Goal: Task Accomplishment & Management: Complete application form

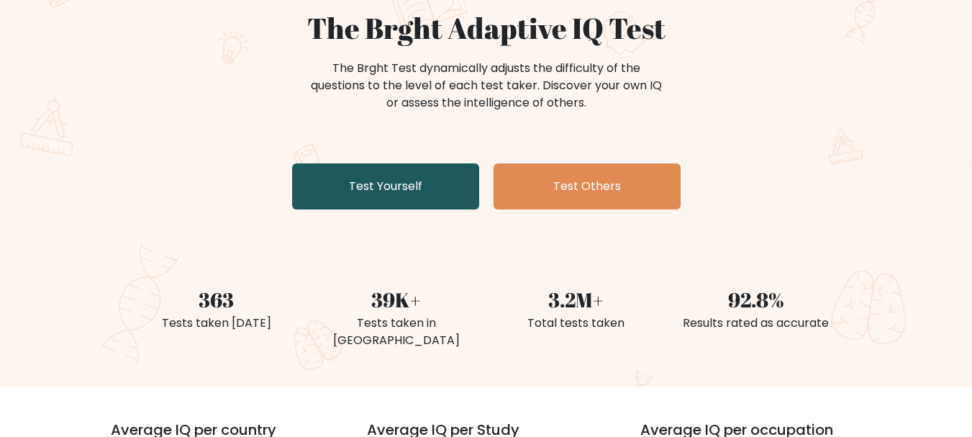
scroll to position [138, 0]
click at [416, 195] on link "Test Yourself" at bounding box center [385, 186] width 187 height 46
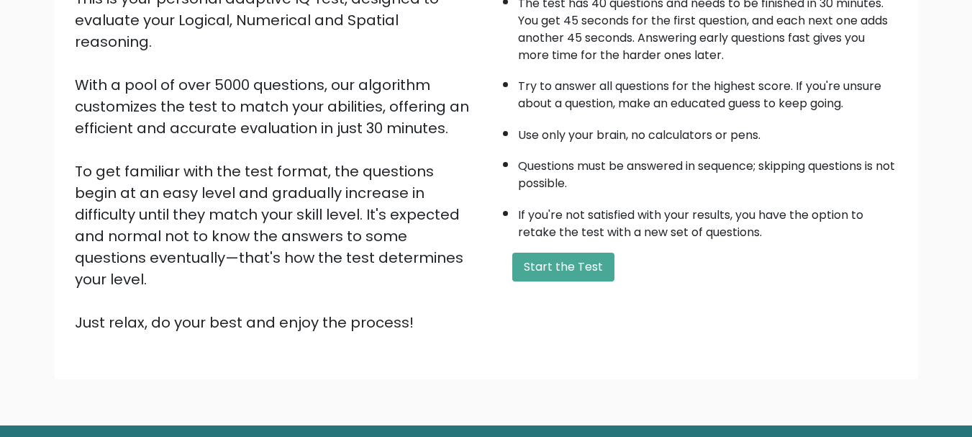
scroll to position [185, 0]
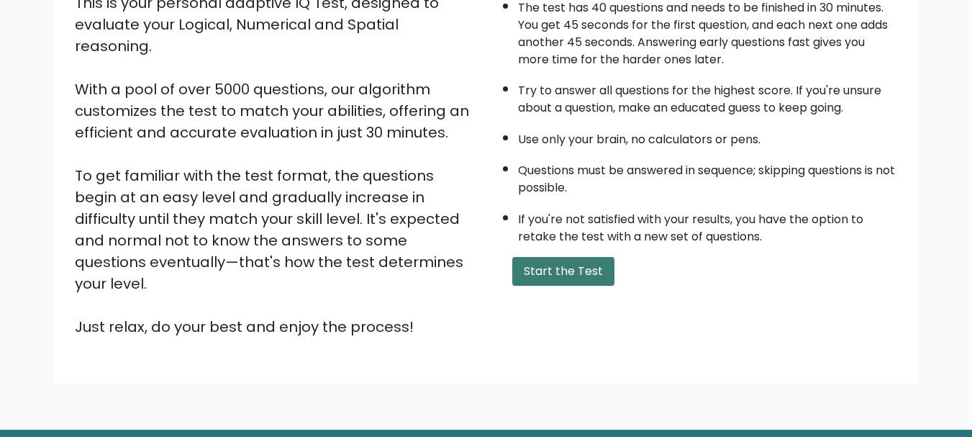
click at [535, 278] on button "Start the Test" at bounding box center [563, 271] width 102 height 29
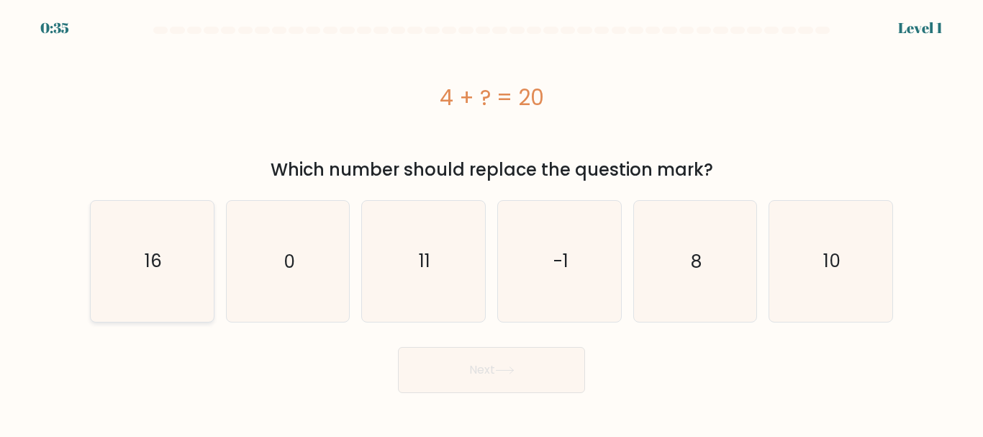
click at [154, 258] on text "16" at bounding box center [153, 260] width 17 height 25
click at [491, 222] on input "a. 16" at bounding box center [491, 221] width 1 height 4
radio input "true"
click at [460, 356] on button "Next" at bounding box center [491, 370] width 187 height 46
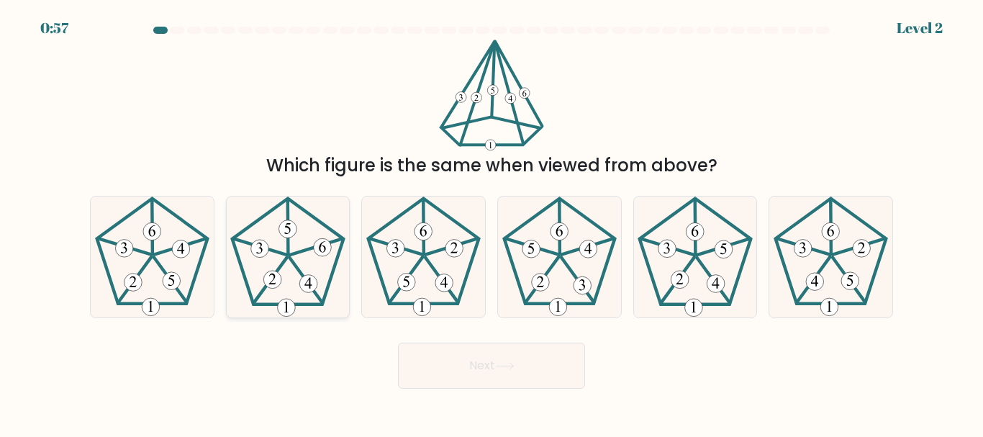
click at [298, 253] on 624 at bounding box center [316, 247] width 52 height 16
click at [491, 222] on input "b." at bounding box center [491, 221] width 1 height 4
radio input "true"
click at [468, 358] on button "Next" at bounding box center [491, 365] width 187 height 46
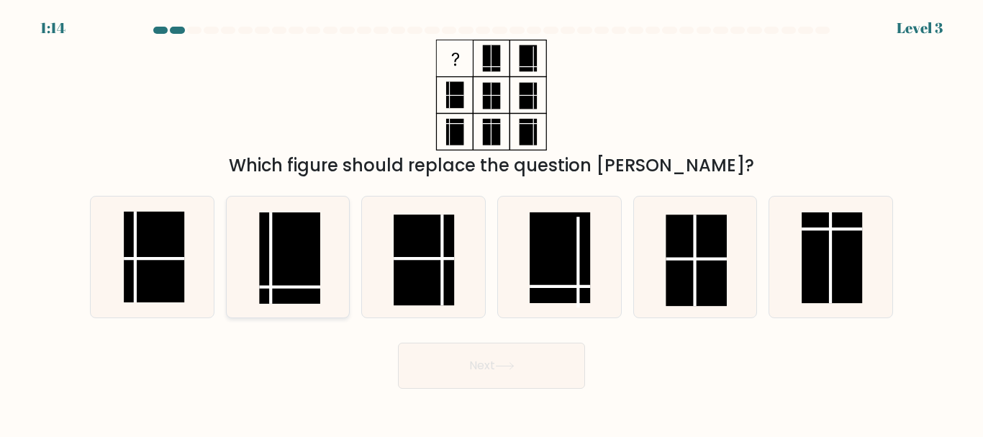
click at [329, 282] on icon at bounding box center [287, 256] width 120 height 120
click at [491, 222] on input "b." at bounding box center [491, 221] width 1 height 4
radio input "true"
click at [481, 368] on button "Next" at bounding box center [491, 365] width 187 height 46
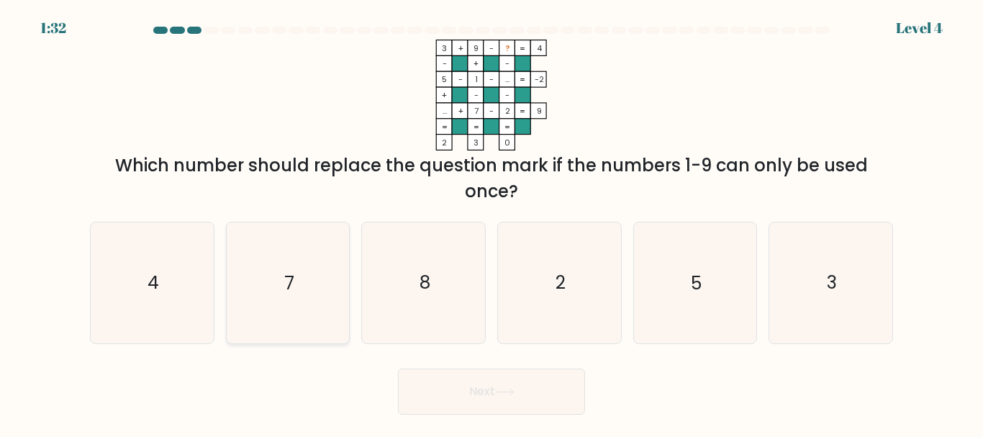
click at [333, 291] on icon "7" at bounding box center [287, 282] width 120 height 120
click at [491, 222] on input "b. 7" at bounding box center [491, 221] width 1 height 4
radio input "true"
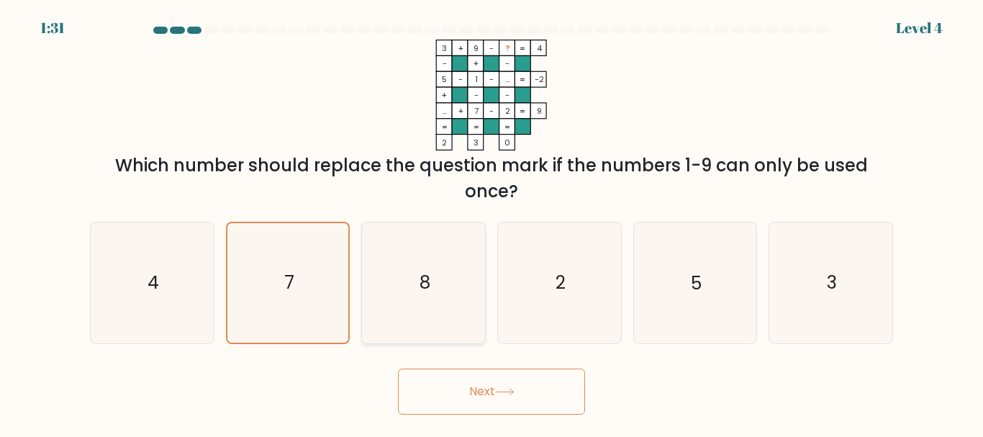
click at [434, 315] on icon "8" at bounding box center [423, 282] width 120 height 120
click at [491, 222] on input "c. 8" at bounding box center [491, 221] width 1 height 4
radio input "true"
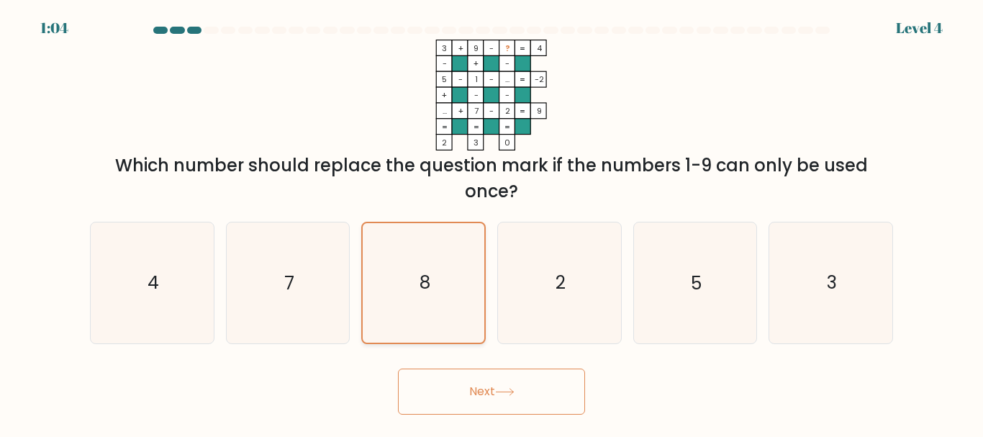
click at [403, 250] on icon "8" at bounding box center [423, 282] width 119 height 119
click at [491, 222] on input "c. 8" at bounding box center [491, 221] width 1 height 4
click at [495, 383] on button "Next" at bounding box center [491, 391] width 187 height 46
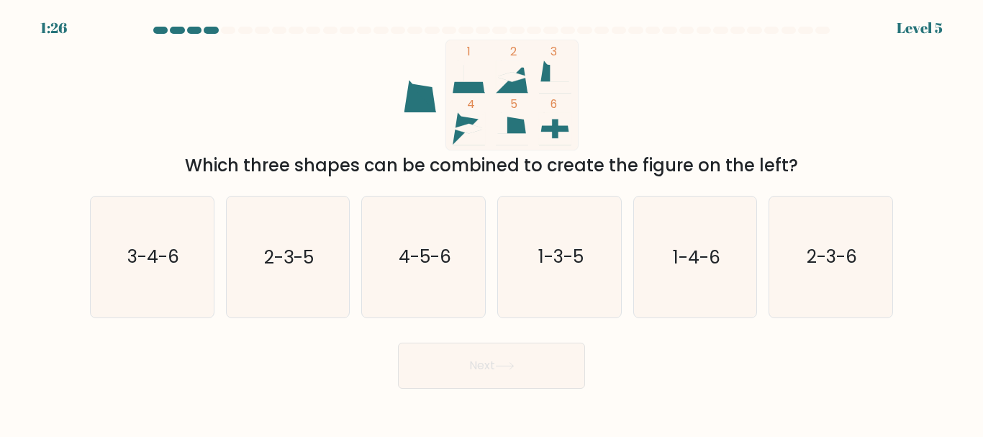
click at [591, 89] on icon "1 2 3 4 5 6" at bounding box center [491, 95] width 387 height 111
click at [570, 268] on text "1-3-5" at bounding box center [559, 257] width 45 height 25
click at [492, 222] on input "d. 1-3-5" at bounding box center [491, 221] width 1 height 4
radio input "true"
click at [492, 378] on button "Next" at bounding box center [491, 365] width 187 height 46
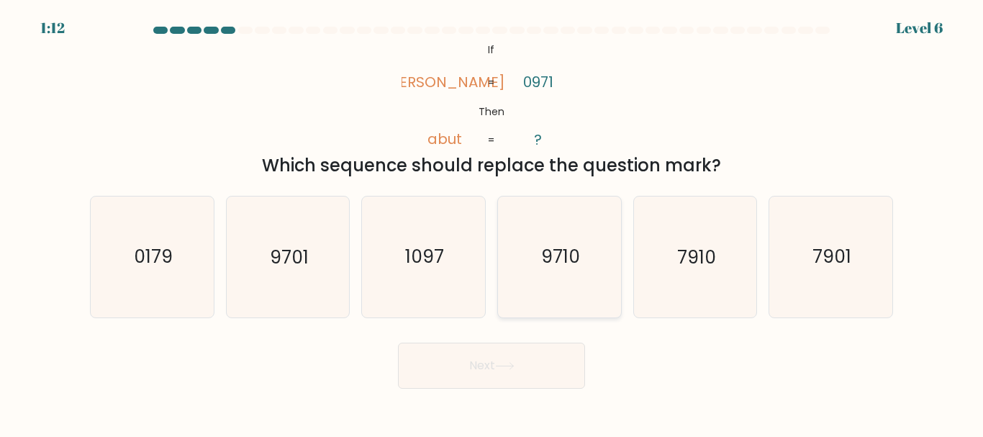
click at [538, 278] on icon "9710" at bounding box center [559, 256] width 120 height 120
click at [492, 222] on input "d. 9710" at bounding box center [491, 221] width 1 height 4
radio input "true"
click at [455, 358] on button "Next" at bounding box center [491, 365] width 187 height 46
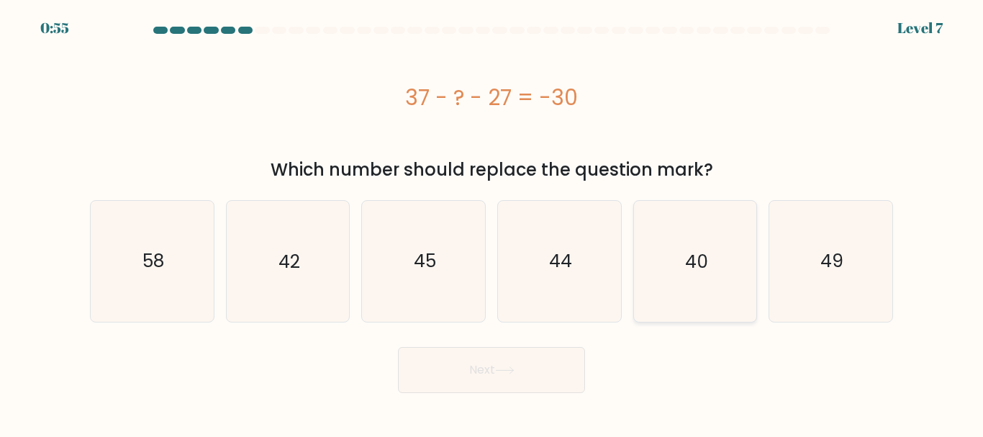
click at [666, 257] on icon "40" at bounding box center [695, 261] width 120 height 120
click at [492, 222] on input "e. 40" at bounding box center [491, 221] width 1 height 4
radio input "true"
click at [542, 370] on button "Next" at bounding box center [491, 370] width 187 height 46
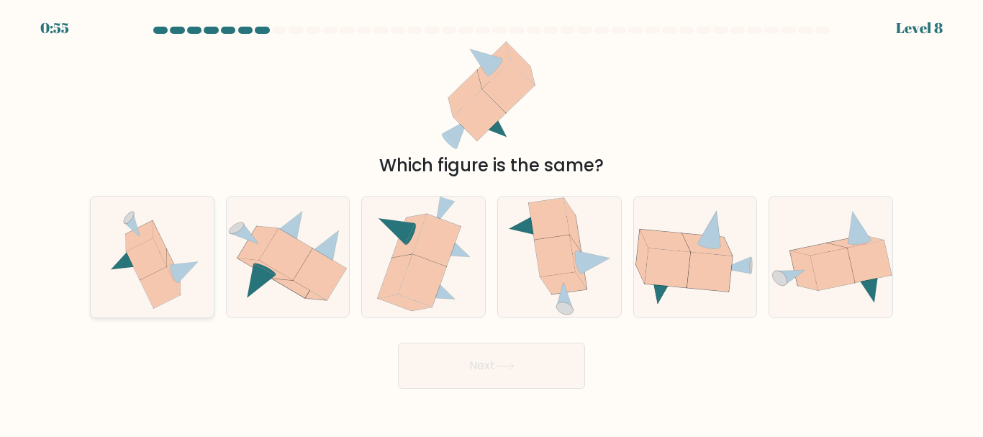
click at [190, 298] on icon at bounding box center [152, 256] width 112 height 120
click at [491, 222] on input "a." at bounding box center [491, 221] width 1 height 4
radio input "true"
click at [455, 371] on button "Next" at bounding box center [491, 365] width 187 height 46
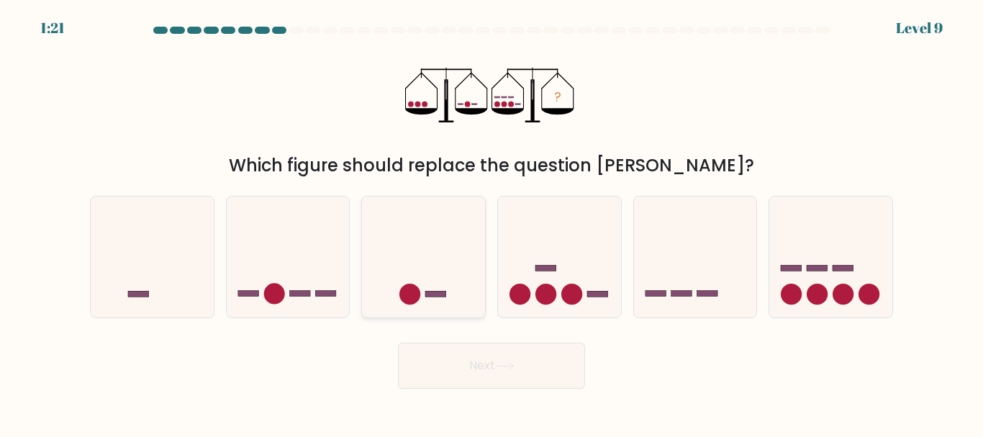
click at [460, 287] on icon at bounding box center [423, 256] width 123 height 101
click at [491, 222] on input "c." at bounding box center [491, 221] width 1 height 4
radio input "true"
click at [694, 274] on icon at bounding box center [695, 256] width 123 height 101
click at [492, 222] on input "e." at bounding box center [491, 221] width 1 height 4
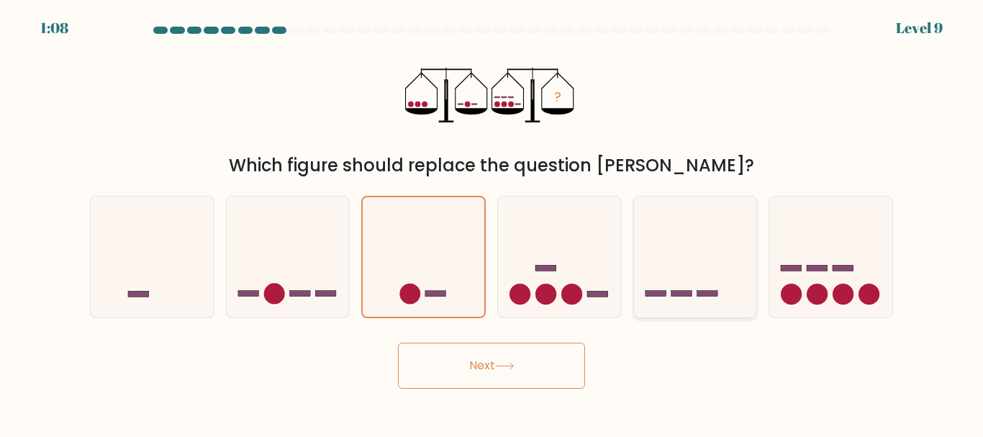
radio input "true"
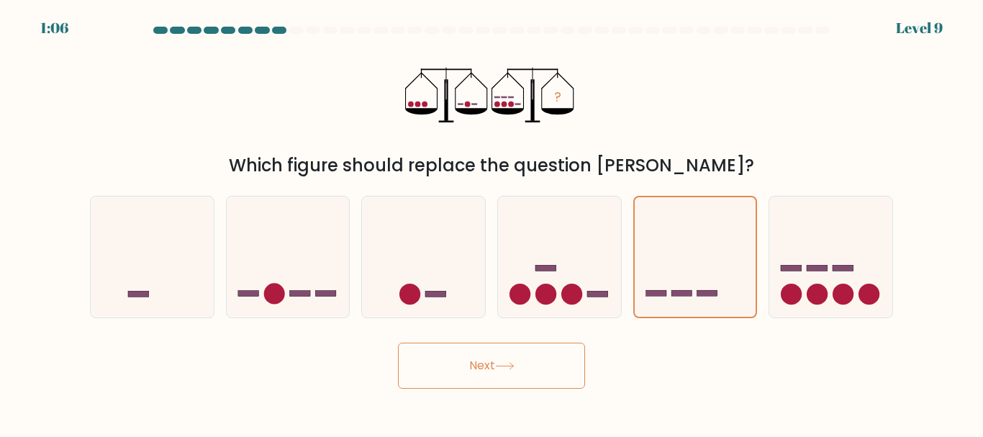
click at [496, 367] on button "Next" at bounding box center [491, 365] width 187 height 46
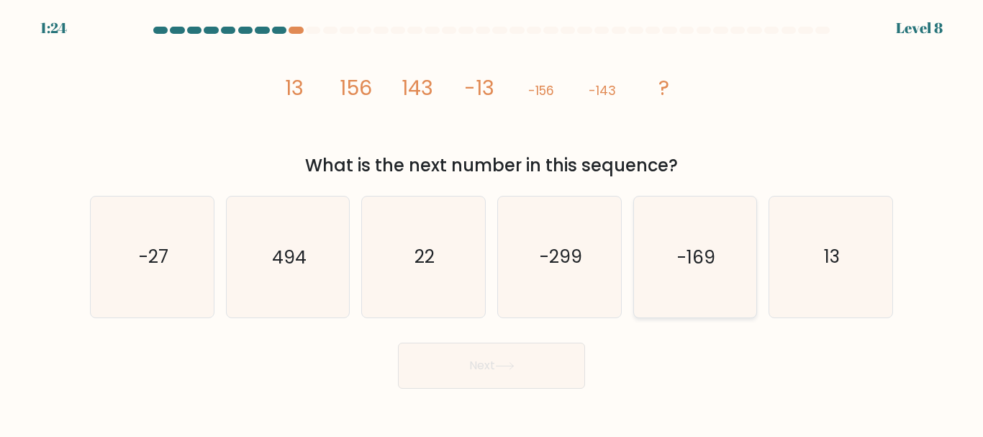
click at [661, 250] on icon "-169" at bounding box center [695, 256] width 120 height 120
click at [492, 222] on input "e. -169" at bounding box center [491, 221] width 1 height 4
radio input "true"
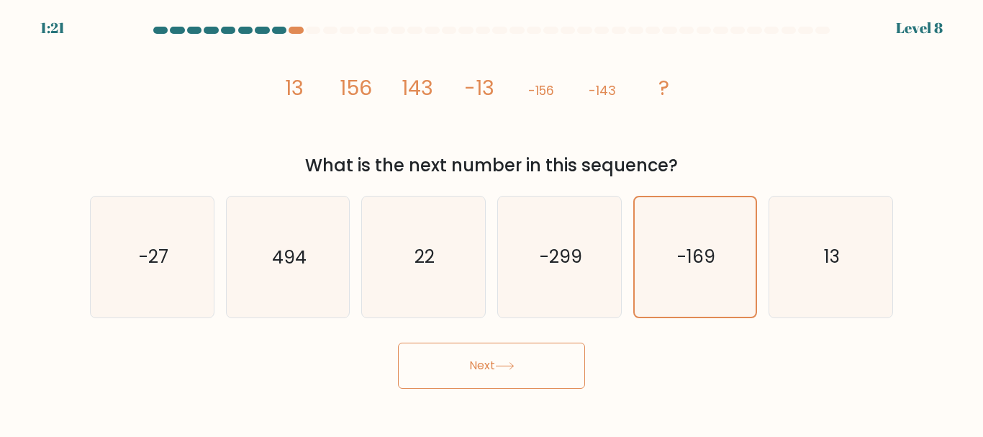
click at [433, 366] on button "Next" at bounding box center [491, 365] width 187 height 46
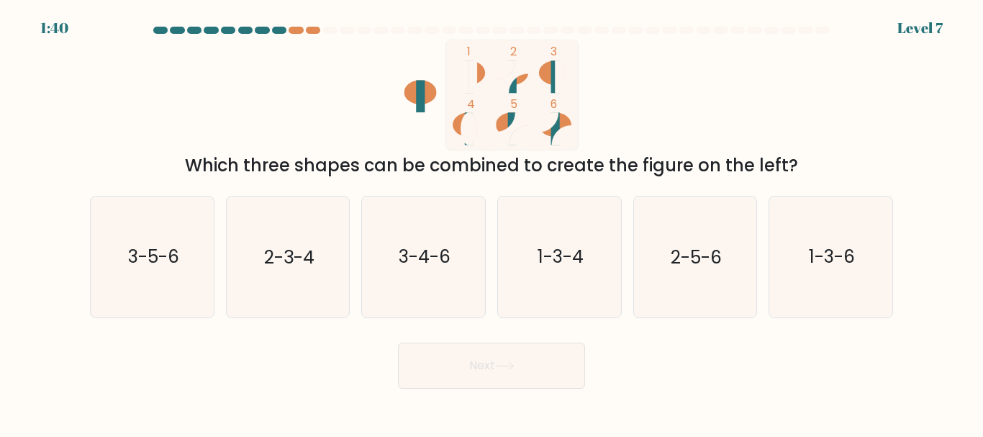
drag, startPoint x: 555, startPoint y: 71, endPoint x: 458, endPoint y: 88, distance: 97.8
click at [458, 88] on icon "1 2 3 4 5 6" at bounding box center [491, 95] width 387 height 111
drag, startPoint x: 422, startPoint y: 92, endPoint x: 568, endPoint y: 91, distance: 145.3
click at [576, 101] on icon "1 2 3 4 5 6" at bounding box center [491, 95] width 387 height 111
click at [552, 83] on rect at bounding box center [555, 76] width 9 height 32
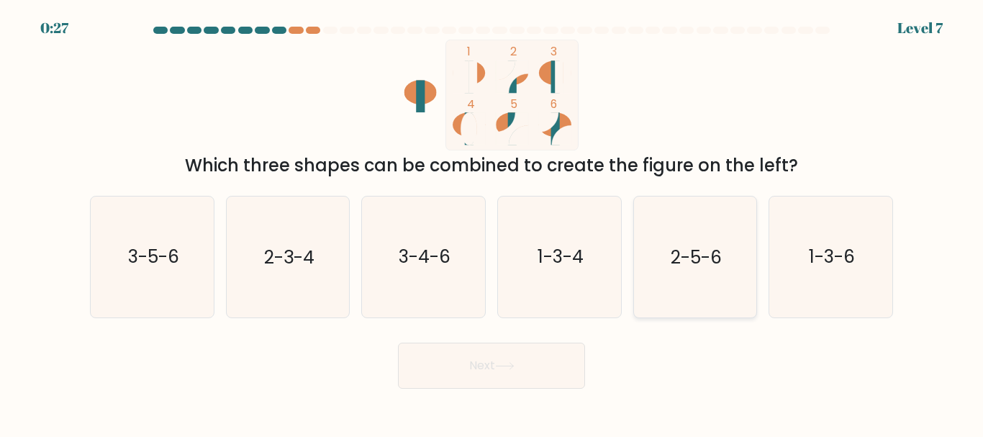
click at [668, 257] on icon "2-5-6" at bounding box center [695, 256] width 120 height 120
click at [492, 222] on input "e. 2-5-6" at bounding box center [491, 221] width 1 height 4
radio input "true"
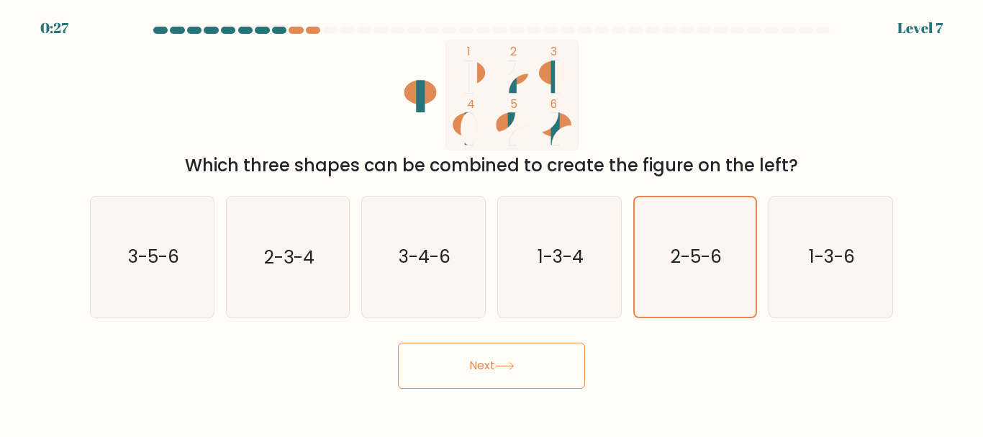
click at [527, 339] on div "Next" at bounding box center [491, 361] width 820 height 53
click at [532, 361] on button "Next" at bounding box center [491, 365] width 187 height 46
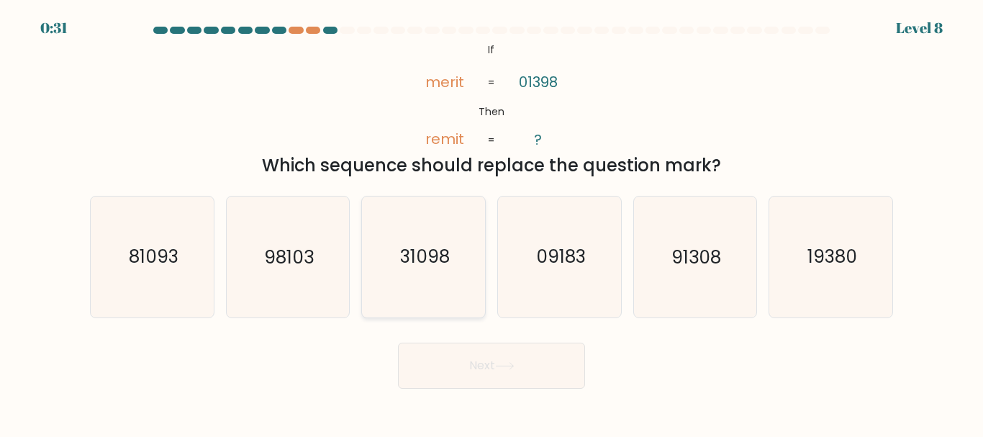
click at [399, 281] on icon "31098" at bounding box center [423, 256] width 120 height 120
click at [491, 222] on input "c. 31098" at bounding box center [491, 221] width 1 height 4
radio input "true"
click at [492, 368] on button "Next" at bounding box center [491, 365] width 187 height 46
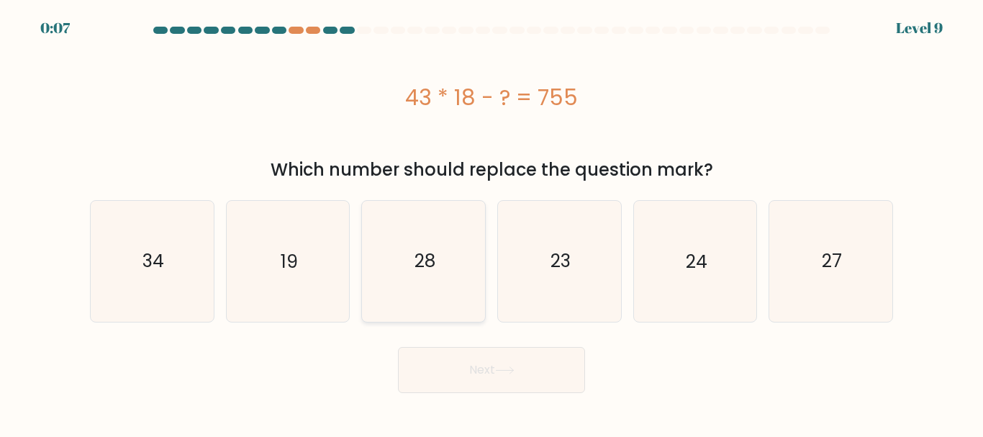
click at [435, 258] on text "28" at bounding box center [424, 260] width 21 height 25
click at [491, 222] on input "c. 28" at bounding box center [491, 221] width 1 height 4
radio input "true"
drag, startPoint x: 489, startPoint y: 373, endPoint x: 337, endPoint y: 283, distance: 176.7
click at [340, 285] on form "a." at bounding box center [491, 210] width 983 height 366
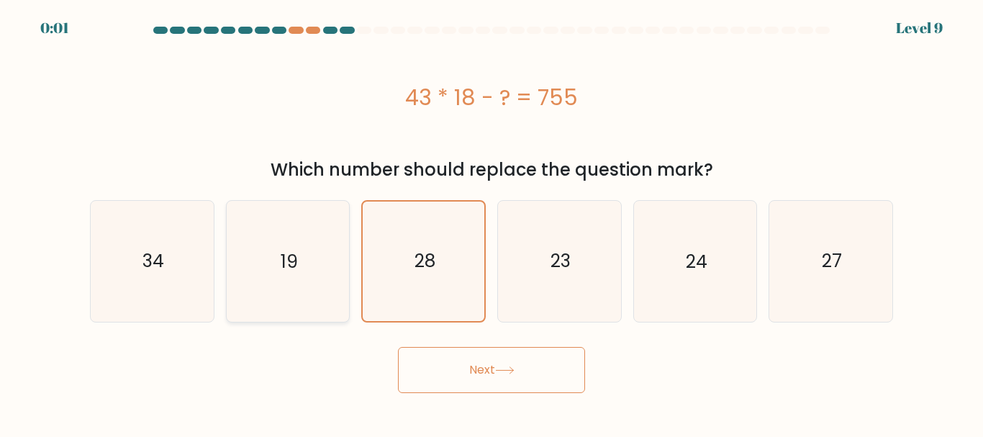
click at [327, 279] on icon "19" at bounding box center [287, 261] width 120 height 120
click at [491, 222] on input "b. 19" at bounding box center [491, 221] width 1 height 4
radio input "true"
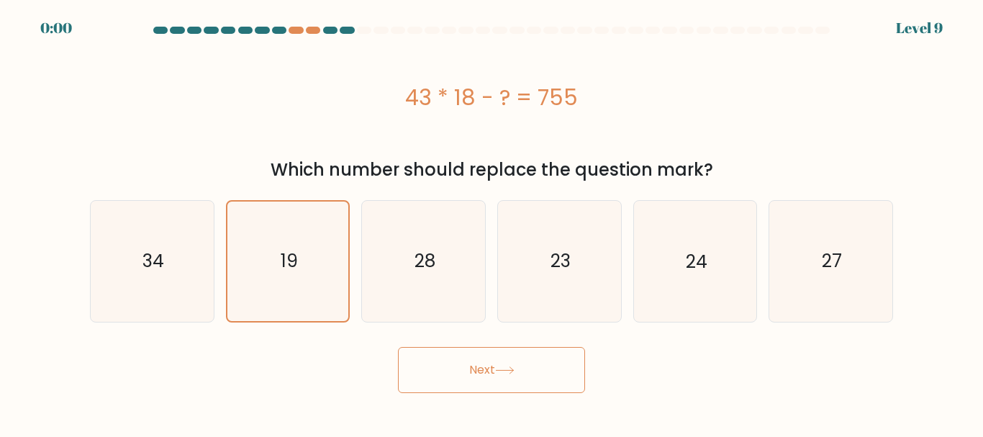
click at [450, 370] on button "Next" at bounding box center [491, 370] width 187 height 46
click at [445, 366] on button "Next" at bounding box center [491, 370] width 187 height 46
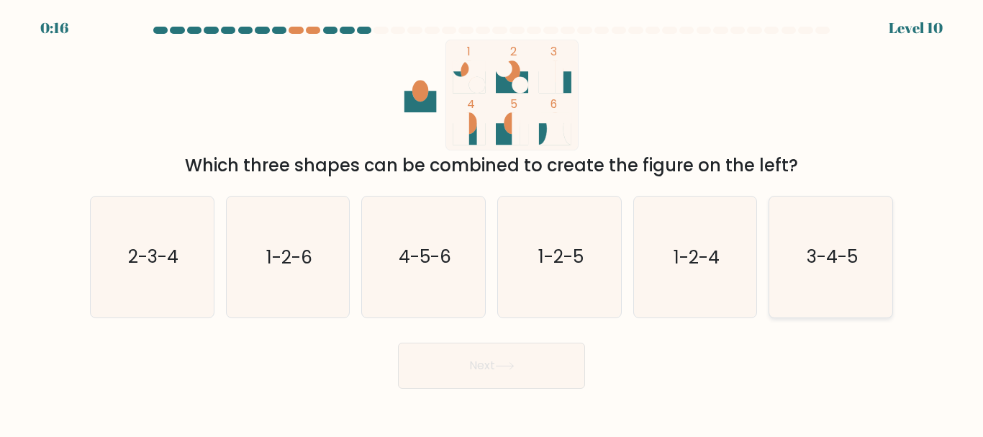
click at [841, 276] on icon "3-4-5" at bounding box center [831, 256] width 120 height 120
click at [492, 222] on input "f. 3-4-5" at bounding box center [491, 221] width 1 height 4
radio input "true"
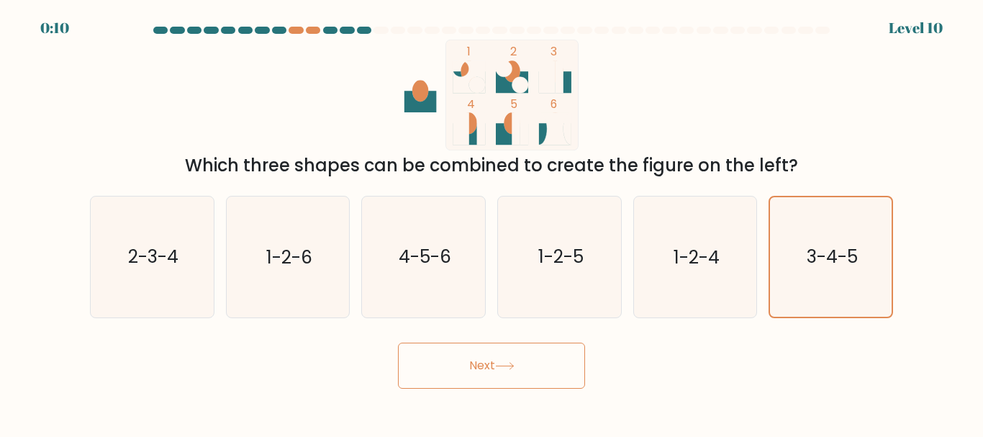
click at [302, 34] on div at bounding box center [491, 33] width 820 height 13
click at [472, 335] on div "Next" at bounding box center [491, 361] width 820 height 53
click at [480, 365] on button "Next" at bounding box center [491, 365] width 187 height 46
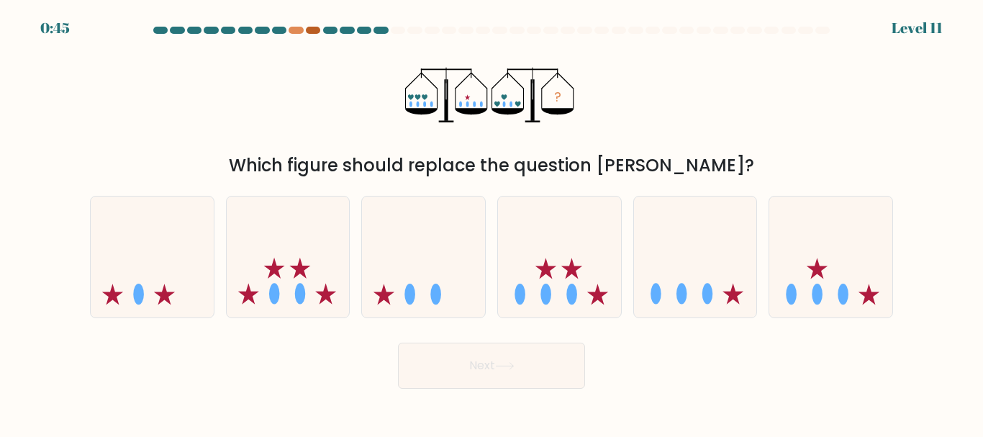
click at [307, 31] on div at bounding box center [313, 30] width 14 height 7
click at [303, 32] on div at bounding box center [296, 30] width 14 height 7
click at [300, 32] on div at bounding box center [296, 30] width 14 height 7
click at [442, 304] on icon at bounding box center [423, 256] width 123 height 101
click at [491, 222] on input "c." at bounding box center [491, 221] width 1 height 4
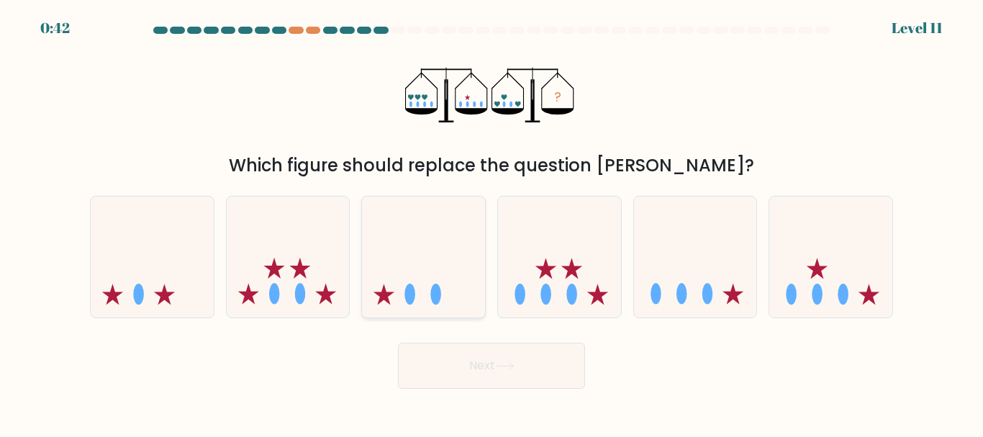
radio input "true"
click at [662, 289] on icon at bounding box center [695, 256] width 123 height 101
click at [492, 222] on input "e." at bounding box center [491, 221] width 1 height 4
radio input "true"
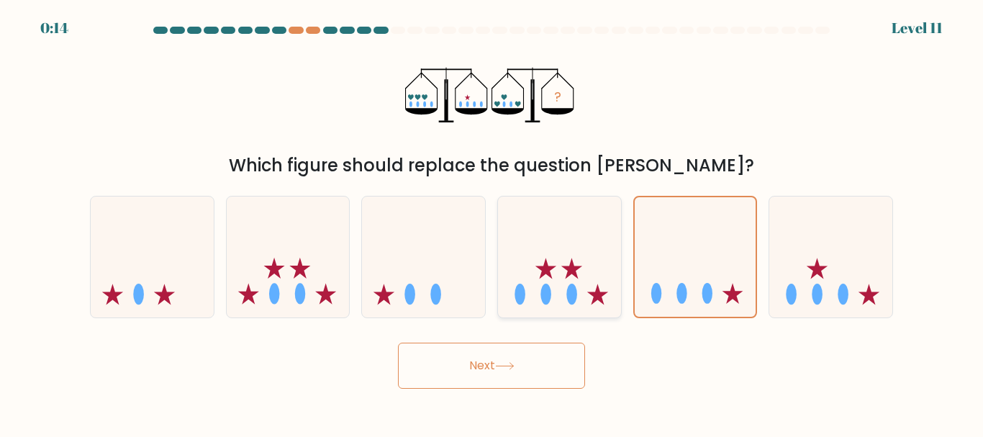
click at [560, 305] on icon at bounding box center [559, 256] width 123 height 101
click at [492, 222] on input "d." at bounding box center [491, 221] width 1 height 4
radio input "true"
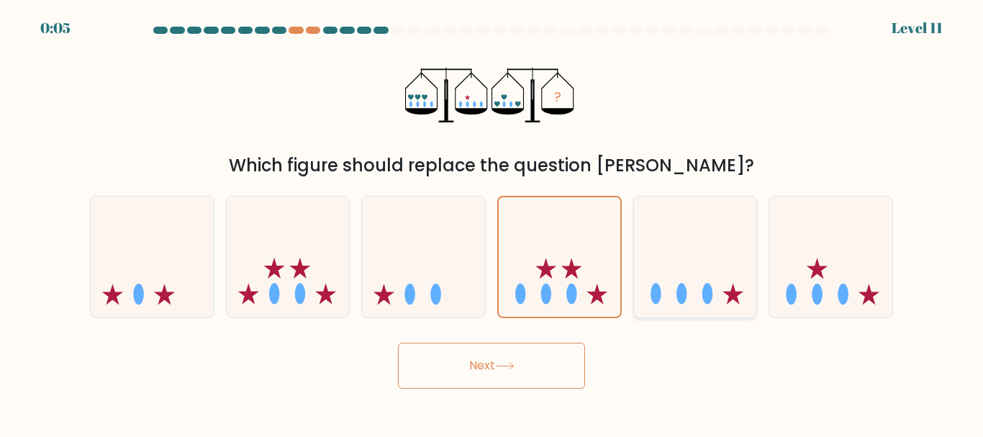
click at [681, 295] on ellipse at bounding box center [681, 293] width 11 height 21
click at [492, 222] on input "e." at bounding box center [491, 221] width 1 height 4
radio input "true"
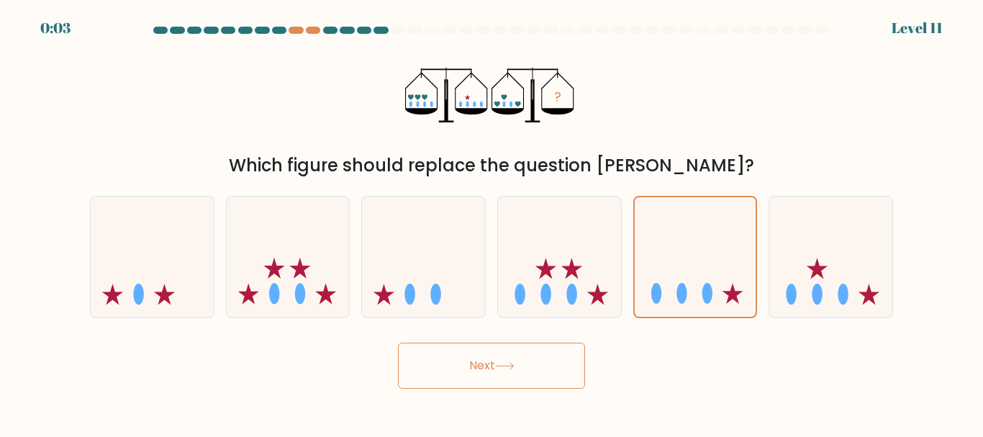
click at [535, 361] on button "Next" at bounding box center [491, 365] width 187 height 46
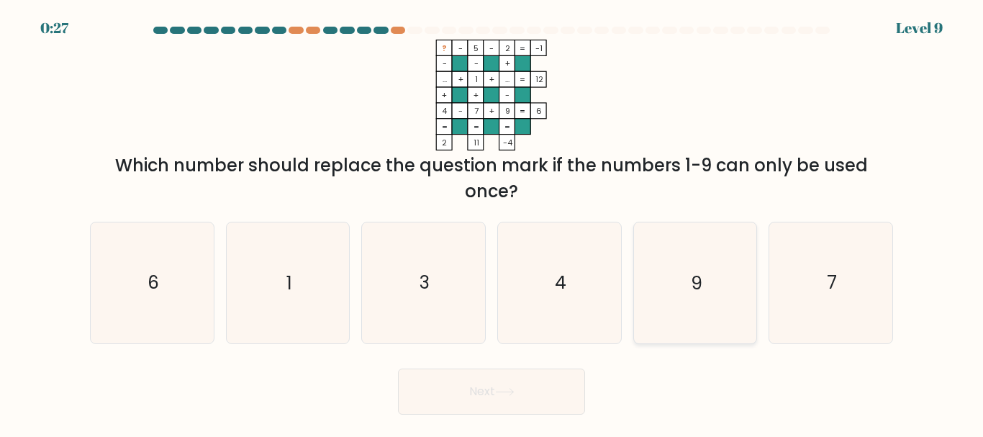
click at [666, 279] on icon "9" at bounding box center [695, 282] width 120 height 120
click at [492, 222] on input "e. 9" at bounding box center [491, 221] width 1 height 4
radio input "true"
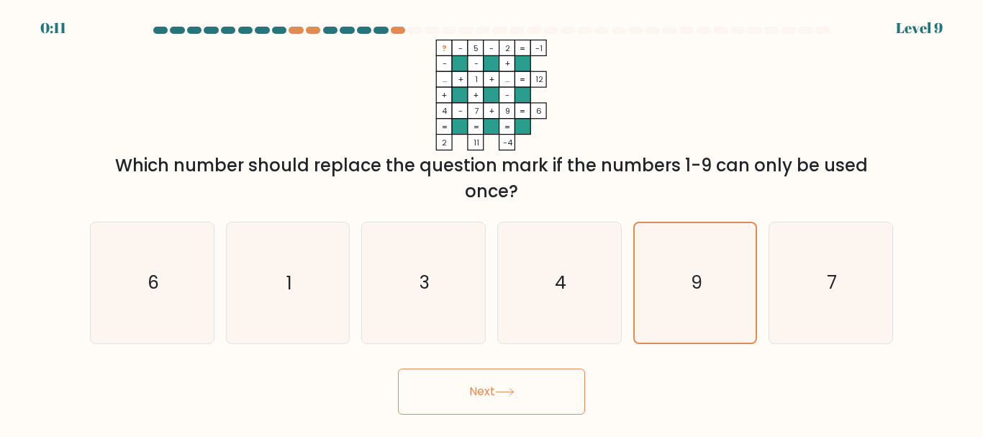
click at [484, 413] on button "Next" at bounding box center [491, 391] width 187 height 46
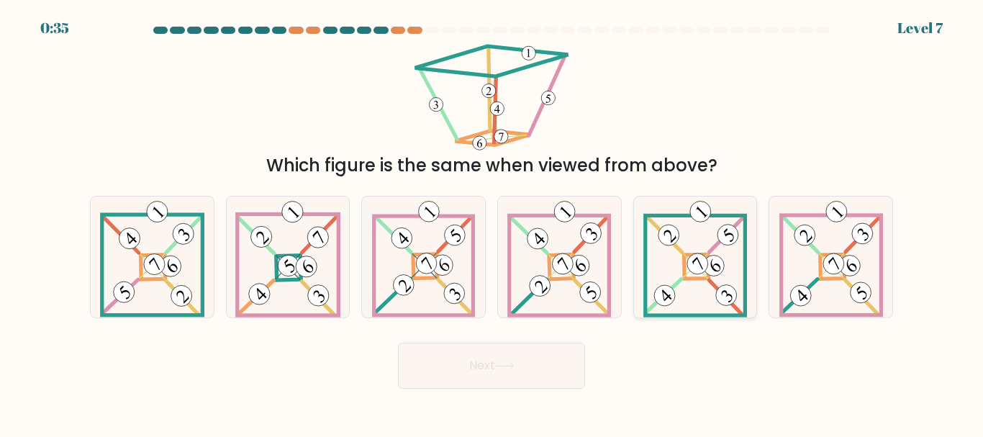
click at [696, 255] on 112 at bounding box center [697, 263] width 29 height 29
click at [492, 222] on input "e." at bounding box center [491, 221] width 1 height 4
radio input "true"
click at [178, 254] on icon at bounding box center [152, 256] width 104 height 120
click at [491, 222] on input "a." at bounding box center [491, 221] width 1 height 4
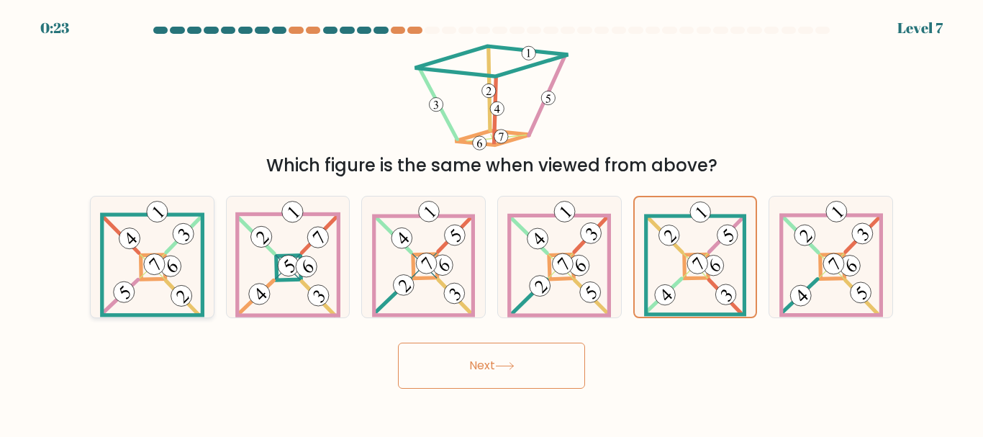
radio input "true"
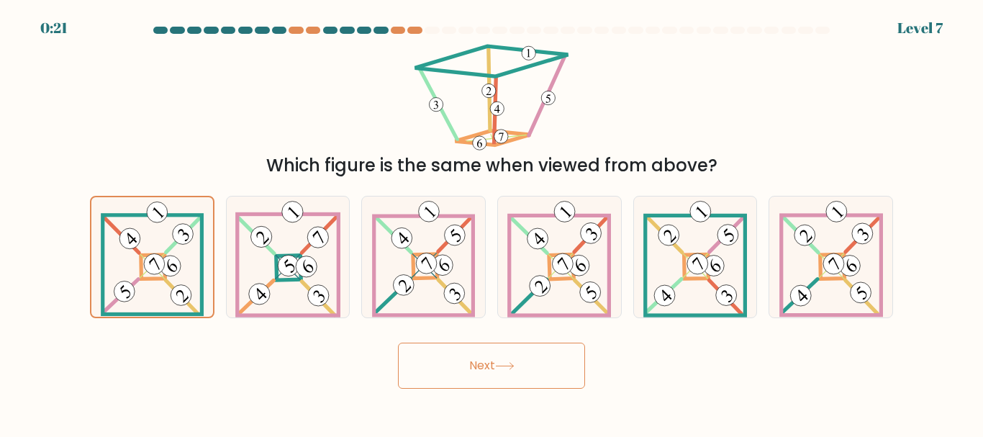
click at [522, 392] on body "0:21 Level 7" at bounding box center [491, 218] width 983 height 437
click at [512, 373] on button "Next" at bounding box center [491, 365] width 187 height 46
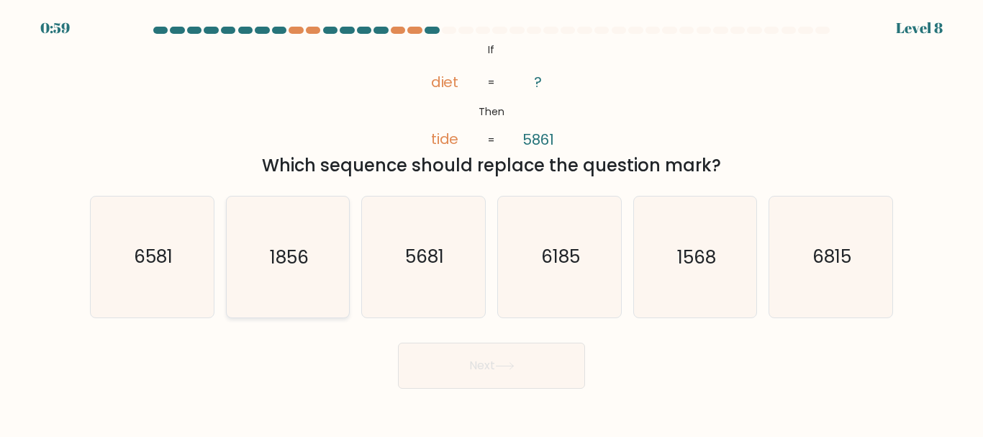
click at [289, 261] on text "1856" at bounding box center [289, 257] width 39 height 25
click at [491, 222] on input "b. 1856" at bounding box center [491, 221] width 1 height 4
radio input "true"
click at [446, 271] on icon "5681" at bounding box center [423, 256] width 120 height 120
click at [491, 222] on input "c. 5681" at bounding box center [491, 221] width 1 height 4
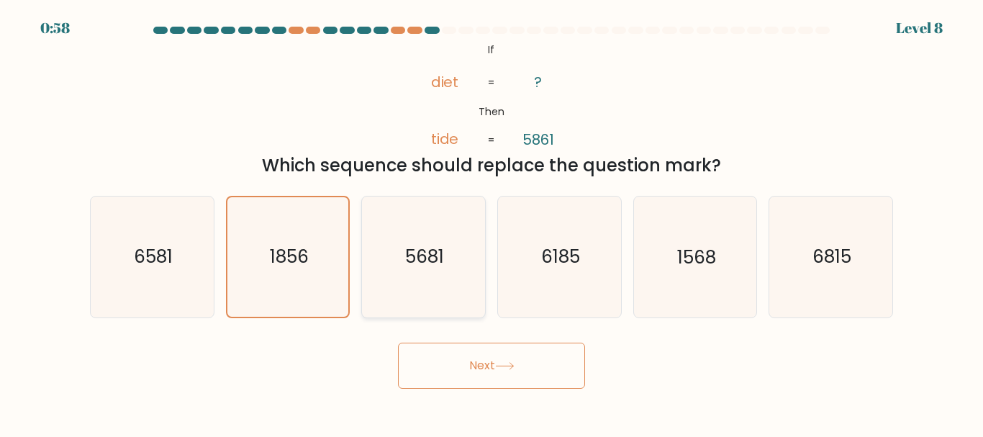
radio input "true"
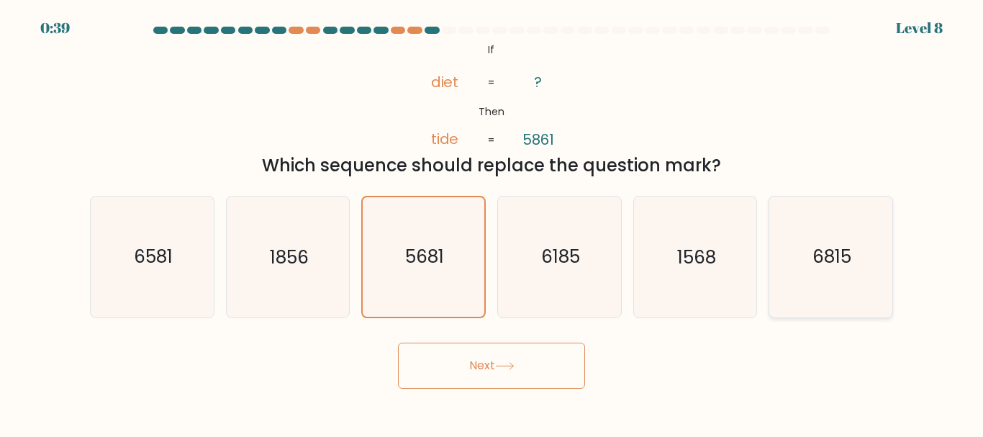
click at [822, 271] on icon "6815" at bounding box center [831, 256] width 120 height 120
click at [492, 222] on input "f. 6815" at bounding box center [491, 221] width 1 height 4
radio input "true"
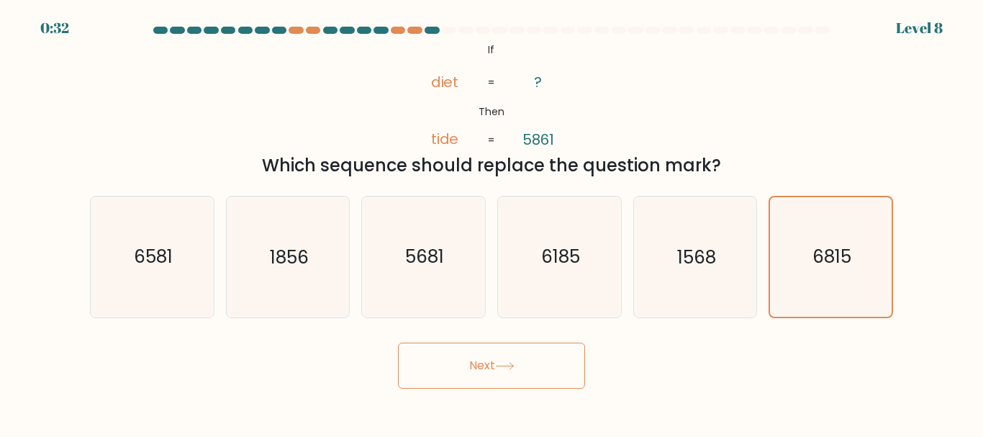
click at [489, 387] on button "Next" at bounding box center [491, 365] width 187 height 46
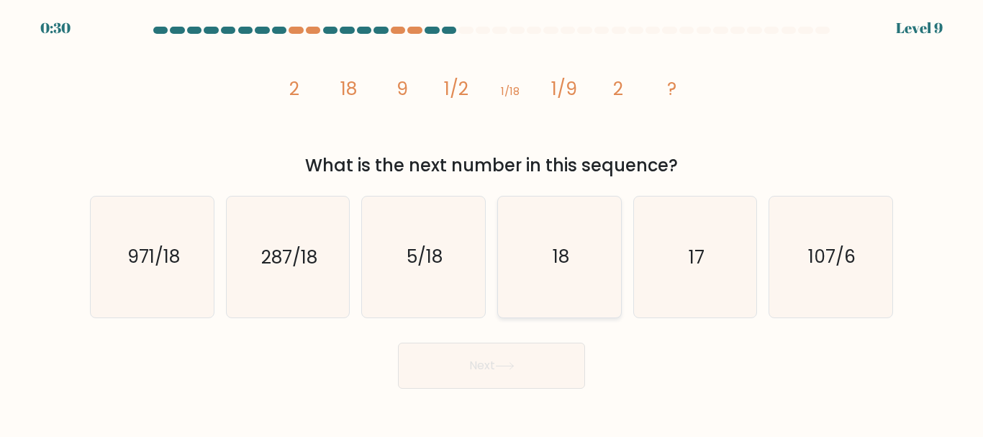
click at [580, 275] on icon "18" at bounding box center [559, 256] width 120 height 120
click at [492, 222] on input "d. 18" at bounding box center [491, 221] width 1 height 4
radio input "true"
click at [514, 365] on icon at bounding box center [504, 366] width 19 height 8
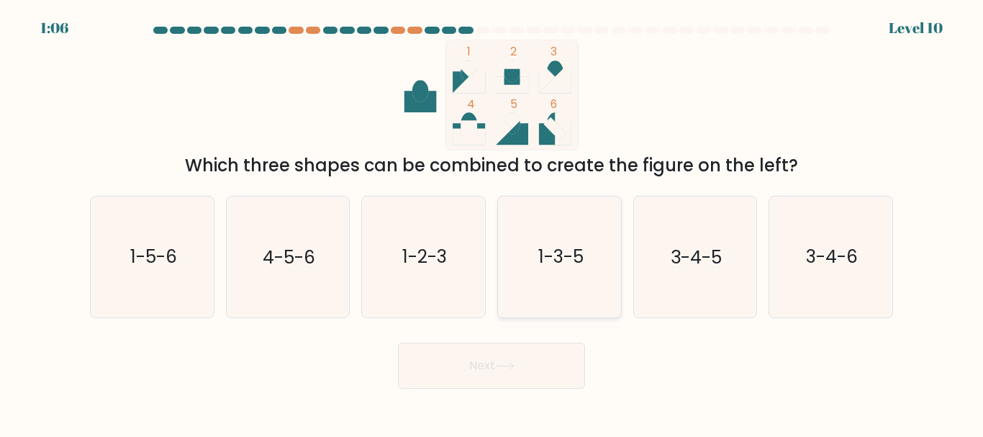
click at [573, 256] on text "1-3-5" at bounding box center [559, 257] width 45 height 25
click at [492, 222] on input "d. 1-3-5" at bounding box center [491, 221] width 1 height 4
radio input "true"
click at [524, 350] on button "Next" at bounding box center [491, 365] width 187 height 46
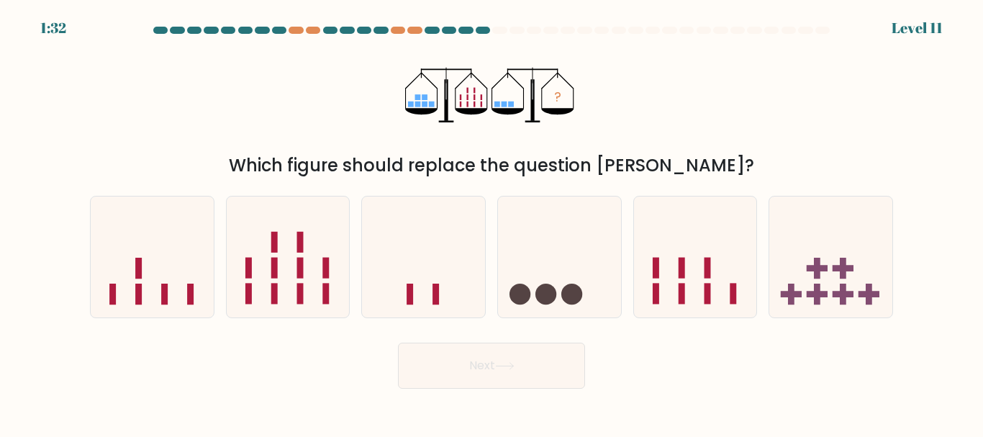
drag, startPoint x: 513, startPoint y: 370, endPoint x: 527, endPoint y: 161, distance: 209.1
click at [527, 164] on form at bounding box center [491, 208] width 983 height 362
click at [695, 285] on icon at bounding box center [695, 256] width 123 height 101
click at [492, 222] on input "e." at bounding box center [491, 221] width 1 height 4
radio input "true"
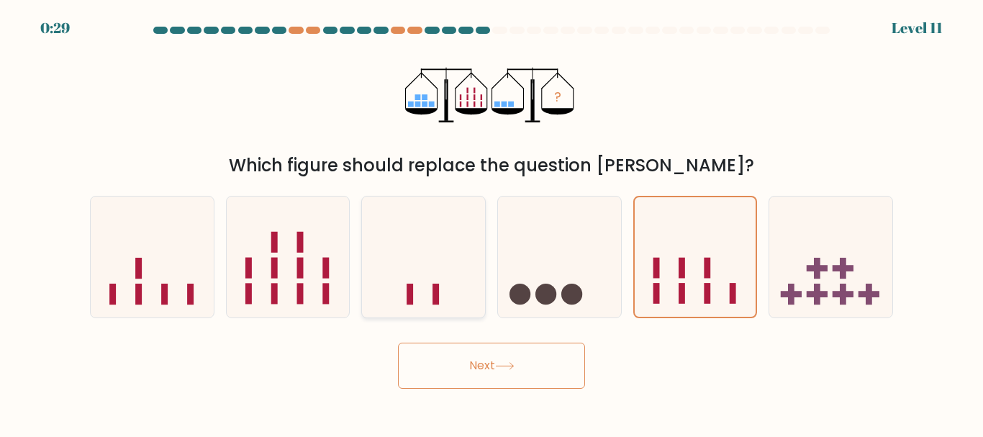
click at [453, 271] on icon at bounding box center [423, 256] width 123 height 101
click at [491, 222] on input "c." at bounding box center [491, 221] width 1 height 4
radio input "true"
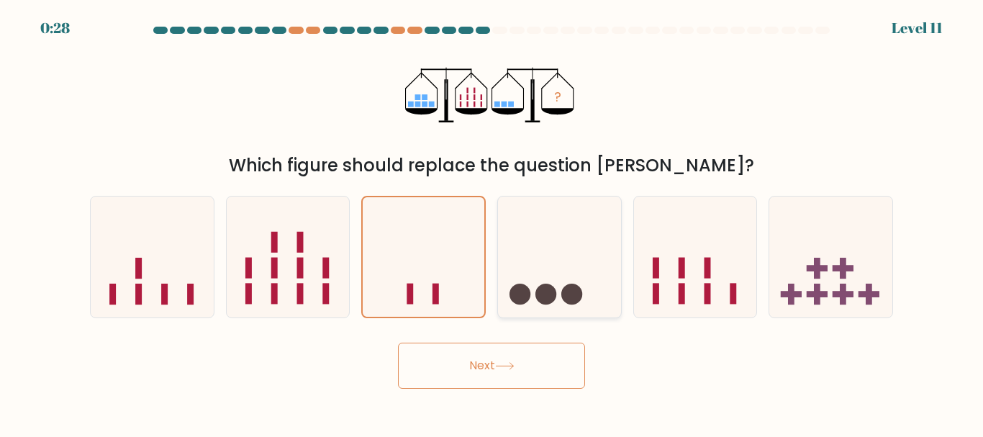
click at [552, 309] on div at bounding box center [559, 257] width 124 height 122
click at [492, 222] on input "d." at bounding box center [491, 221] width 1 height 4
radio input "true"
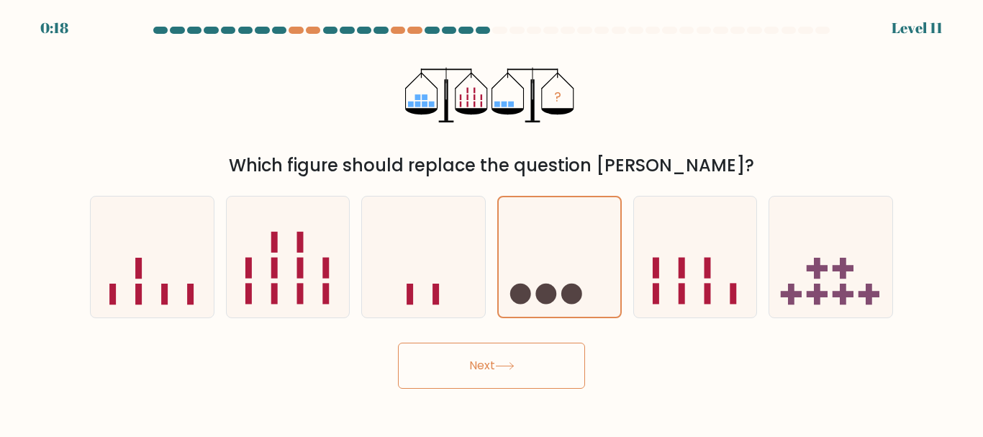
click at [512, 354] on button "Next" at bounding box center [491, 365] width 187 height 46
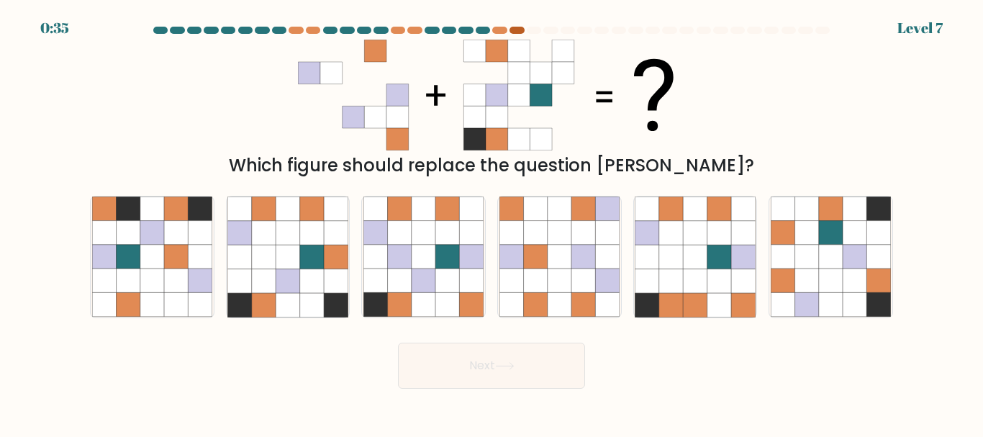
click at [517, 27] on div at bounding box center [516, 30] width 14 height 7
drag, startPoint x: 512, startPoint y: 29, endPoint x: 418, endPoint y: 34, distance: 94.4
click at [420, 38] on div at bounding box center [491, 33] width 820 height 13
click at [456, 231] on icon at bounding box center [447, 233] width 24 height 24
click at [491, 222] on input "c." at bounding box center [491, 221] width 1 height 4
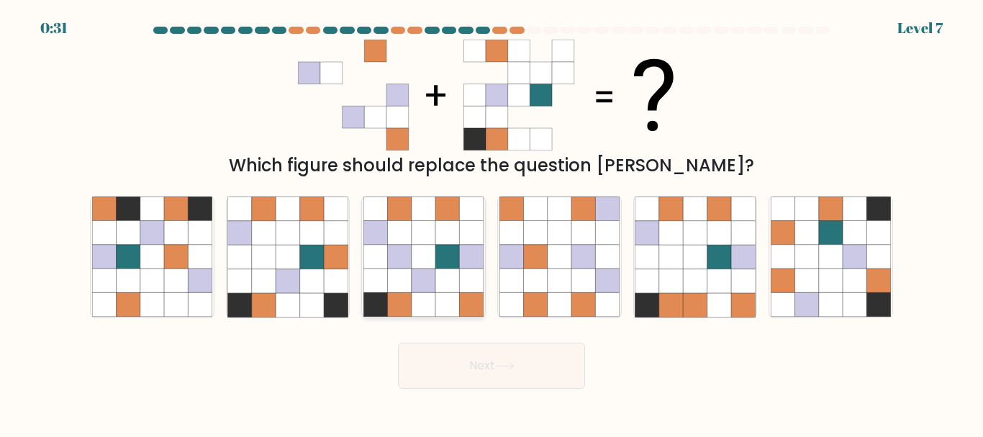
radio input "true"
click at [307, 236] on icon at bounding box center [312, 233] width 24 height 24
click at [491, 222] on input "b." at bounding box center [491, 221] width 1 height 4
radio input "true"
click at [800, 234] on icon at bounding box center [807, 233] width 24 height 24
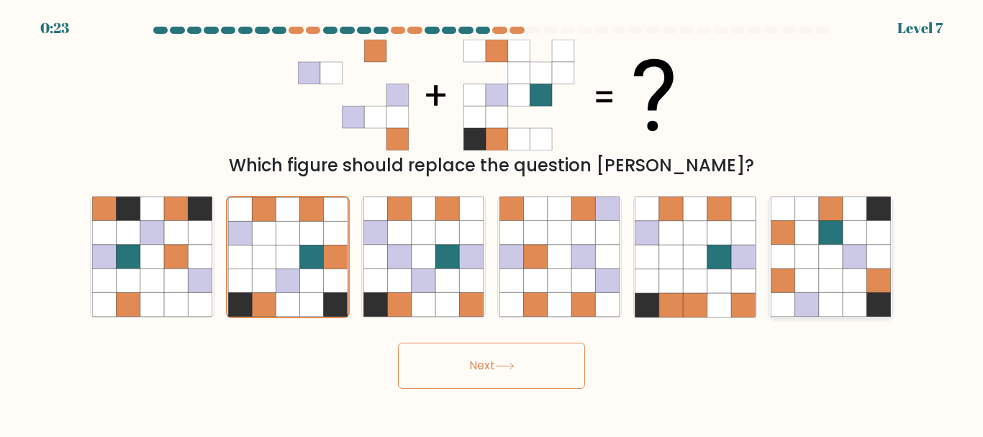
click at [492, 222] on input "f." at bounding box center [491, 221] width 1 height 4
radio input "true"
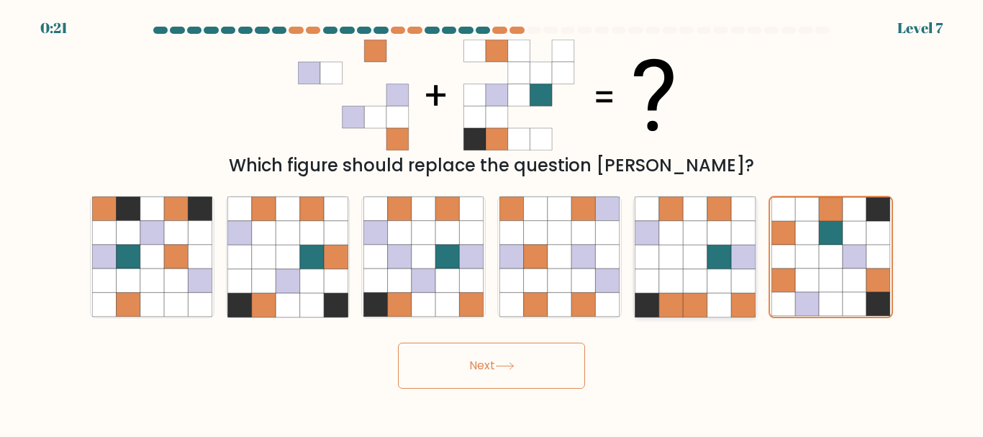
click at [707, 233] on icon at bounding box center [719, 233] width 24 height 24
click at [492, 222] on input "e." at bounding box center [491, 221] width 1 height 4
radio input "true"
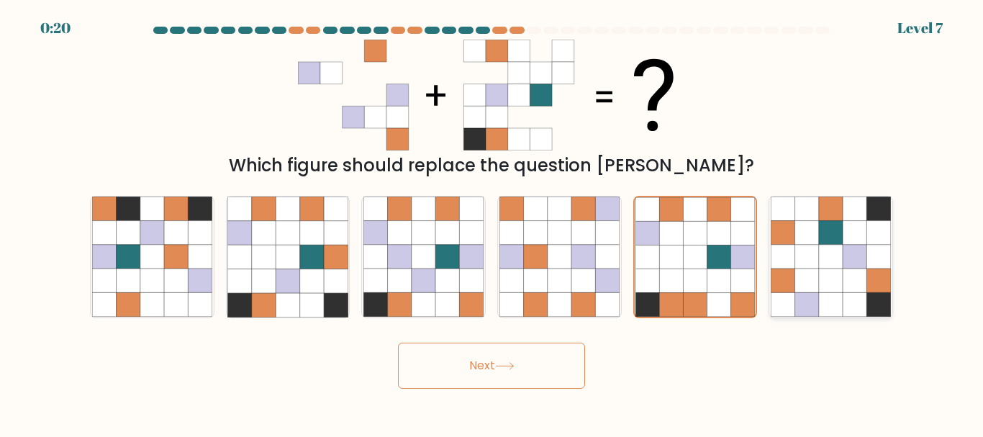
click at [843, 271] on icon at bounding box center [831, 281] width 24 height 24
click at [492, 222] on input "f." at bounding box center [491, 221] width 1 height 4
radio input "true"
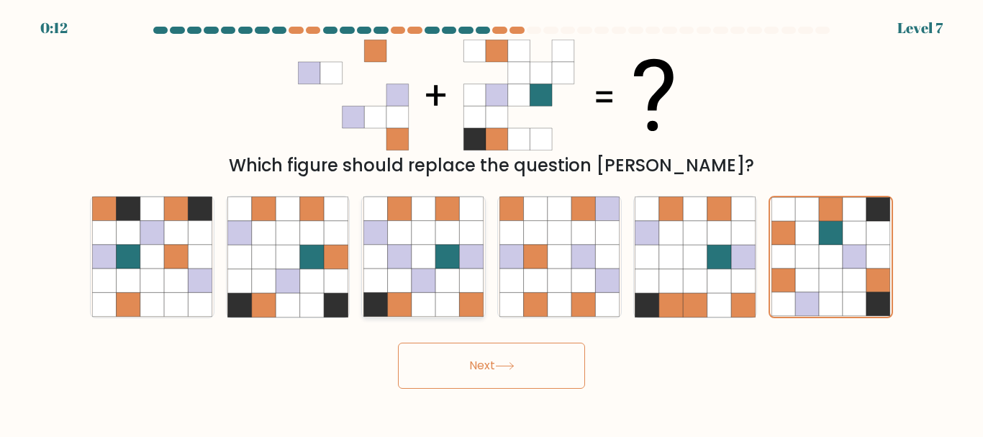
click at [419, 291] on icon at bounding box center [424, 281] width 24 height 24
click at [491, 222] on input "c." at bounding box center [491, 221] width 1 height 4
radio input "true"
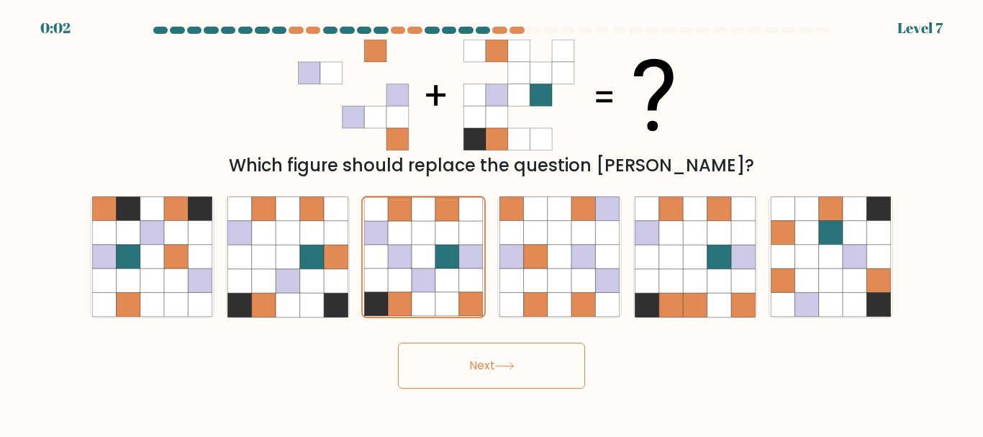
click at [507, 358] on button "Next" at bounding box center [491, 365] width 187 height 46
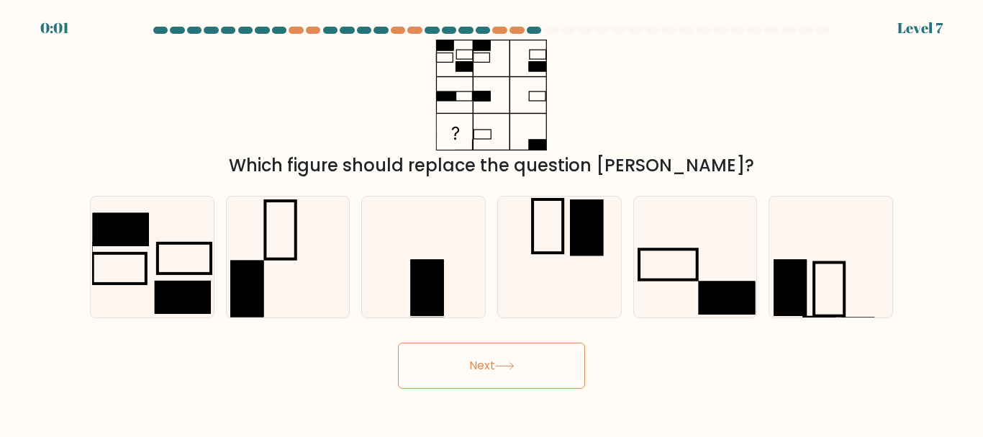
click at [501, 354] on button "Next" at bounding box center [491, 365] width 187 height 46
click at [581, 286] on icon at bounding box center [559, 256] width 120 height 120
click at [492, 222] on input "d." at bounding box center [491, 221] width 1 height 4
radio input "true"
click at [468, 266] on icon at bounding box center [423, 256] width 120 height 120
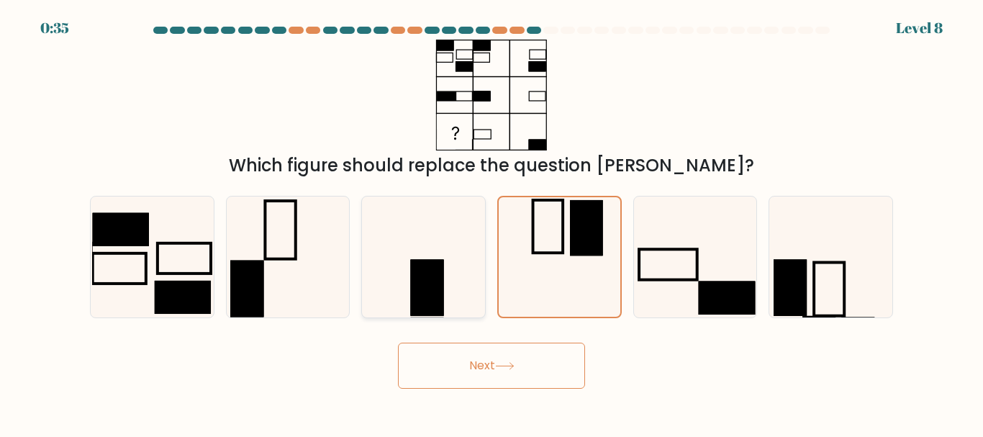
click at [491, 222] on input "c." at bounding box center [491, 221] width 1 height 4
radio input "true"
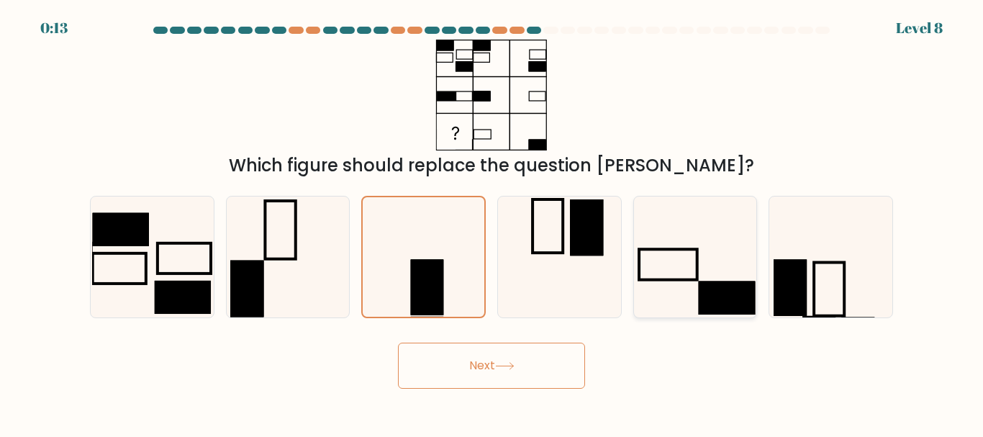
click at [696, 296] on icon at bounding box center [695, 256] width 120 height 120
click at [492, 222] on input "e." at bounding box center [491, 221] width 1 height 4
radio input "true"
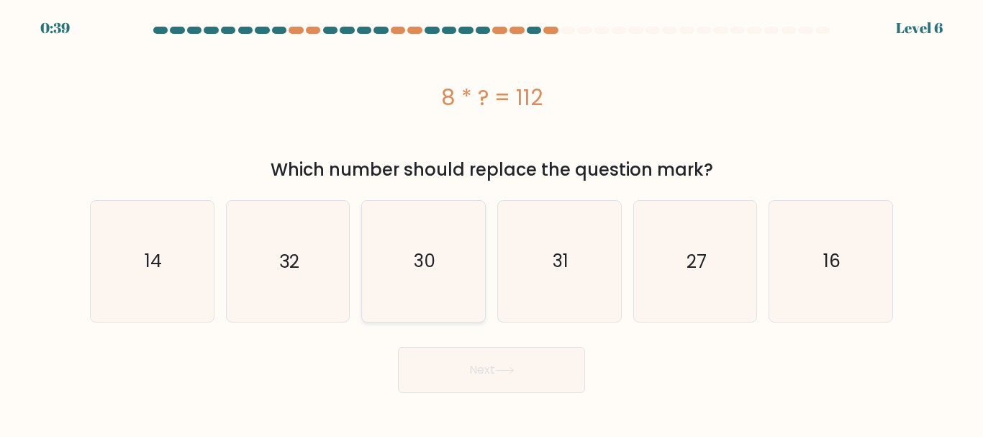
click at [404, 260] on icon "30" at bounding box center [423, 261] width 120 height 120
click at [491, 222] on input "c. 30" at bounding box center [491, 221] width 1 height 4
radio input "true"
click at [801, 268] on icon "16" at bounding box center [831, 261] width 120 height 120
click at [492, 222] on input "f. 16" at bounding box center [491, 221] width 1 height 4
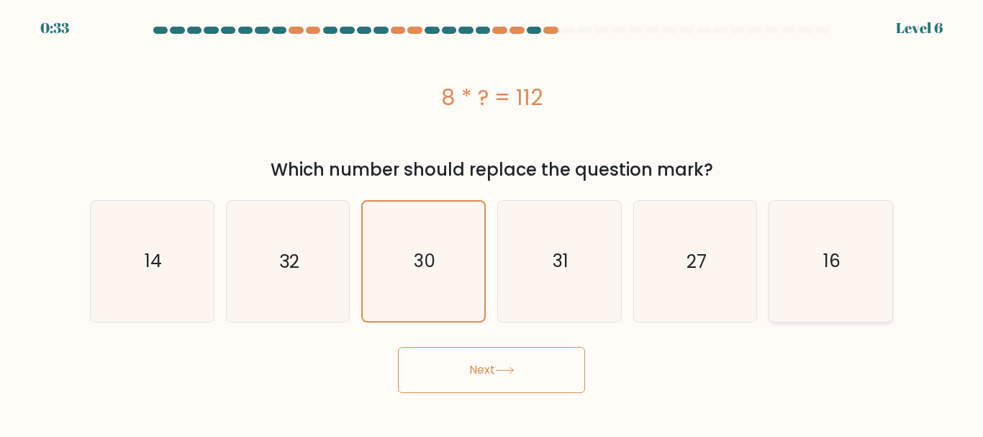
radio input "true"
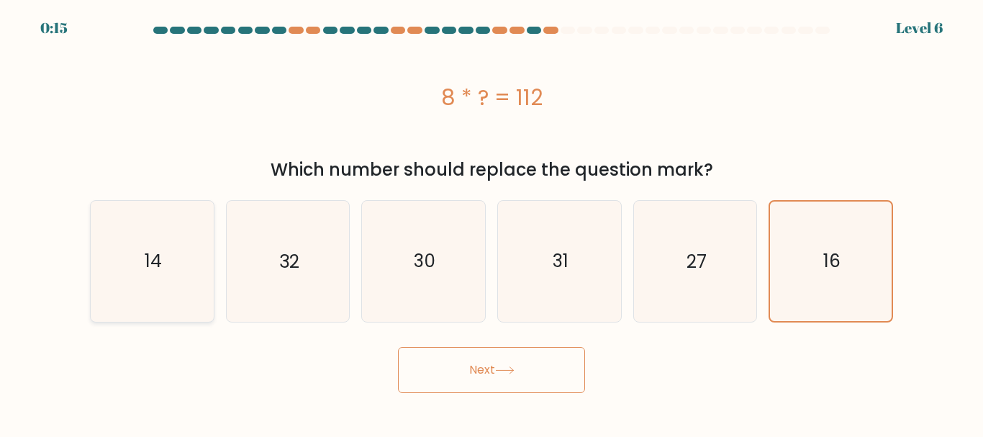
click at [186, 250] on icon "14" at bounding box center [152, 261] width 120 height 120
click at [491, 222] on input "a. 14" at bounding box center [491, 221] width 1 height 4
radio input "true"
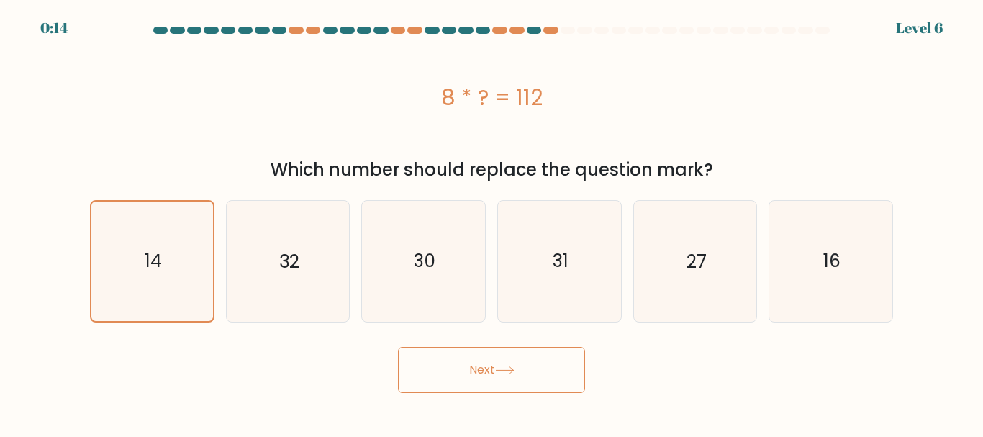
click at [501, 360] on button "Next" at bounding box center [491, 370] width 187 height 46
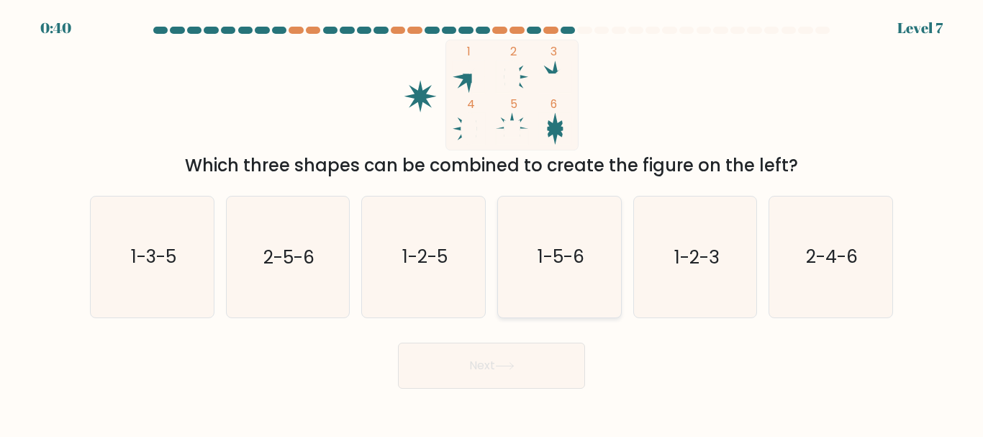
click at [551, 277] on icon "1-5-6" at bounding box center [559, 256] width 120 height 120
click at [492, 222] on input "d. 1-5-6" at bounding box center [491, 221] width 1 height 4
radio input "true"
click at [555, 375] on button "Next" at bounding box center [491, 365] width 187 height 46
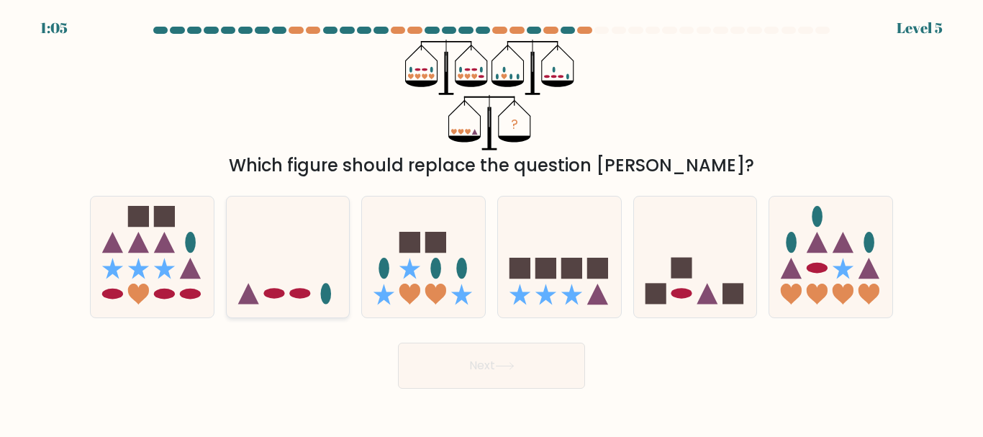
click at [310, 217] on icon at bounding box center [288, 256] width 123 height 101
click at [491, 219] on input "b." at bounding box center [491, 221] width 1 height 4
radio input "true"
click at [525, 286] on icon at bounding box center [559, 256] width 123 height 101
click at [492, 222] on input "d." at bounding box center [491, 221] width 1 height 4
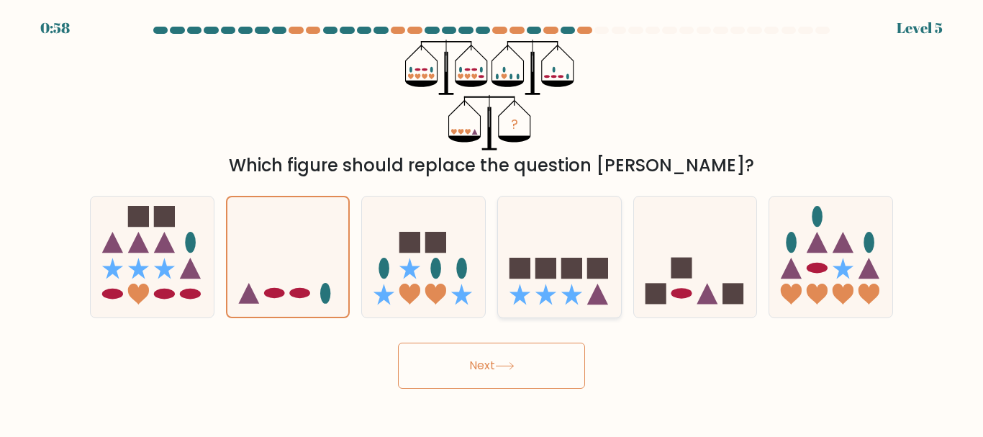
radio input "true"
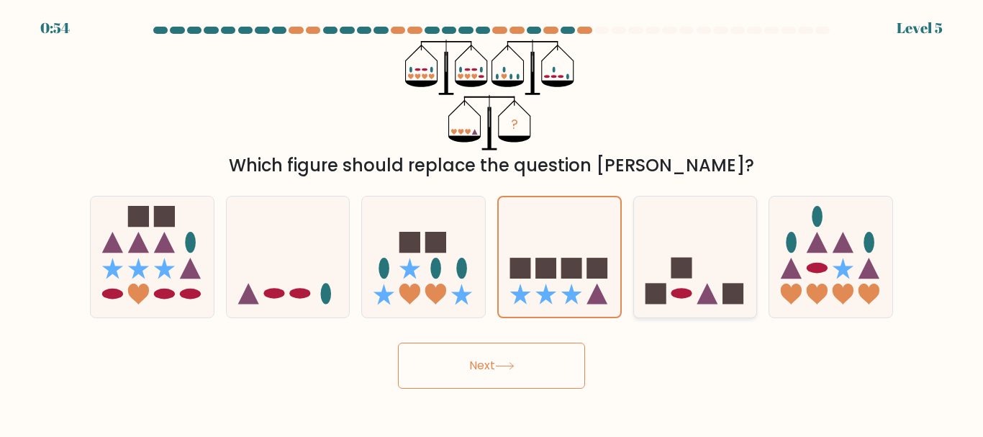
click at [637, 305] on icon at bounding box center [695, 256] width 123 height 101
click at [492, 222] on input "e." at bounding box center [491, 221] width 1 height 4
radio input "true"
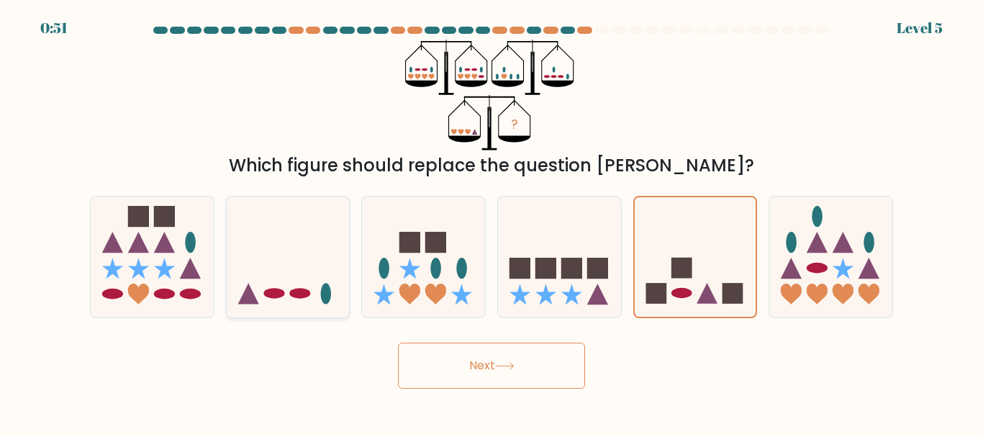
click at [337, 302] on icon at bounding box center [288, 256] width 123 height 101
click at [491, 222] on input "b." at bounding box center [491, 221] width 1 height 4
radio input "true"
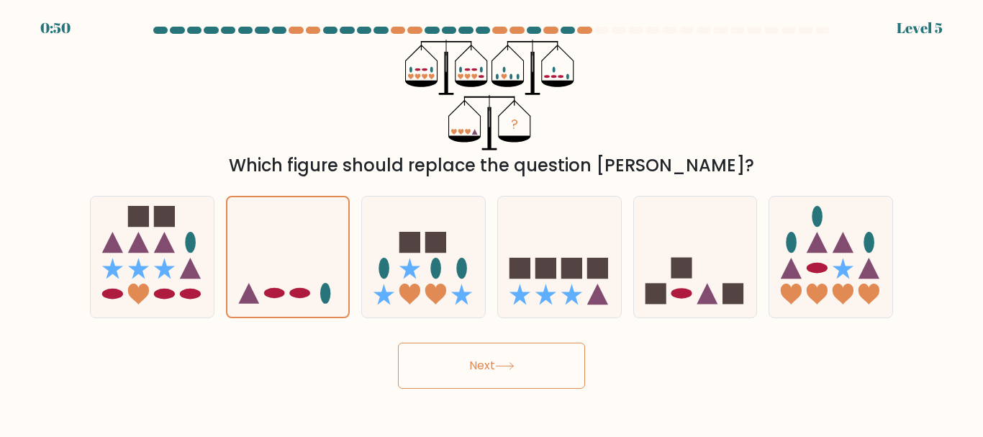
click at [482, 376] on button "Next" at bounding box center [491, 365] width 187 height 46
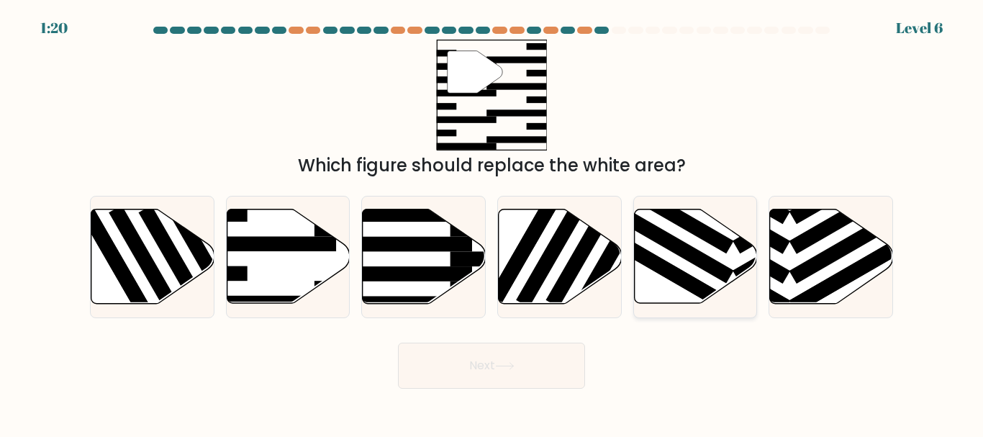
drag, startPoint x: 694, startPoint y: 262, endPoint x: 691, endPoint y: 254, distance: 8.7
click at [691, 254] on rect at bounding box center [671, 244] width 123 height 80
click at [492, 222] on input "e." at bounding box center [491, 221] width 1 height 4
radio input "true"
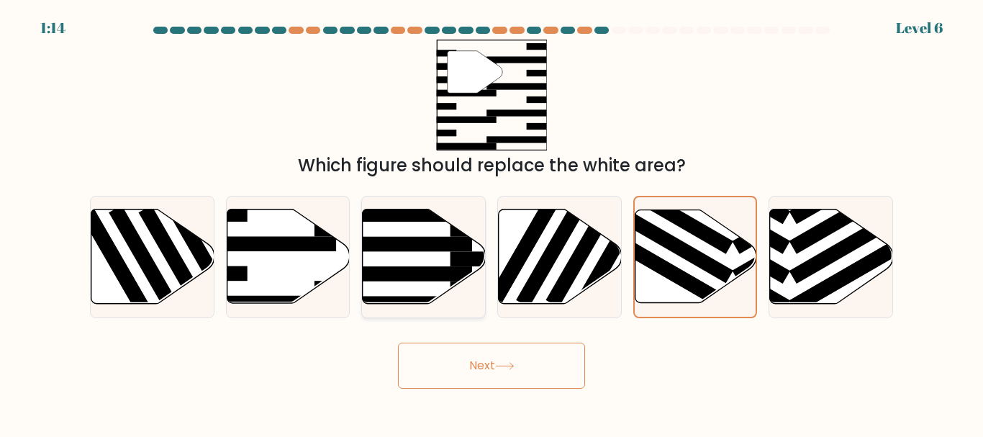
drag, startPoint x: 464, startPoint y: 263, endPoint x: 427, endPoint y: 252, distance: 38.9
click at [427, 252] on icon at bounding box center [423, 257] width 123 height 96
click at [491, 222] on input "c." at bounding box center [491, 221] width 1 height 4
radio input "true"
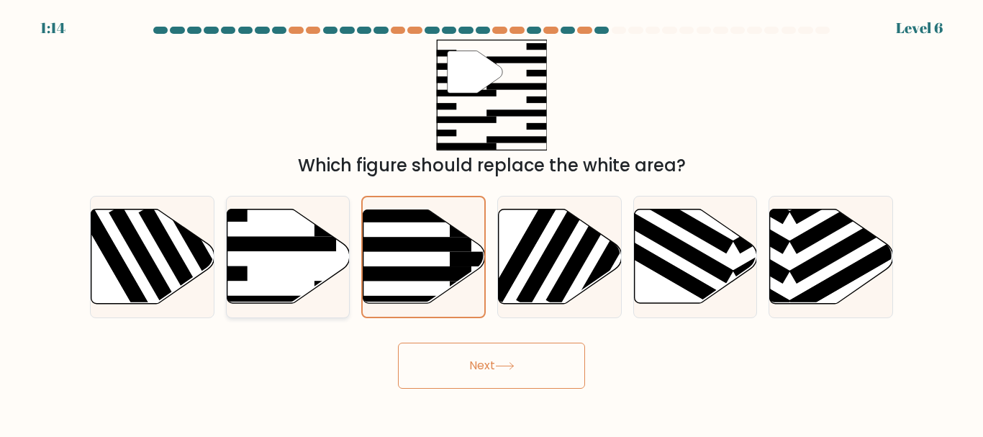
click at [263, 234] on icon at bounding box center [288, 256] width 123 height 94
click at [491, 222] on input "b." at bounding box center [491, 221] width 1 height 4
radio input "true"
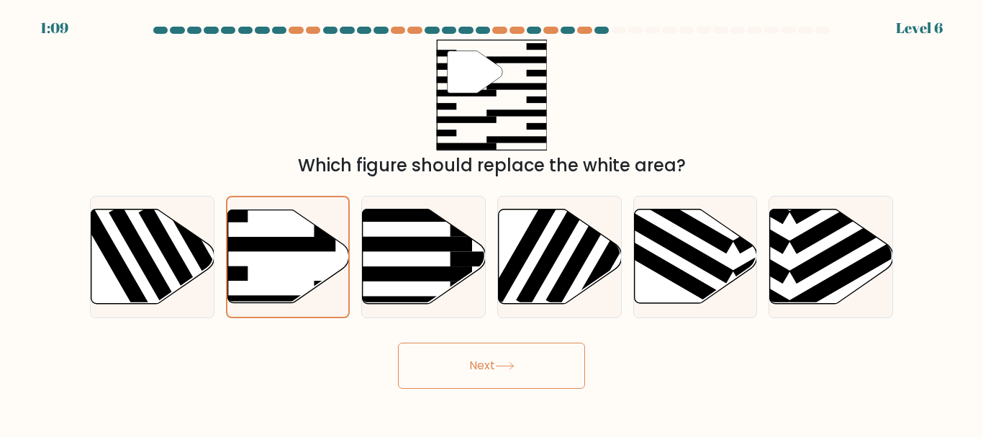
click at [525, 379] on button "Next" at bounding box center [491, 365] width 187 height 46
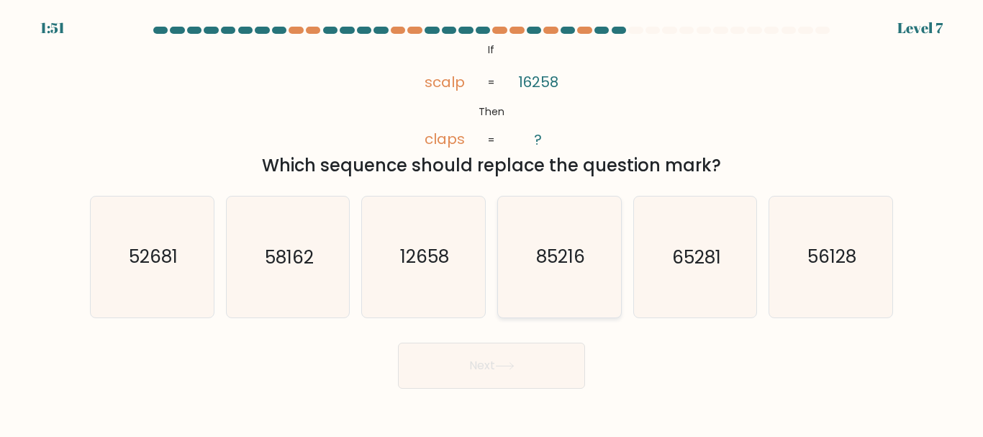
click at [548, 260] on text "85216" at bounding box center [560, 257] width 49 height 25
click at [492, 222] on input "d. 85216" at bounding box center [491, 221] width 1 height 4
radio input "true"
click at [684, 276] on icon "65281" at bounding box center [695, 256] width 120 height 120
click at [492, 222] on input "e. 65281" at bounding box center [491, 221] width 1 height 4
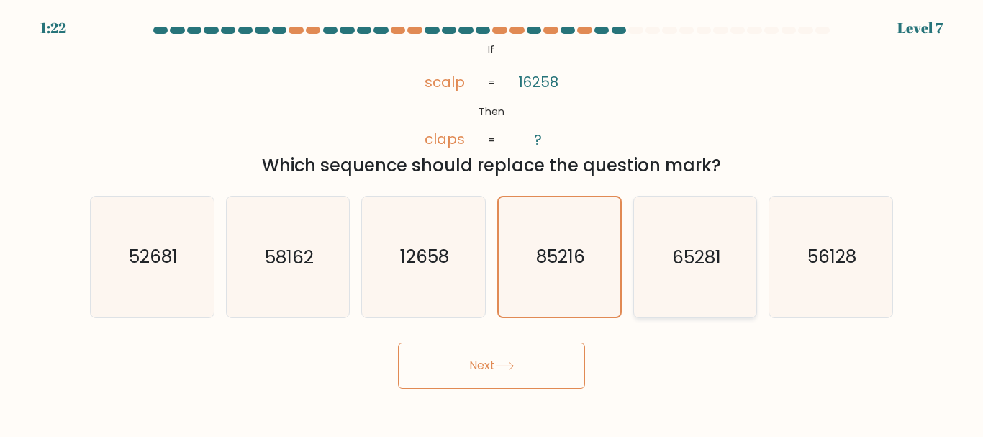
radio input "true"
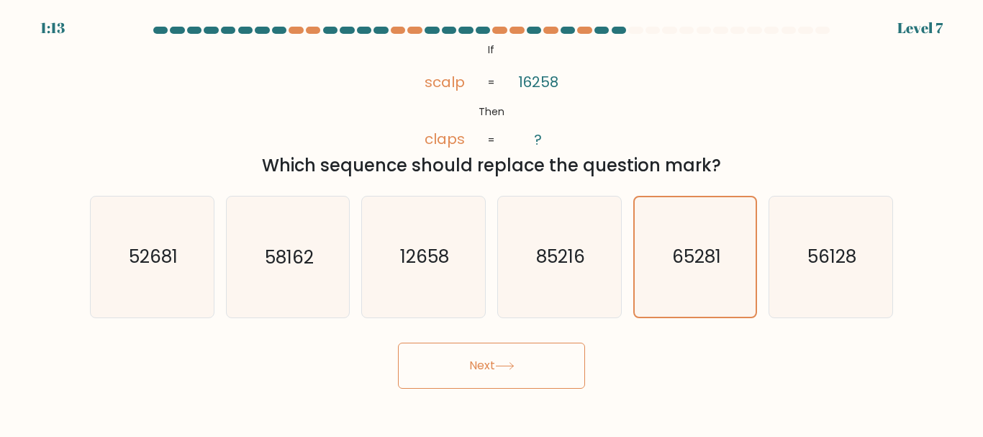
drag, startPoint x: 568, startPoint y: 362, endPoint x: 645, endPoint y: 372, distance: 76.9
click at [645, 372] on div "Next" at bounding box center [491, 361] width 820 height 53
click at [527, 352] on button "Next" at bounding box center [491, 365] width 187 height 46
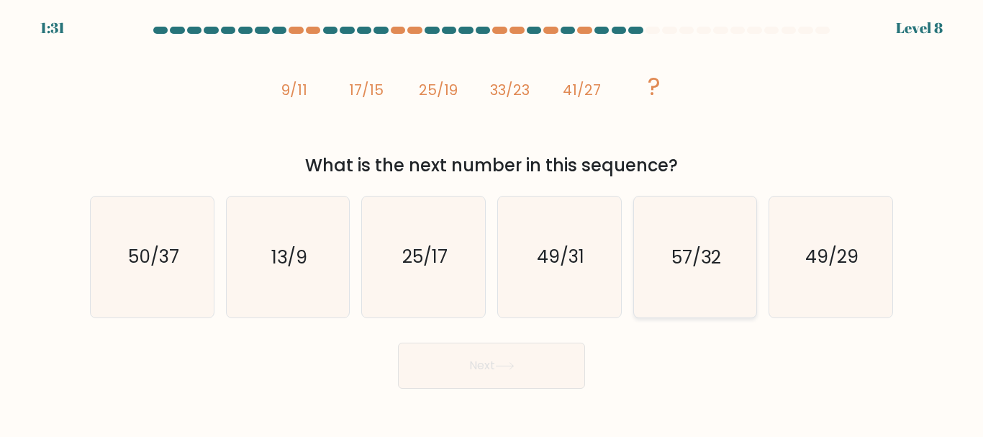
click at [694, 242] on icon "57/32" at bounding box center [695, 256] width 120 height 120
click at [492, 222] on input "e. 57/32" at bounding box center [491, 221] width 1 height 4
radio input "true"
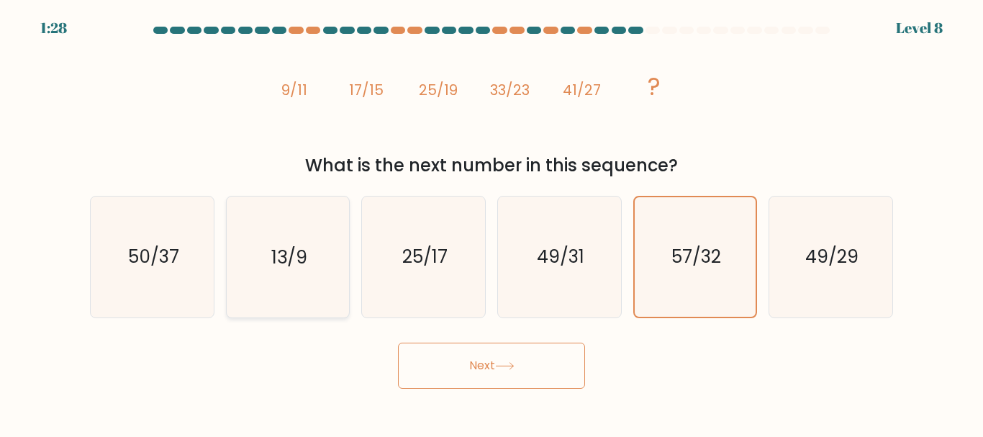
click at [294, 295] on icon "13/9" at bounding box center [287, 256] width 120 height 120
click at [491, 222] on input "b. 13/9" at bounding box center [491, 221] width 1 height 4
radio input "true"
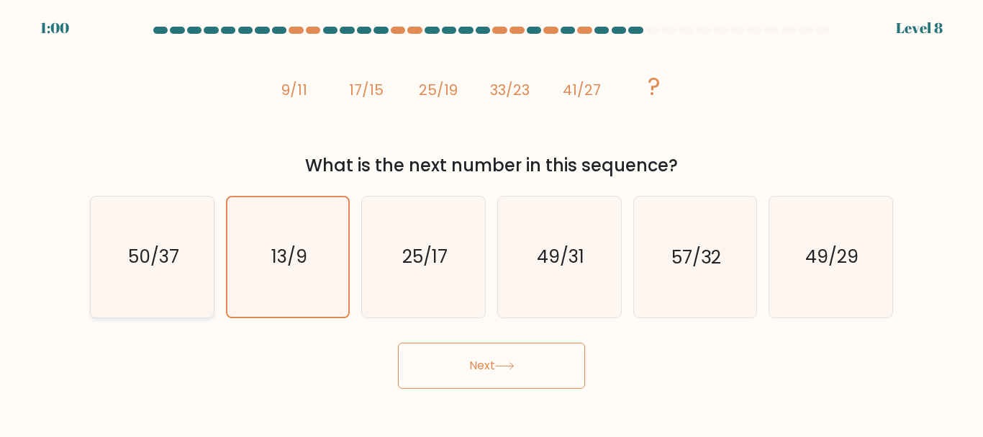
click at [152, 223] on icon "50/37" at bounding box center [152, 256] width 120 height 120
click at [491, 222] on input "a. 50/37" at bounding box center [491, 221] width 1 height 4
radio input "true"
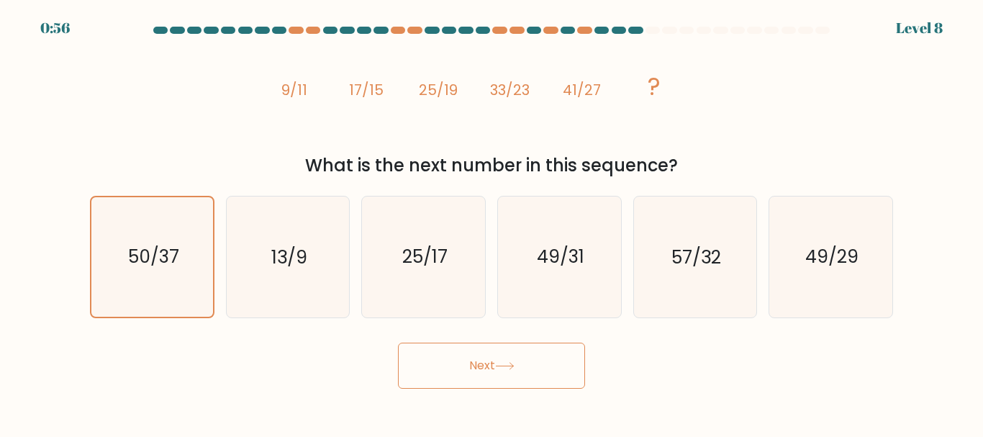
click at [508, 366] on icon at bounding box center [504, 366] width 19 height 8
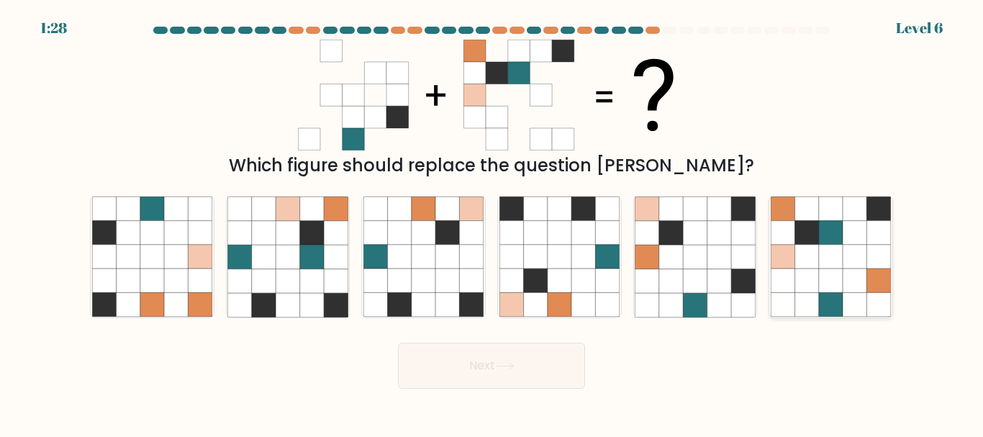
click at [808, 295] on icon at bounding box center [807, 305] width 24 height 24
click at [492, 222] on input "f." at bounding box center [491, 221] width 1 height 4
radio input "true"
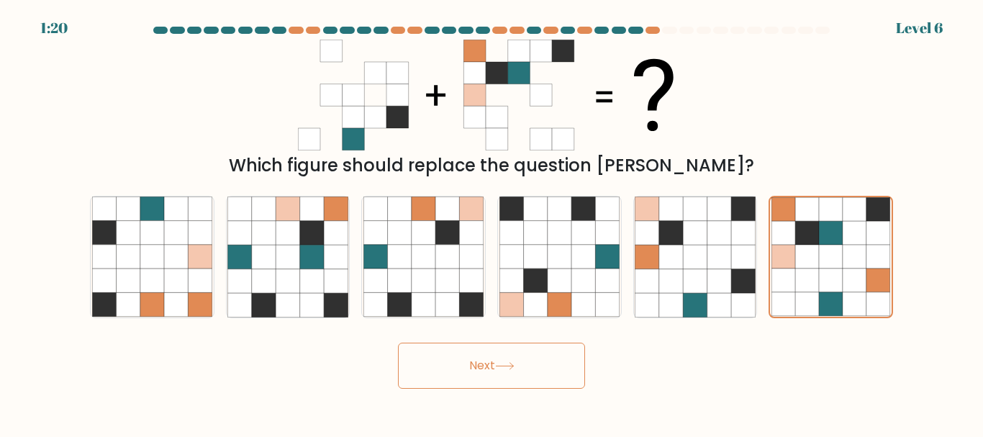
click at [501, 368] on icon at bounding box center [504, 366] width 19 height 8
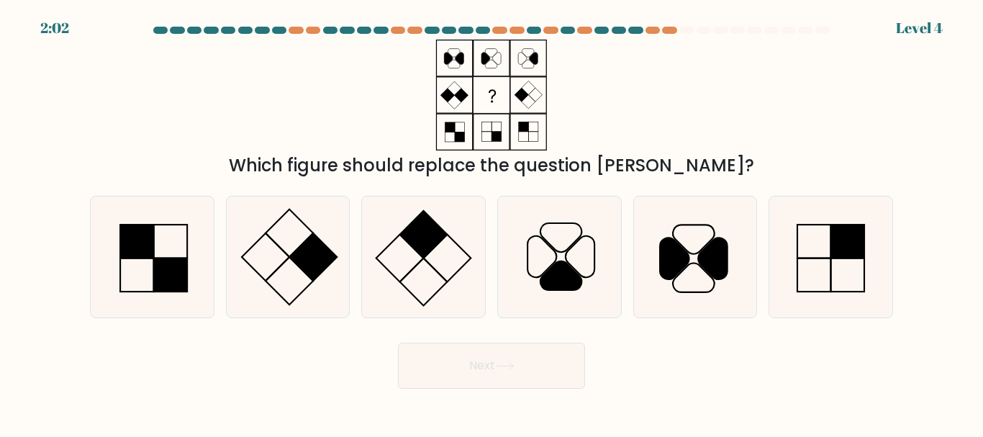
click at [491, 262] on div "d." at bounding box center [559, 257] width 136 height 122
click at [447, 256] on icon at bounding box center [423, 256] width 120 height 120
click at [491, 222] on input "c." at bounding box center [491, 221] width 1 height 4
radio input "true"
click at [322, 240] on icon at bounding box center [287, 256] width 120 height 120
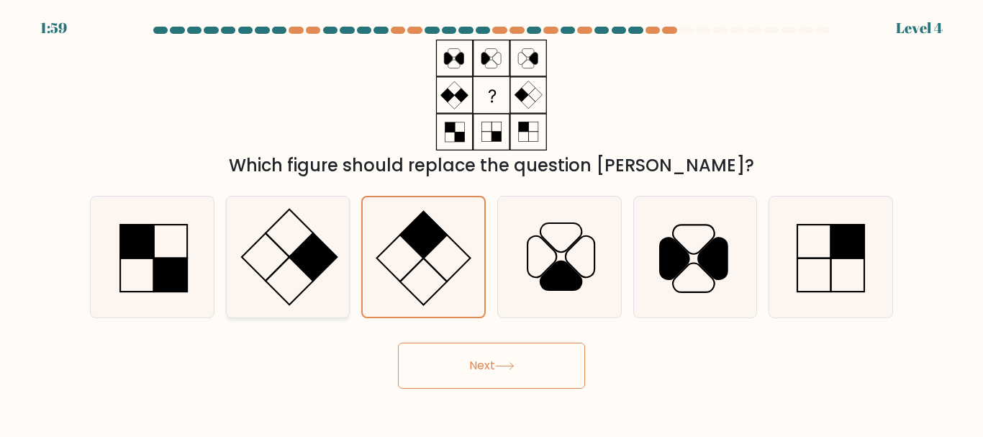
click at [491, 222] on input "b." at bounding box center [491, 221] width 1 height 4
radio input "true"
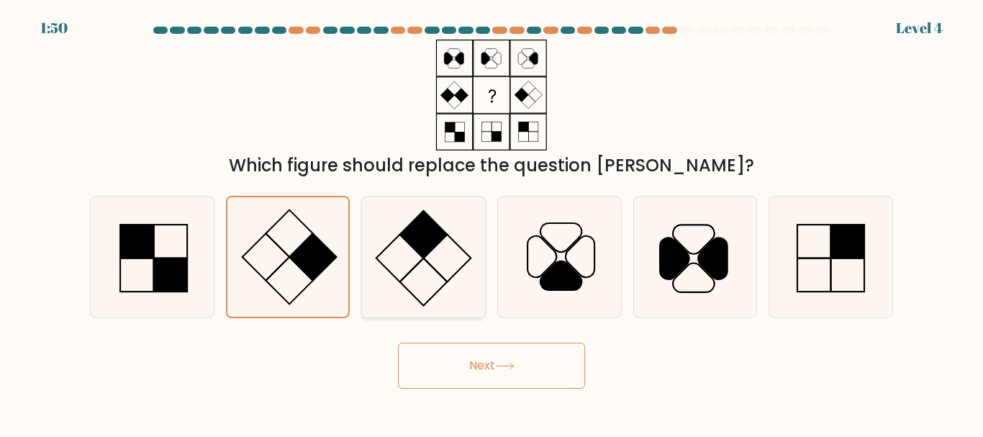
click at [428, 271] on icon at bounding box center [423, 256] width 120 height 120
click at [491, 222] on input "c." at bounding box center [491, 221] width 1 height 4
radio input "true"
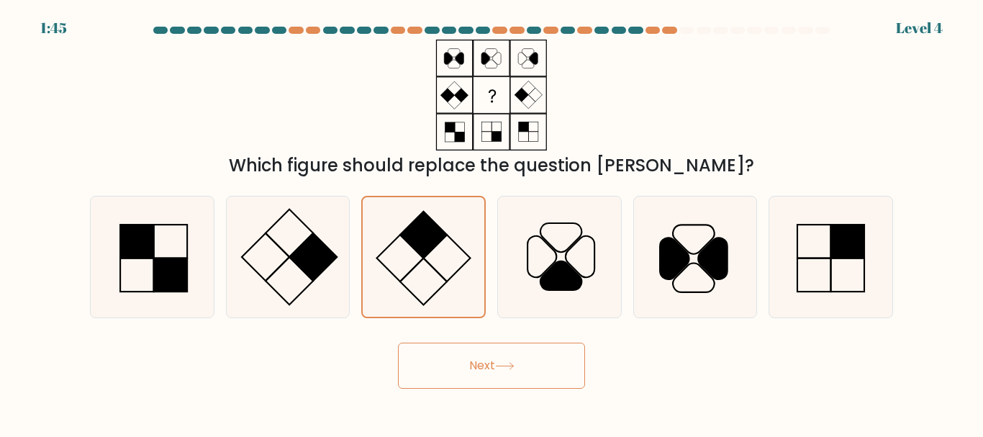
click at [453, 356] on button "Next" at bounding box center [491, 365] width 187 height 46
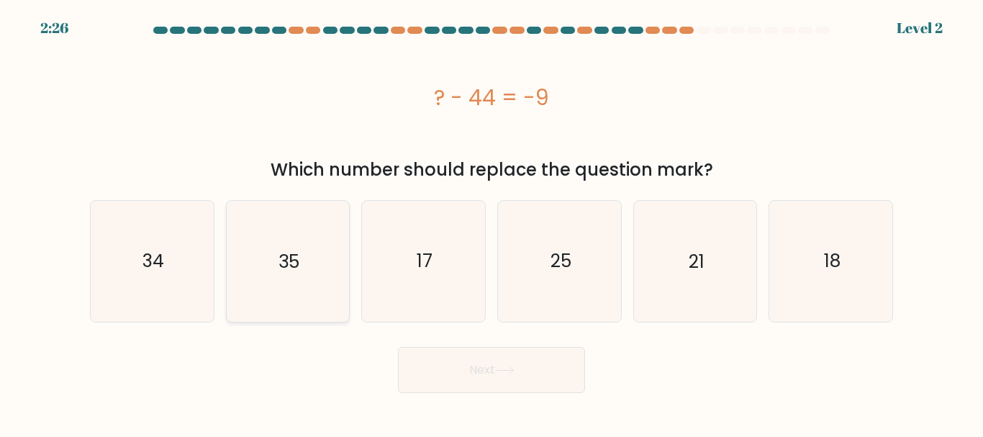
click at [330, 261] on icon "35" at bounding box center [287, 261] width 120 height 120
click at [491, 222] on input "b. 35" at bounding box center [491, 221] width 1 height 4
radio input "true"
click at [689, 271] on text "21" at bounding box center [697, 260] width 16 height 25
click at [492, 222] on input "e. 21" at bounding box center [491, 221] width 1 height 4
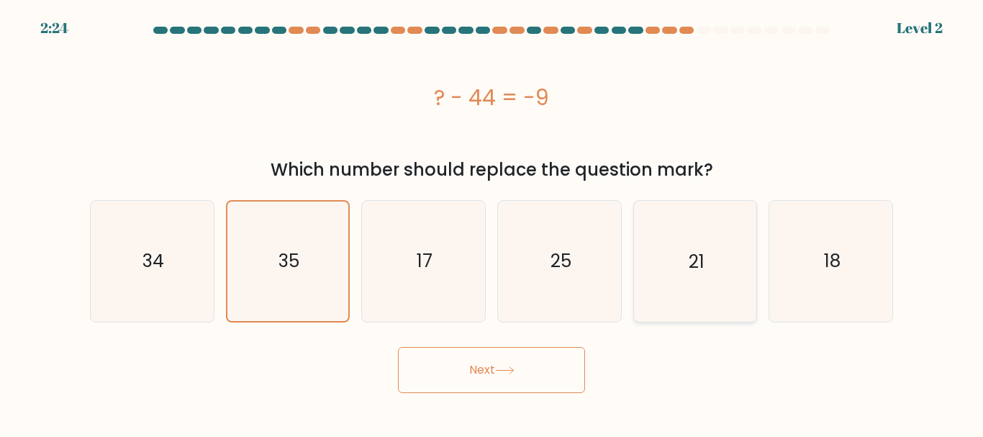
radio input "true"
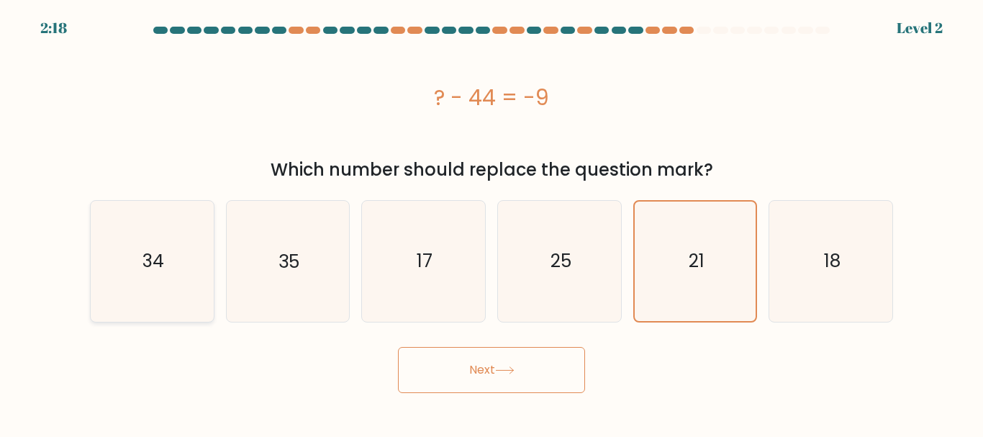
click at [163, 286] on icon "34" at bounding box center [152, 261] width 120 height 120
click at [491, 222] on input "a. 34" at bounding box center [491, 221] width 1 height 4
radio input "true"
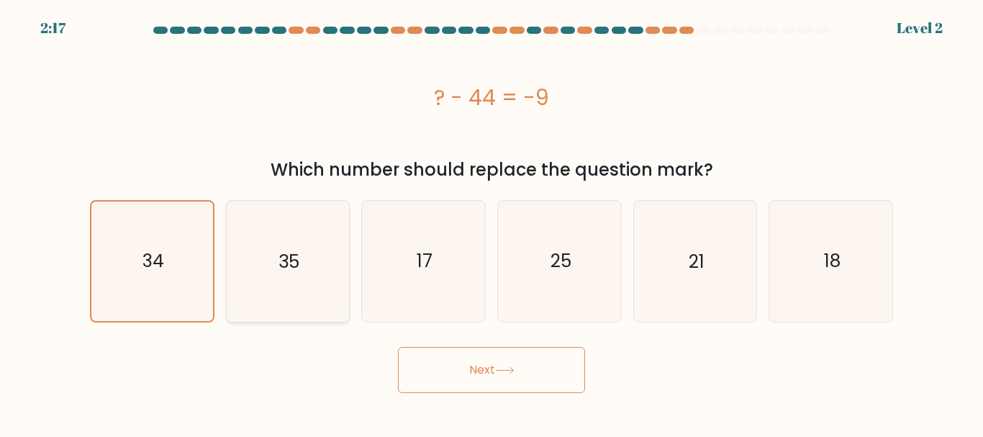
click at [281, 283] on icon "35" at bounding box center [287, 261] width 120 height 120
click at [491, 222] on input "b. 35" at bounding box center [491, 221] width 1 height 4
radio input "true"
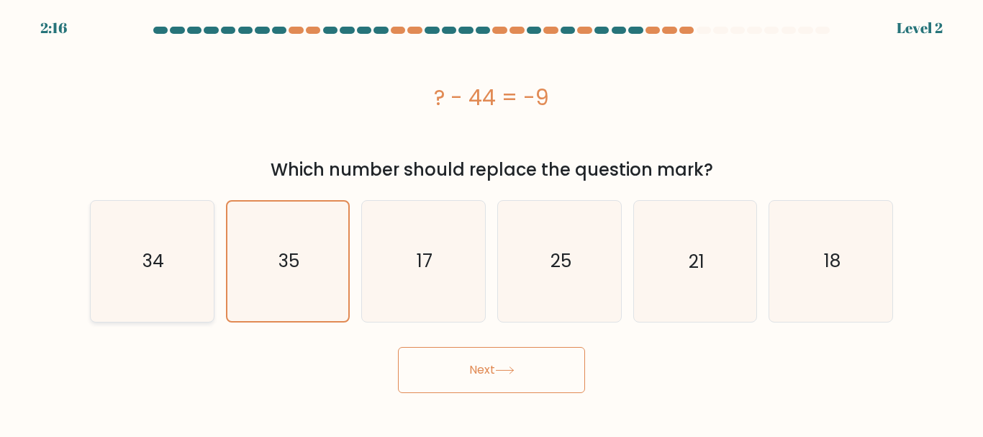
click at [172, 283] on icon "34" at bounding box center [152, 261] width 120 height 120
click at [491, 222] on input "a. 34" at bounding box center [491, 221] width 1 height 4
radio input "true"
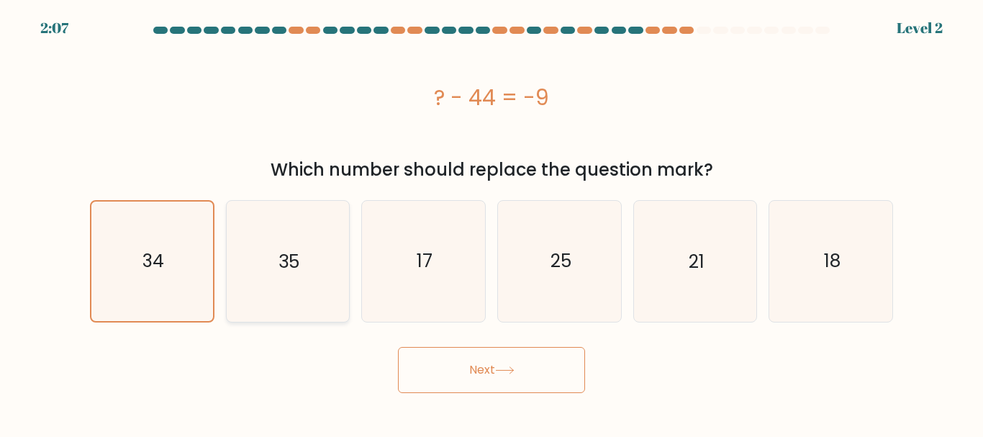
drag, startPoint x: 301, startPoint y: 291, endPoint x: 257, endPoint y: 290, distance: 44.6
click at [257, 290] on icon "35" at bounding box center [287, 261] width 120 height 120
click at [491, 222] on input "b. 35" at bounding box center [491, 221] width 1 height 4
radio input "true"
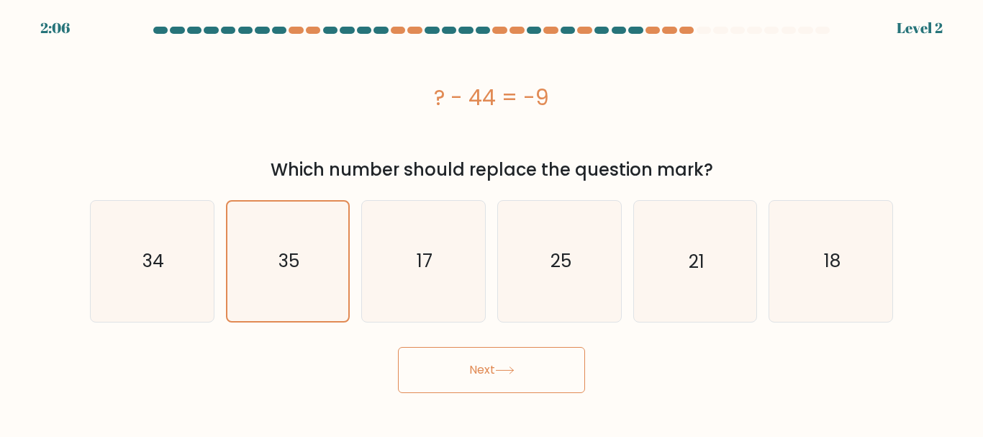
click at [555, 363] on button "Next" at bounding box center [491, 370] width 187 height 46
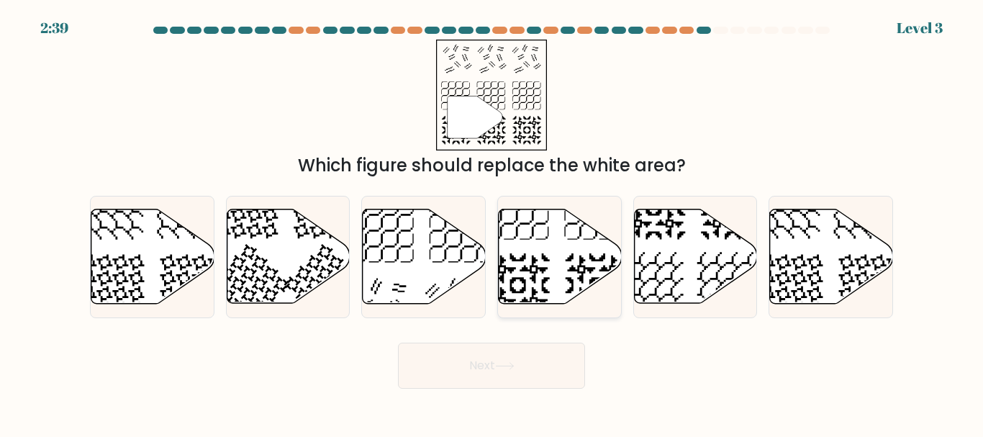
click at [530, 266] on icon at bounding box center [560, 256] width 123 height 94
click at [492, 222] on input "d." at bounding box center [491, 221] width 1 height 4
radio input "true"
click at [474, 375] on button "Next" at bounding box center [491, 365] width 187 height 46
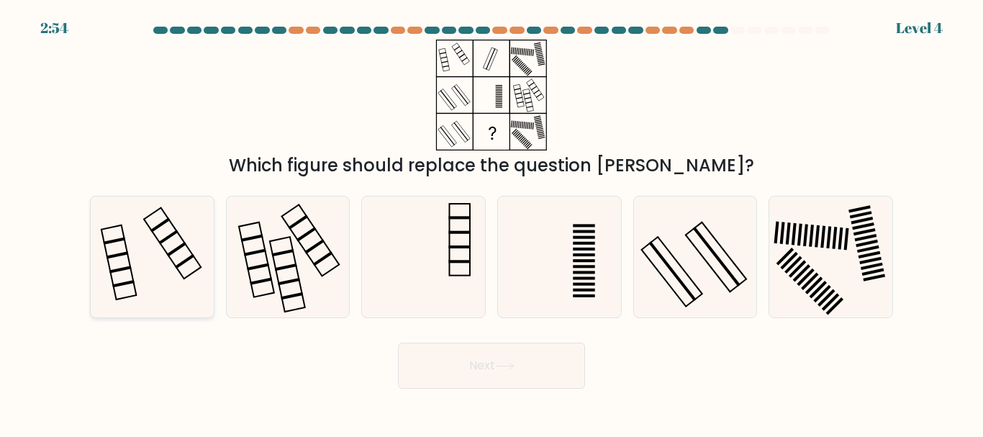
click at [171, 258] on icon at bounding box center [152, 256] width 120 height 120
click at [491, 222] on input "a." at bounding box center [491, 221] width 1 height 4
radio input "true"
click at [456, 375] on button "Next" at bounding box center [491, 365] width 187 height 46
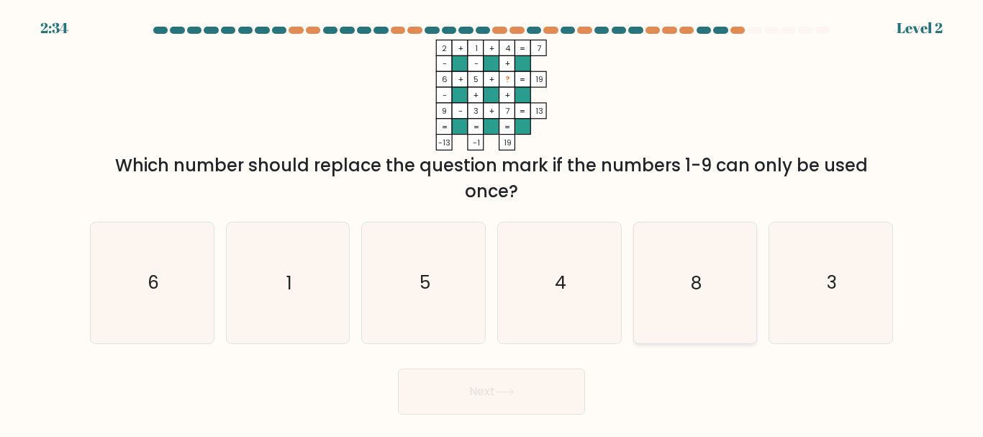
click at [676, 299] on icon "8" at bounding box center [695, 282] width 120 height 120
click at [492, 222] on input "e. 8" at bounding box center [491, 221] width 1 height 4
radio input "true"
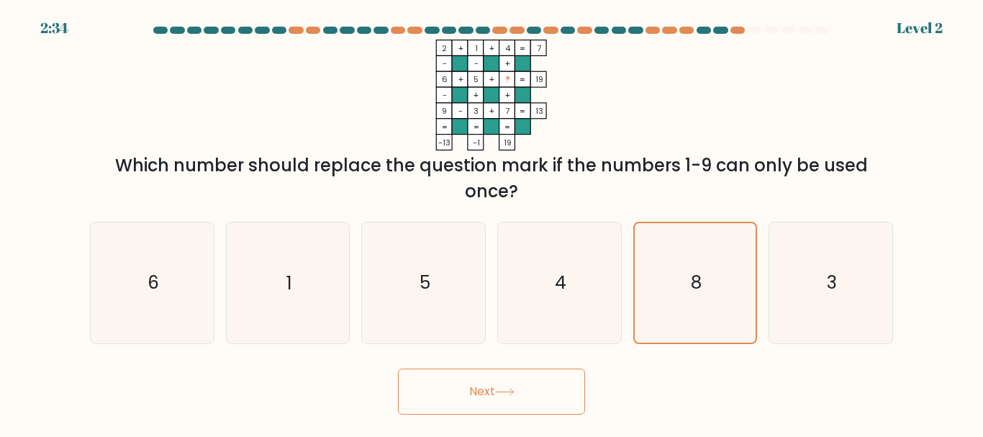
click at [566, 357] on form at bounding box center [491, 221] width 983 height 388
click at [566, 393] on button "Next" at bounding box center [491, 391] width 187 height 46
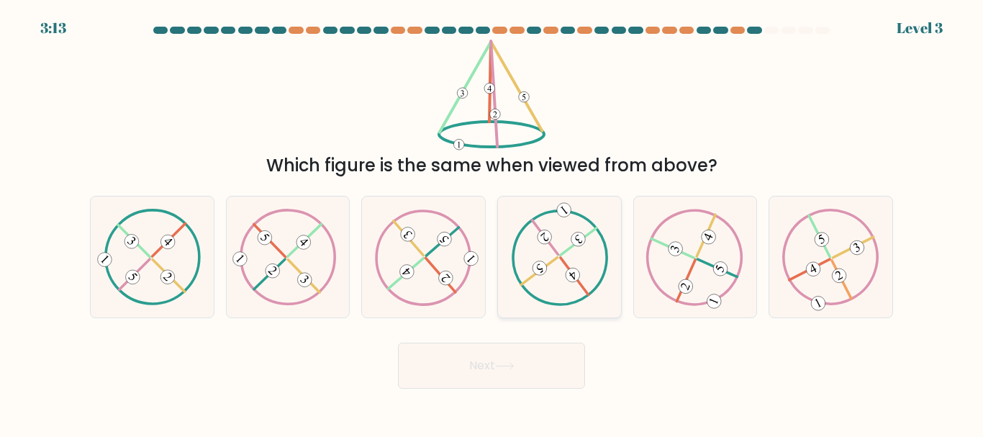
click at [560, 222] on icon at bounding box center [559, 257] width 97 height 96
click at [492, 222] on input "d." at bounding box center [491, 221] width 1 height 4
radio input "true"
click at [511, 386] on button "Next" at bounding box center [491, 365] width 187 height 46
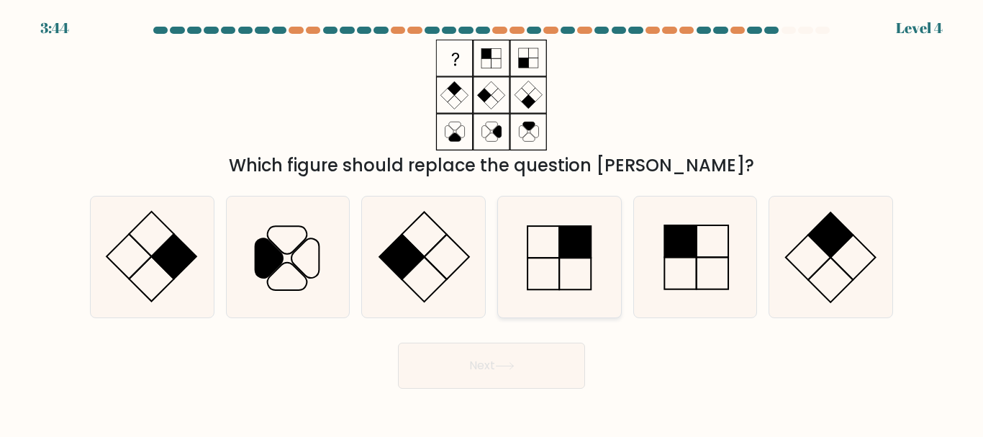
click at [574, 283] on icon at bounding box center [559, 256] width 120 height 120
click at [492, 222] on input "d." at bounding box center [491, 221] width 1 height 4
radio input "true"
click at [521, 371] on button "Next" at bounding box center [491, 365] width 187 height 46
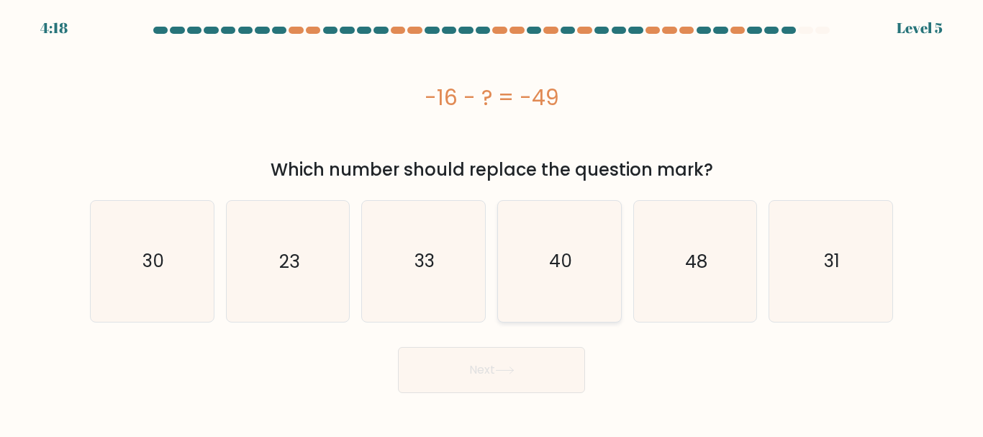
click at [548, 273] on icon "40" at bounding box center [559, 261] width 120 height 120
click at [492, 222] on input "d. 40" at bounding box center [491, 221] width 1 height 4
radio input "true"
drag, startPoint x: 686, startPoint y: 281, endPoint x: 618, endPoint y: 106, distance: 188.1
click at [618, 106] on div "-16 - ? = -49" at bounding box center [491, 97] width 803 height 32
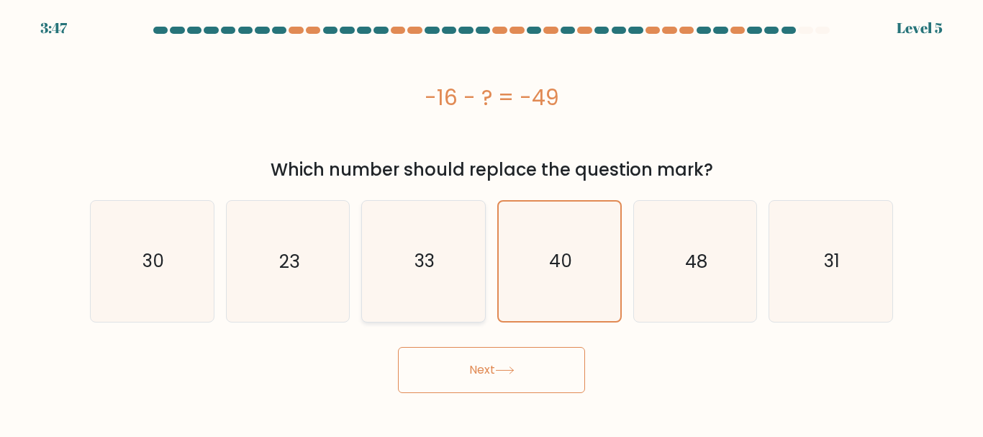
click at [442, 252] on icon "33" at bounding box center [423, 261] width 120 height 120
click at [491, 222] on input "c. 33" at bounding box center [491, 221] width 1 height 4
radio input "true"
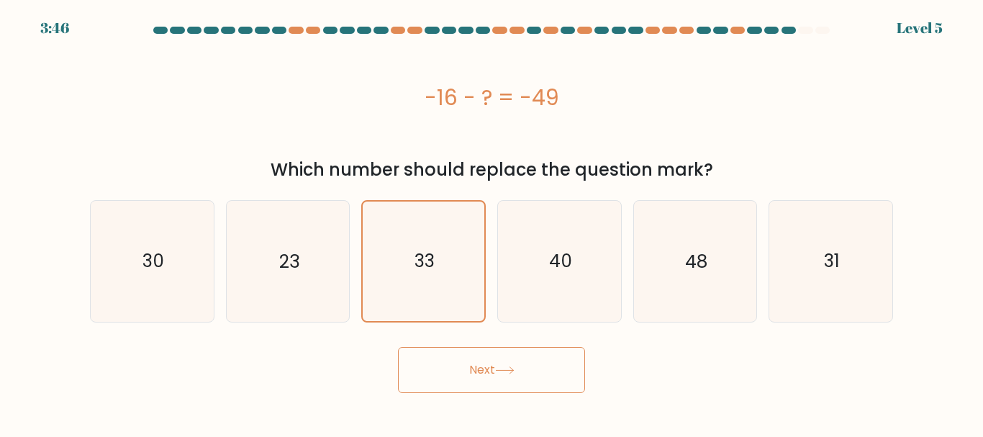
click at [509, 352] on button "Next" at bounding box center [491, 370] width 187 height 46
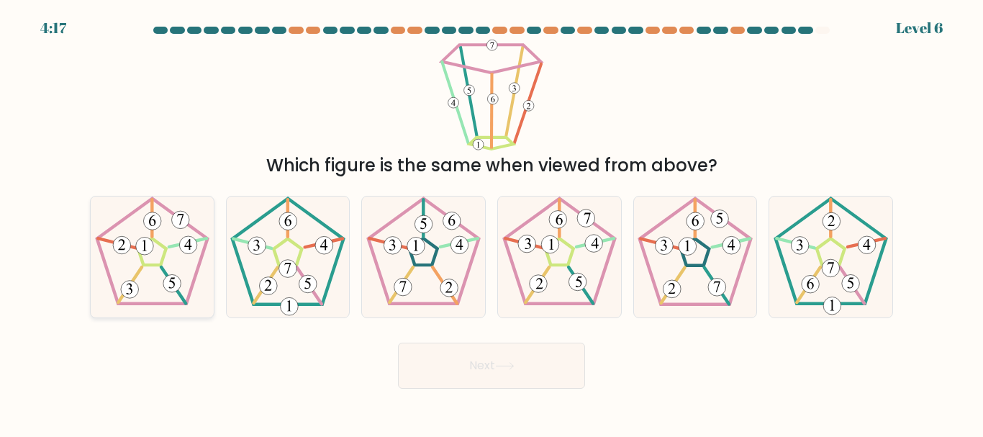
click at [171, 262] on icon at bounding box center [152, 256] width 120 height 120
click at [491, 222] on input "a." at bounding box center [491, 221] width 1 height 4
radio input "true"
click at [448, 381] on button "Next" at bounding box center [491, 365] width 187 height 46
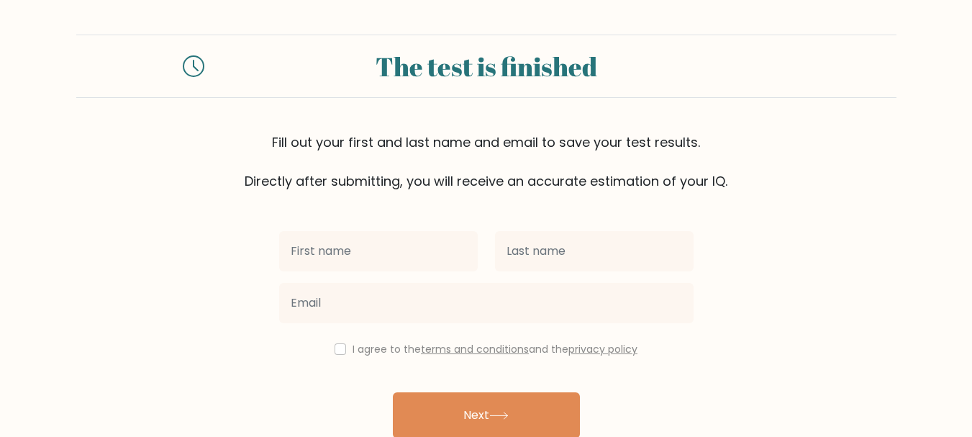
click at [464, 363] on div "I agree to the terms and conditions and the privacy policy Next Already have an…" at bounding box center [487, 331] width 432 height 280
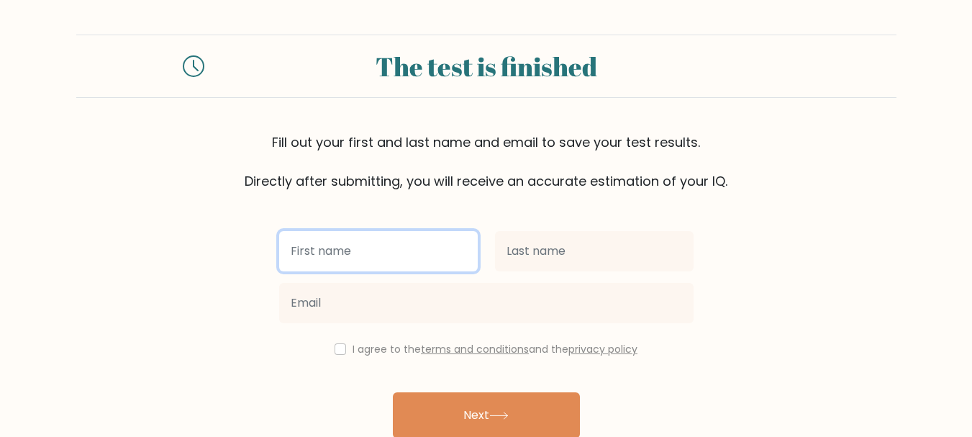
click at [397, 251] on input "text" at bounding box center [378, 251] width 199 height 40
type input "malik"
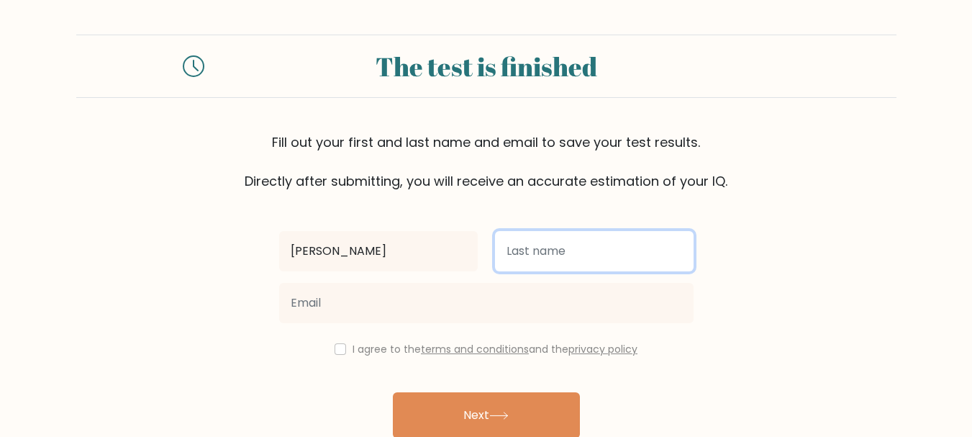
click at [632, 258] on input "text" at bounding box center [594, 251] width 199 height 40
type input "gb"
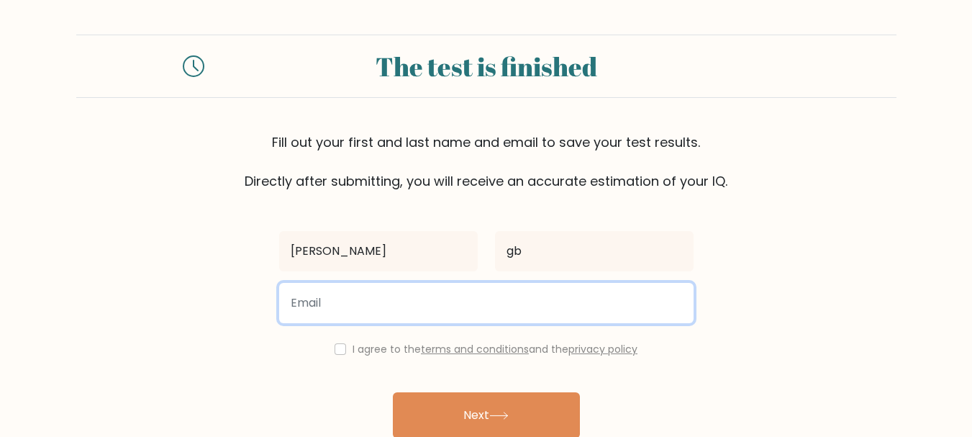
click at [571, 302] on input "email" at bounding box center [486, 303] width 414 height 40
type input "malikgbadebo21@gmail.com"
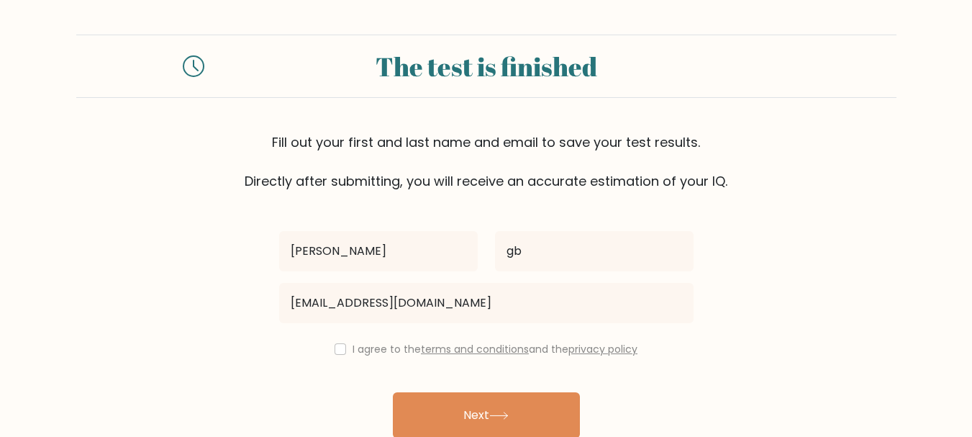
click at [368, 356] on div "I agree to the terms and conditions and the privacy policy" at bounding box center [487, 348] width 432 height 17
click at [342, 346] on div "I agree to the terms and conditions and the privacy policy" at bounding box center [487, 348] width 432 height 17
click at [336, 351] on input "checkbox" at bounding box center [341, 349] width 12 height 12
checkbox input "true"
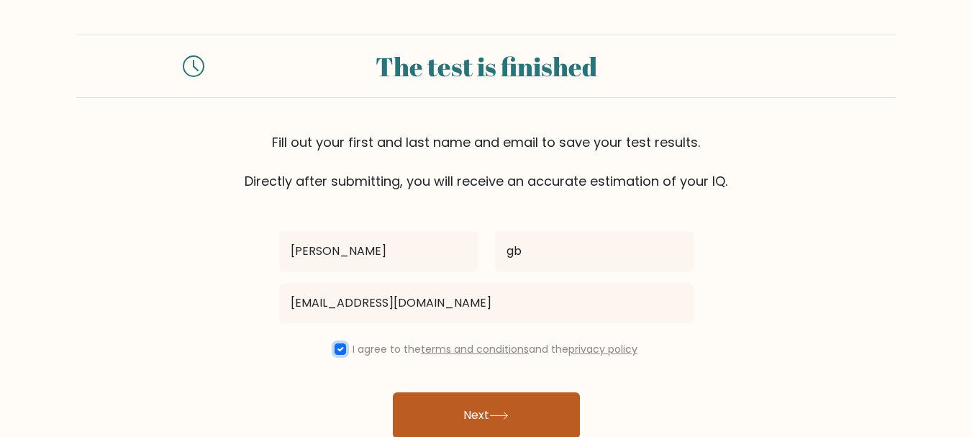
scroll to position [68, 0]
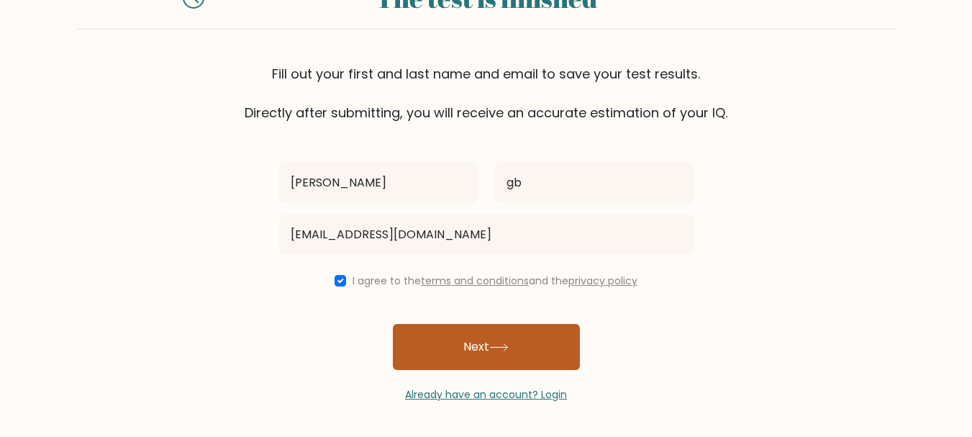
click at [488, 352] on button "Next" at bounding box center [486, 347] width 187 height 46
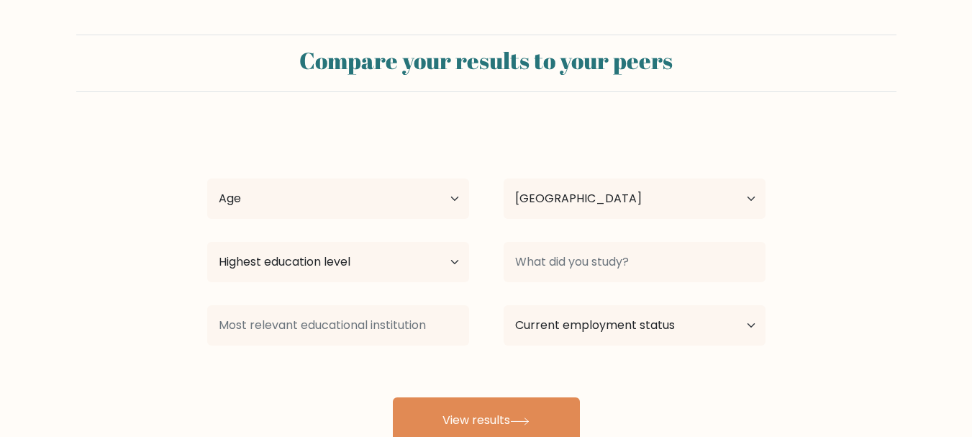
select select "CA"
click at [417, 199] on select "Age Under [DEMOGRAPHIC_DATA] [DEMOGRAPHIC_DATA] [DEMOGRAPHIC_DATA] [DEMOGRAPHIC…" at bounding box center [338, 198] width 262 height 40
select select "min_18"
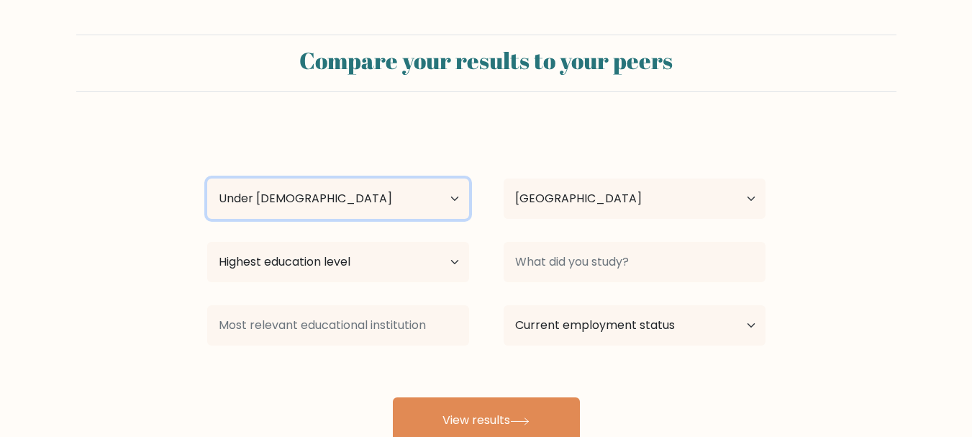
click at [207, 178] on select "Age Under [DEMOGRAPHIC_DATA] [DEMOGRAPHIC_DATA] [DEMOGRAPHIC_DATA] [DEMOGRAPHIC…" at bounding box center [338, 198] width 262 height 40
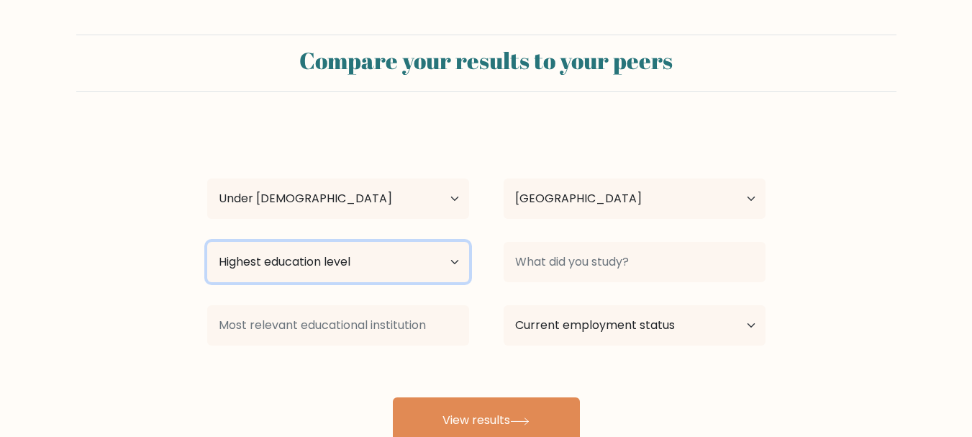
click at [400, 260] on select "Highest education level No schooling Primary Lower Secondary Upper Secondary Oc…" at bounding box center [338, 262] width 262 height 40
click at [207, 242] on select "Highest education level No schooling Primary Lower Secondary Upper Secondary Oc…" at bounding box center [338, 262] width 262 height 40
click at [422, 261] on select "Highest education level No schooling Primary Lower Secondary Upper Secondary Oc…" at bounding box center [338, 262] width 262 height 40
select select "upper_secondary"
click at [207, 242] on select "Highest education level No schooling Primary Lower Secondary Upper Secondary Oc…" at bounding box center [338, 262] width 262 height 40
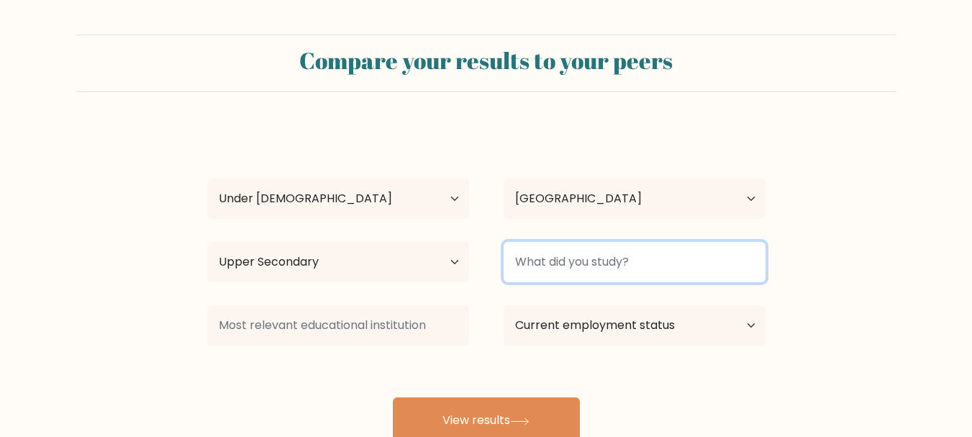
click at [600, 276] on input at bounding box center [635, 262] width 262 height 40
type input "m"
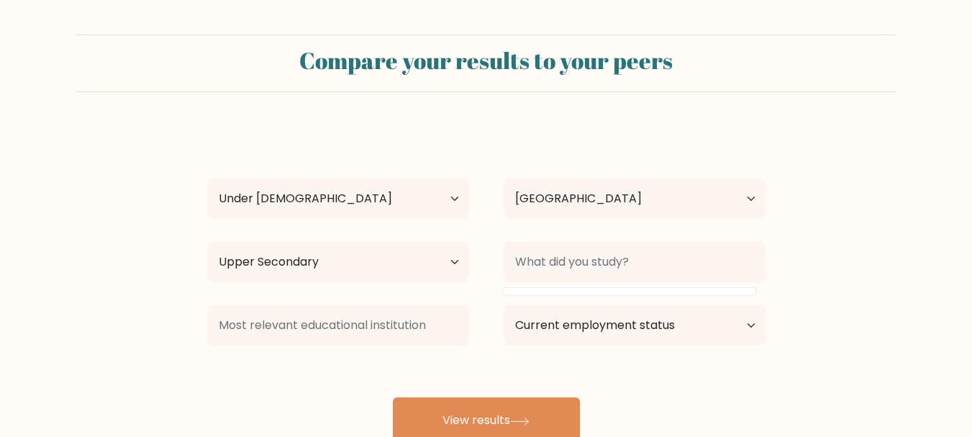
click at [589, 290] on div "malik gb Age Under [DEMOGRAPHIC_DATA] [DEMOGRAPHIC_DATA] [DEMOGRAPHIC_DATA] [DE…" at bounding box center [487, 285] width 576 height 317
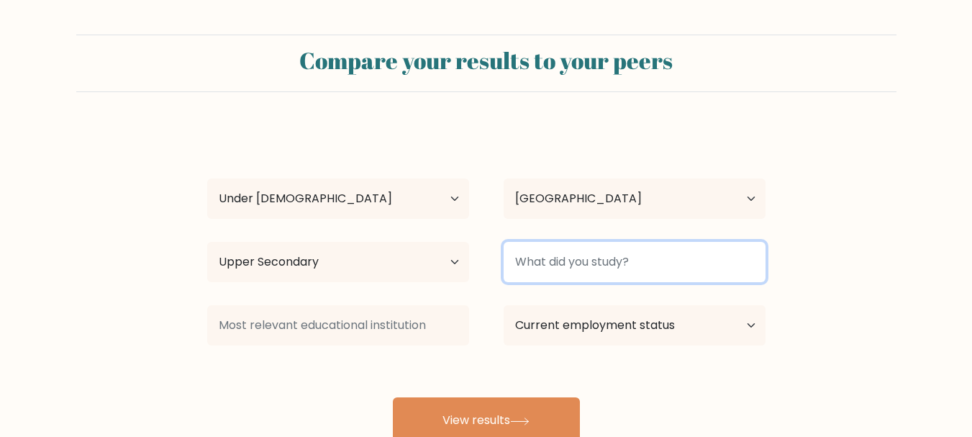
click at [589, 270] on input at bounding box center [635, 262] width 262 height 40
type input "n"
type input "g"
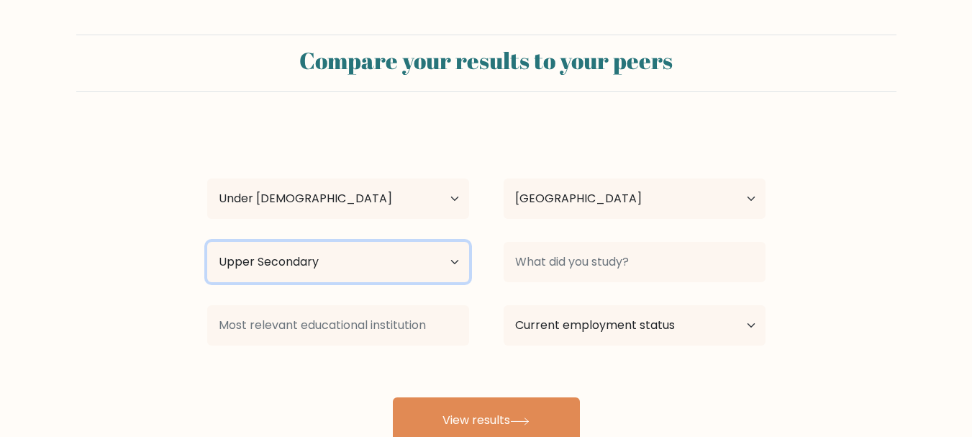
click at [318, 270] on select "Highest education level No schooling Primary Lower Secondary Upper Secondary Oc…" at bounding box center [338, 262] width 262 height 40
click at [207, 242] on select "Highest education level No schooling Primary Lower Secondary Upper Secondary Oc…" at bounding box center [338, 262] width 262 height 40
click at [572, 284] on div at bounding box center [634, 262] width 296 height 52
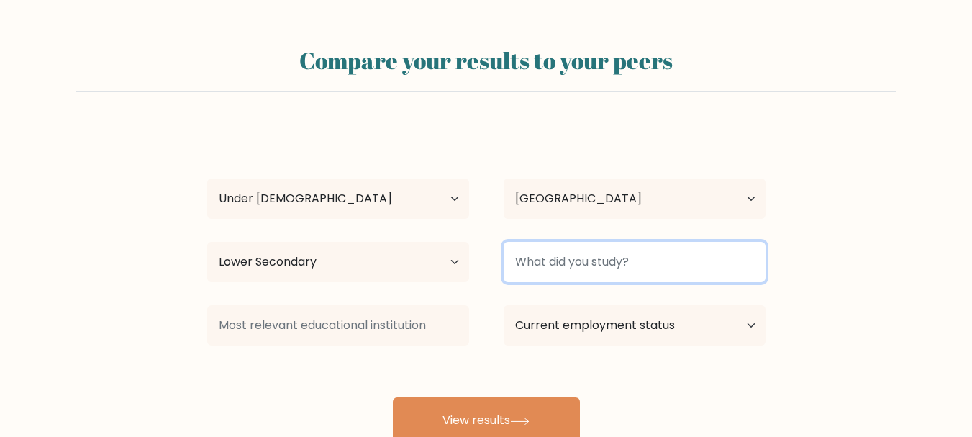
click at [560, 258] on input at bounding box center [635, 262] width 262 height 40
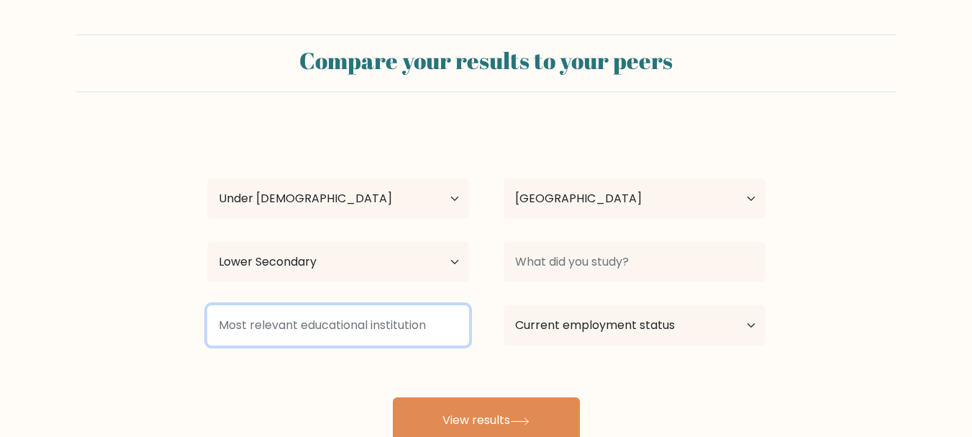
click at [311, 340] on input at bounding box center [338, 325] width 262 height 40
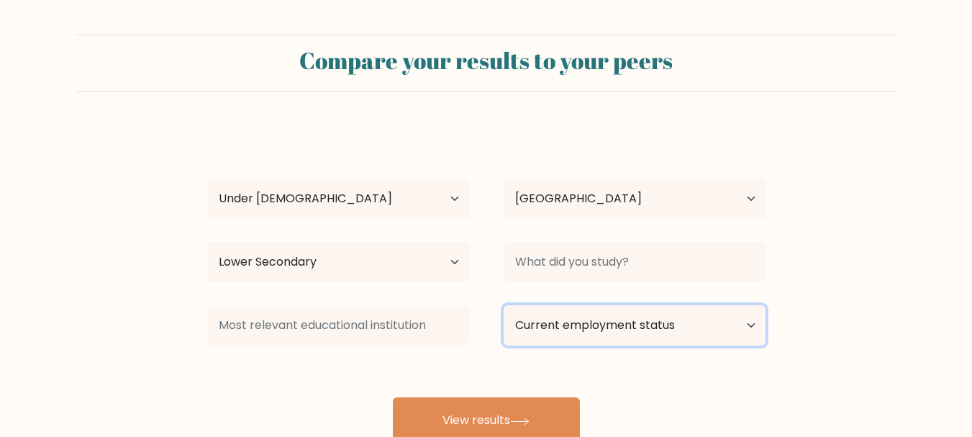
click at [545, 332] on select "Current employment status Employed Student Retired Other / prefer not to answer" at bounding box center [635, 325] width 262 height 40
click at [829, 319] on form "Compare your results to your peers malik gb Age Under [DEMOGRAPHIC_DATA] [DEMOG…" at bounding box center [486, 239] width 972 height 409
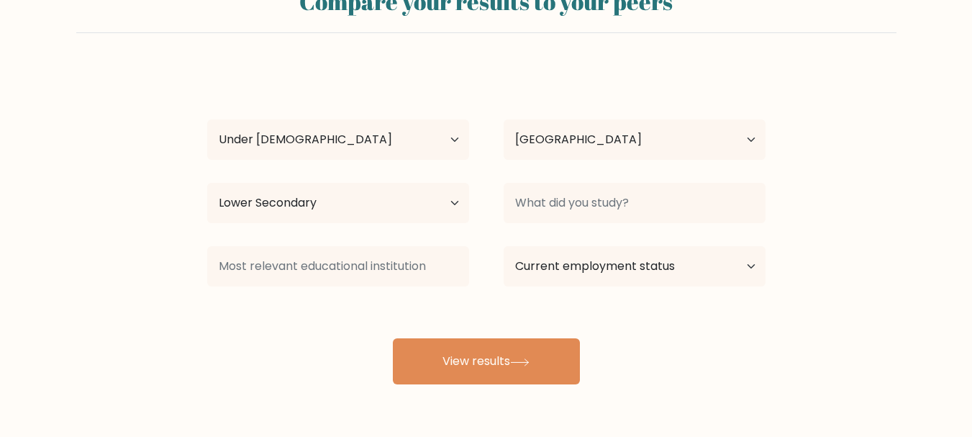
scroll to position [60, 0]
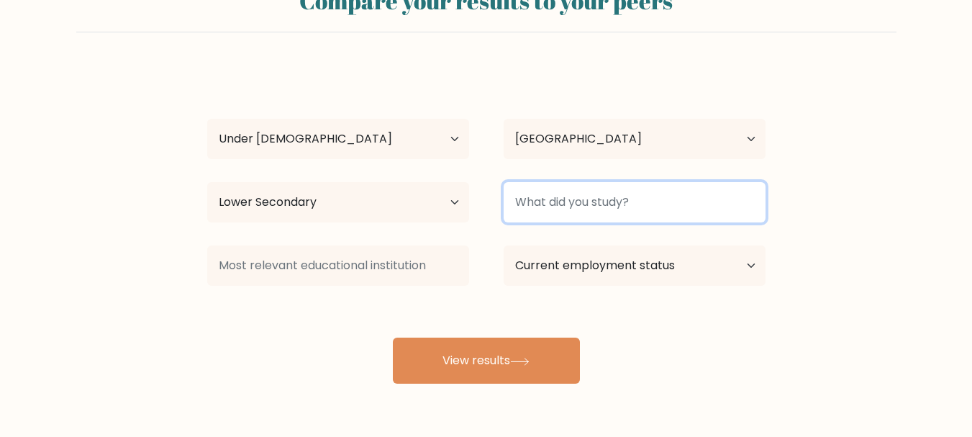
click at [586, 200] on input at bounding box center [635, 202] width 262 height 40
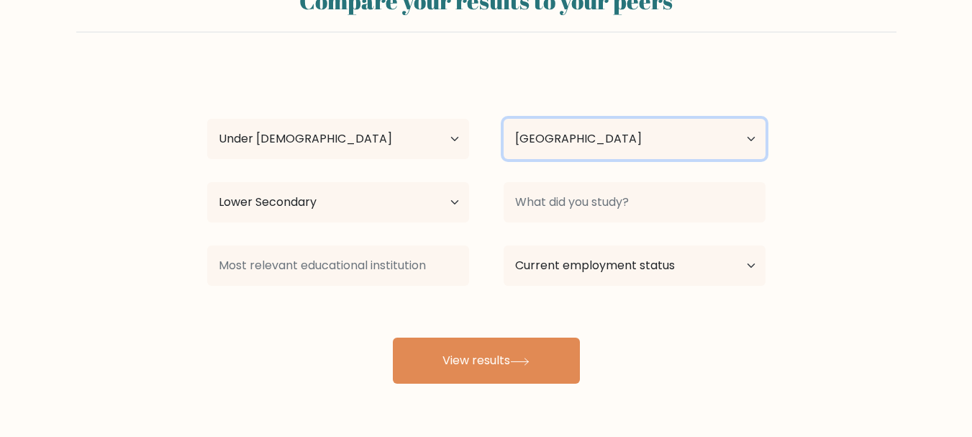
click at [535, 140] on select "Country [GEOGRAPHIC_DATA] [GEOGRAPHIC_DATA] [GEOGRAPHIC_DATA] [US_STATE] [GEOGR…" at bounding box center [635, 139] width 262 height 40
click at [817, 322] on form "Compare your results to your peers malik gb Age Under [DEMOGRAPHIC_DATA] [DEMOG…" at bounding box center [486, 179] width 972 height 409
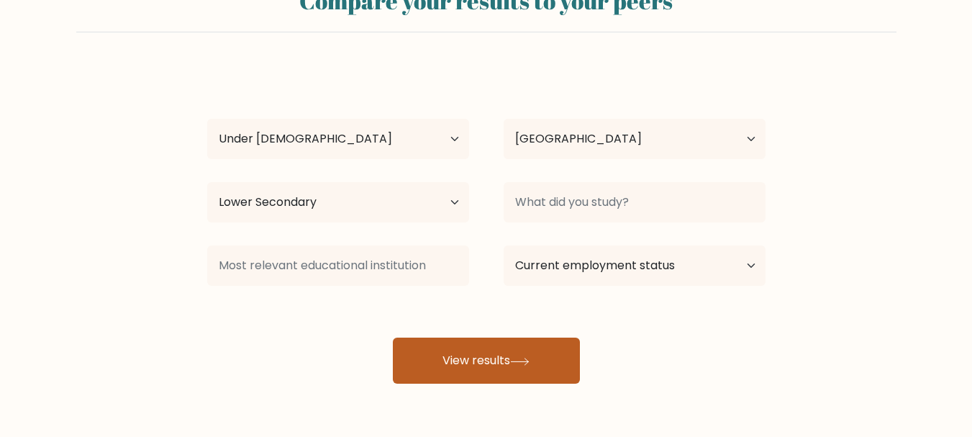
click at [513, 353] on button "View results" at bounding box center [486, 360] width 187 height 46
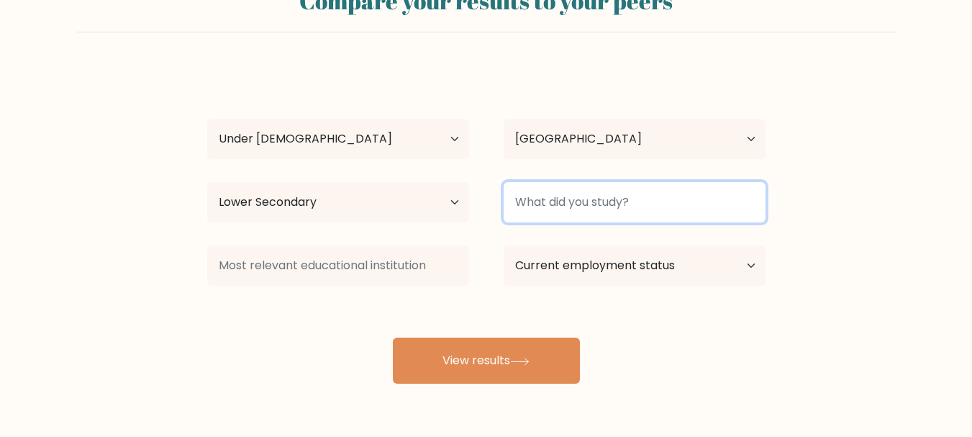
click at [574, 214] on input at bounding box center [635, 202] width 262 height 40
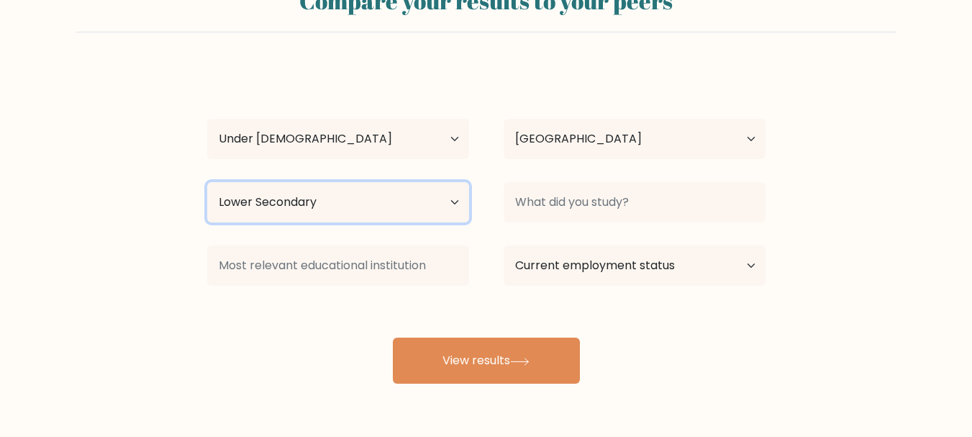
click at [396, 196] on select "Highest education level No schooling Primary Lower Secondary Upper Secondary Oc…" at bounding box center [338, 202] width 262 height 40
click at [207, 182] on select "Highest education level No schooling Primary Lower Secondary Upper Secondary Oc…" at bounding box center [338, 202] width 262 height 40
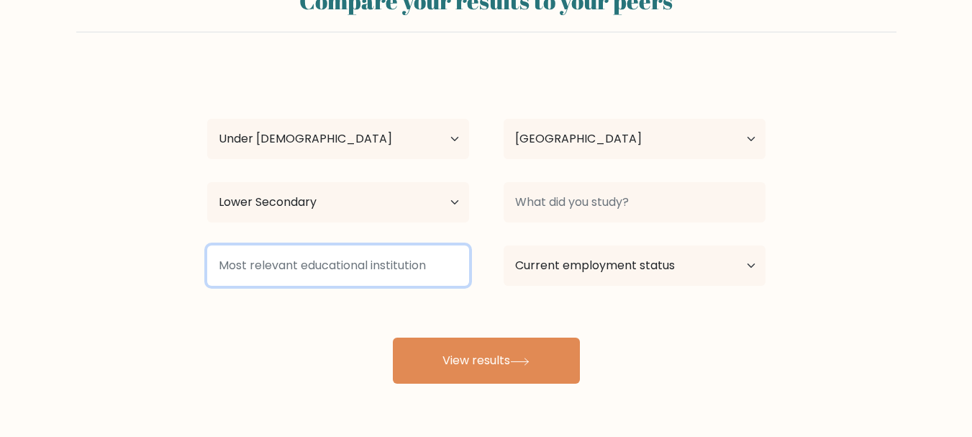
click at [301, 273] on input at bounding box center [338, 265] width 262 height 40
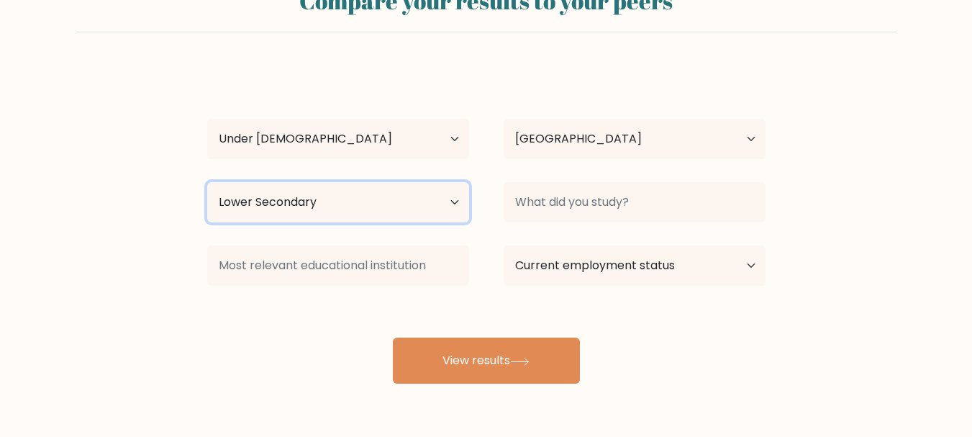
click at [309, 222] on select "Highest education level No schooling Primary Lower Secondary Upper Secondary Oc…" at bounding box center [338, 202] width 262 height 40
click at [207, 182] on select "Highest education level No schooling Primary Lower Secondary Upper Secondary Oc…" at bounding box center [338, 202] width 262 height 40
click at [367, 191] on select "Highest education level No schooling Primary Lower Secondary Upper Secondary Oc…" at bounding box center [338, 202] width 262 height 40
select select "lower_secondary"
click at [207, 182] on select "Highest education level No schooling Primary Lower Secondary Upper Secondary Oc…" at bounding box center [338, 202] width 262 height 40
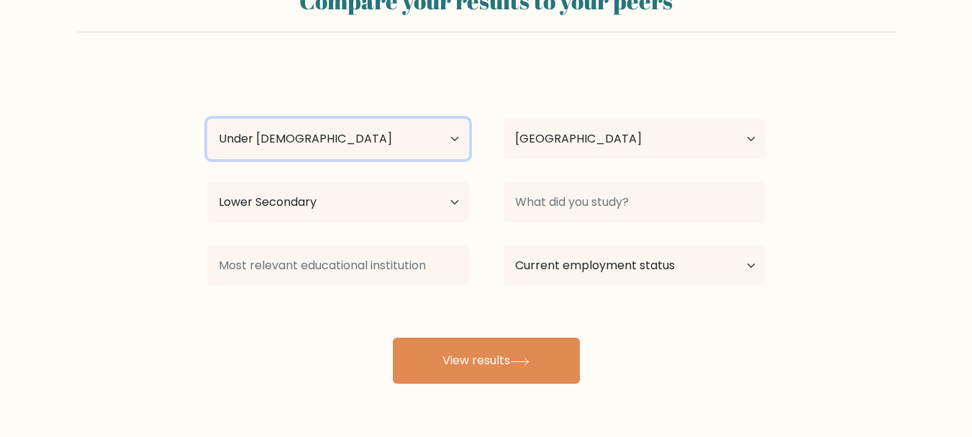
click at [446, 141] on select "Age Under [DEMOGRAPHIC_DATA] [DEMOGRAPHIC_DATA] [DEMOGRAPHIC_DATA] [DEMOGRAPHIC…" at bounding box center [338, 139] width 262 height 40
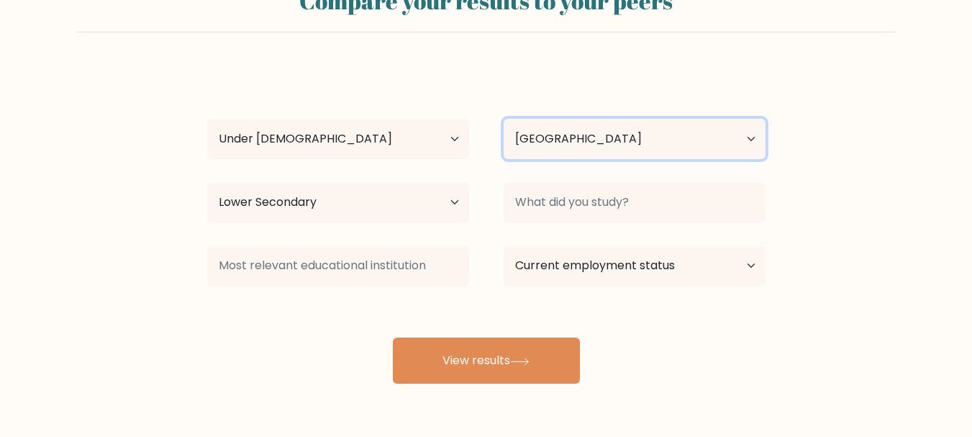
click at [535, 145] on select "Country [GEOGRAPHIC_DATA] [GEOGRAPHIC_DATA] [GEOGRAPHIC_DATA] [US_STATE] [GEOGR…" at bounding box center [635, 139] width 262 height 40
click at [530, 145] on select "Country [GEOGRAPHIC_DATA] [GEOGRAPHIC_DATA] [GEOGRAPHIC_DATA] [US_STATE] [GEOGR…" at bounding box center [635, 139] width 262 height 40
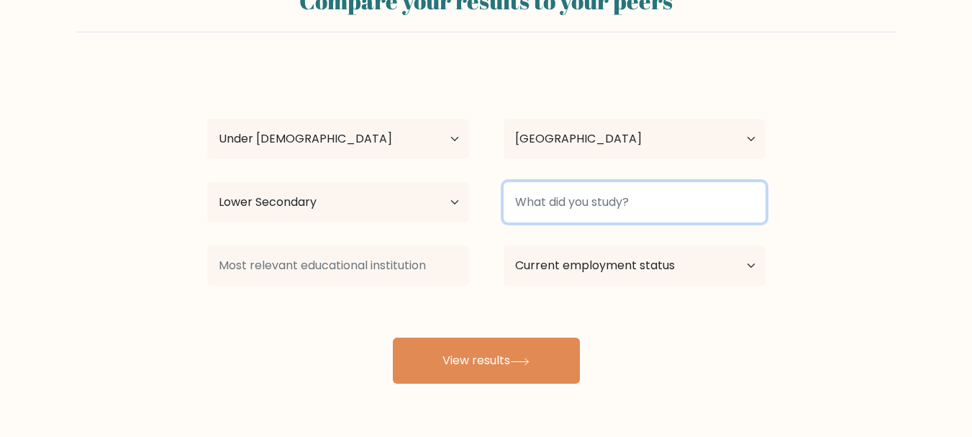
click at [543, 194] on input at bounding box center [635, 202] width 262 height 40
click at [544, 183] on input at bounding box center [635, 202] width 262 height 40
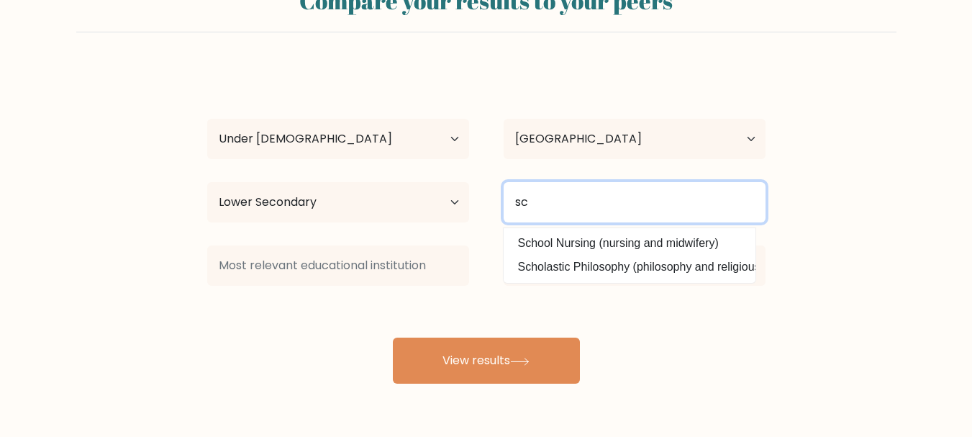
type input "s"
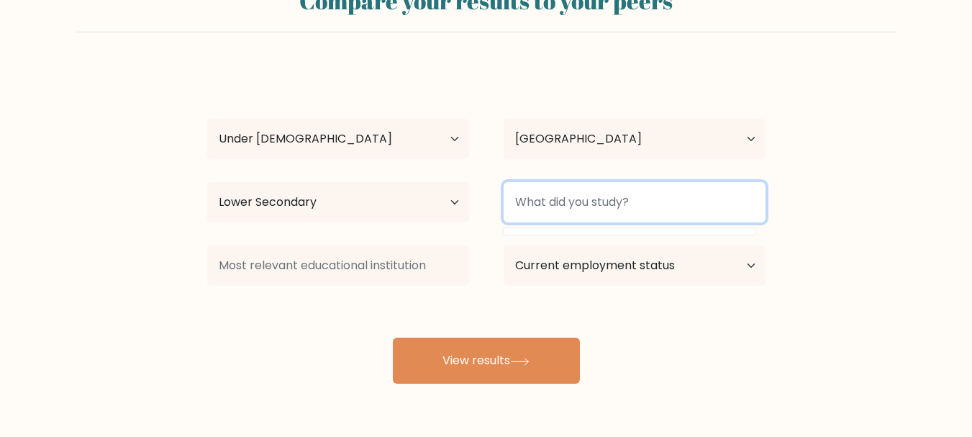
type input "m"
type input "k"
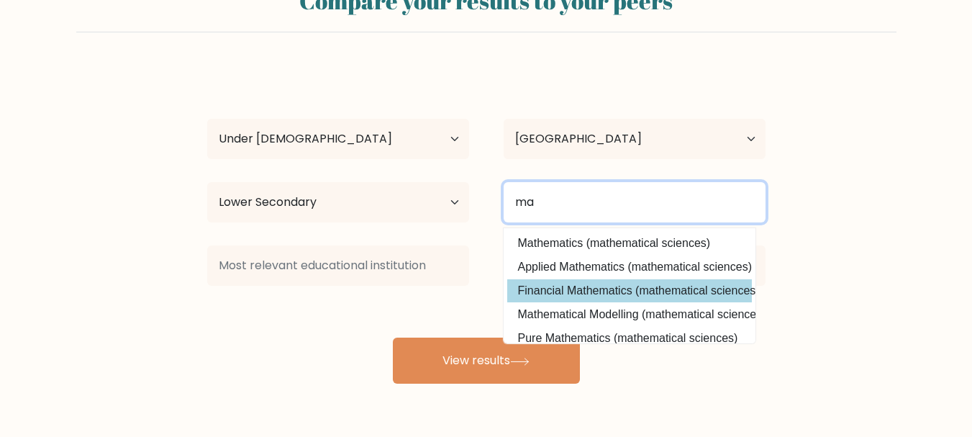
scroll to position [140, 0]
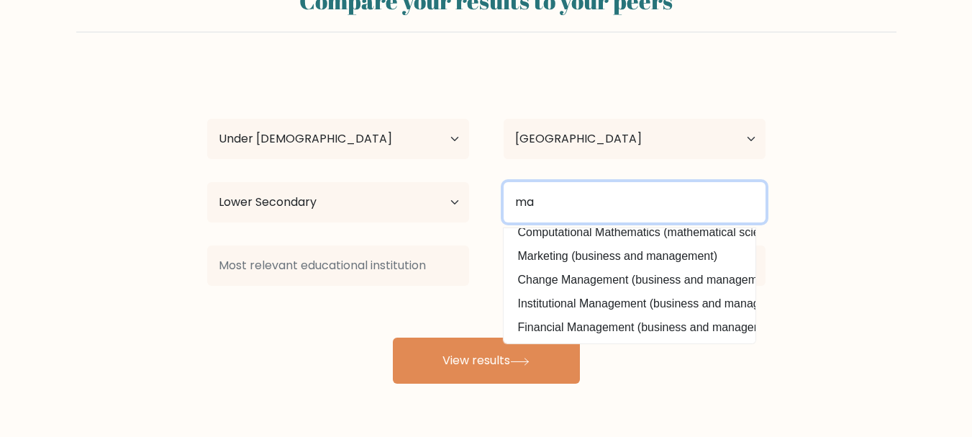
type input "m"
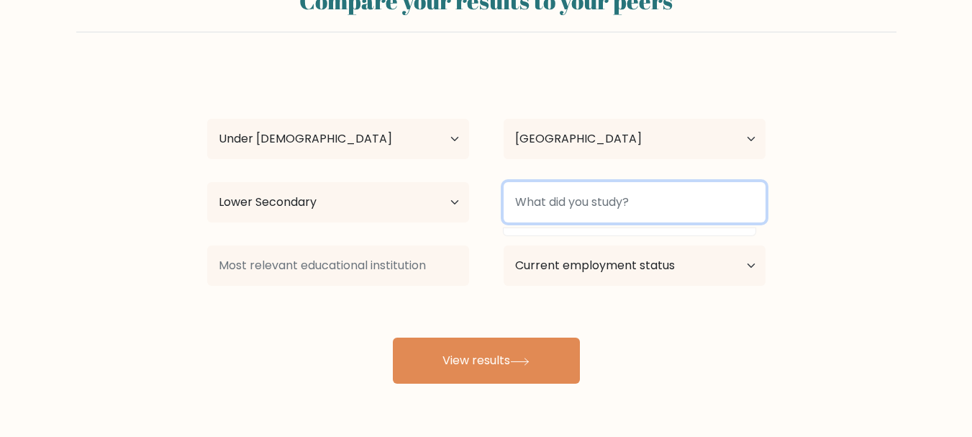
scroll to position [0, 0]
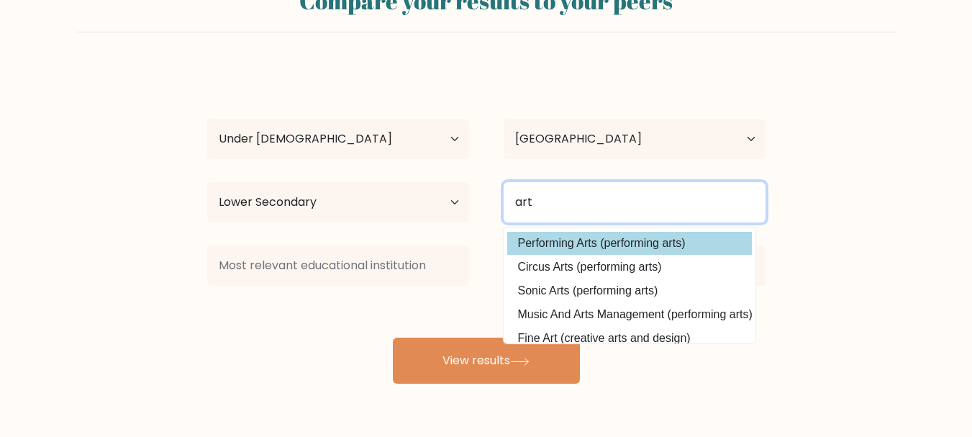
type input "art"
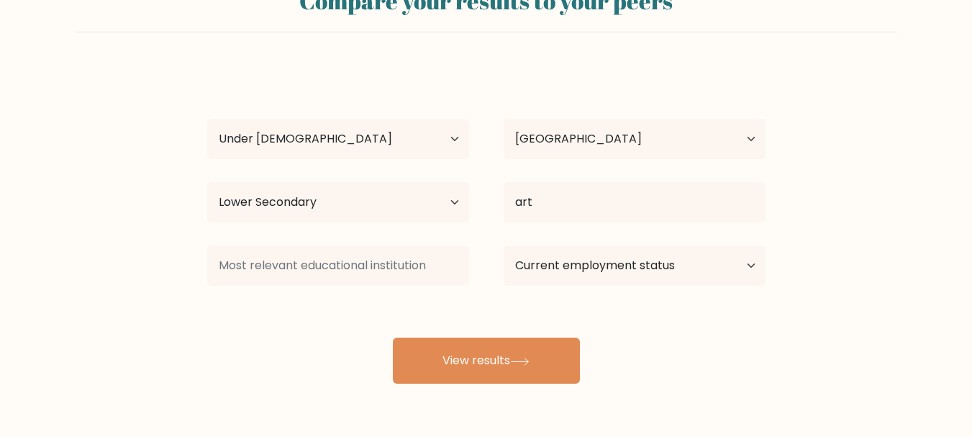
drag, startPoint x: 597, startPoint y: 248, endPoint x: 516, endPoint y: 330, distance: 115.5
click at [516, 330] on div "malik gb Age Under [DEMOGRAPHIC_DATA] [DEMOGRAPHIC_DATA] [DEMOGRAPHIC_DATA] [DE…" at bounding box center [487, 225] width 576 height 317
click at [581, 265] on select "Current employment status Employed Student Retired Other / prefer not to answer" at bounding box center [635, 265] width 262 height 40
select select "student"
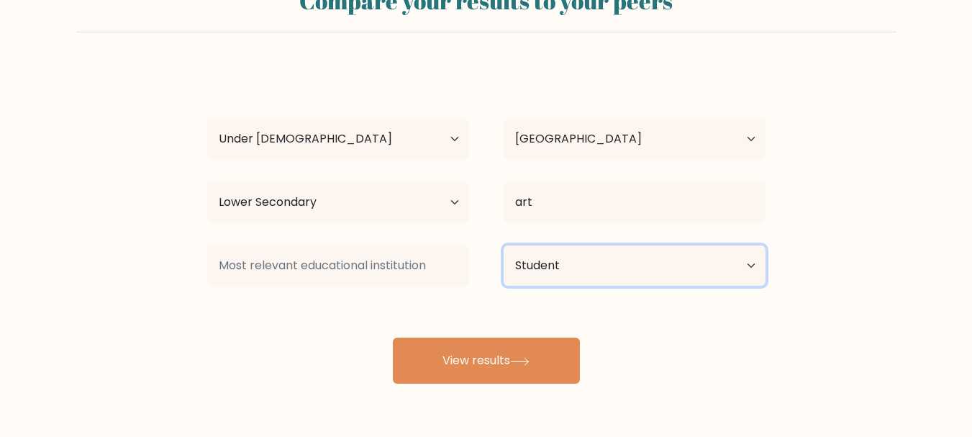
click at [504, 245] on select "Current employment status Employed Student Retired Other / prefer not to answer" at bounding box center [635, 265] width 262 height 40
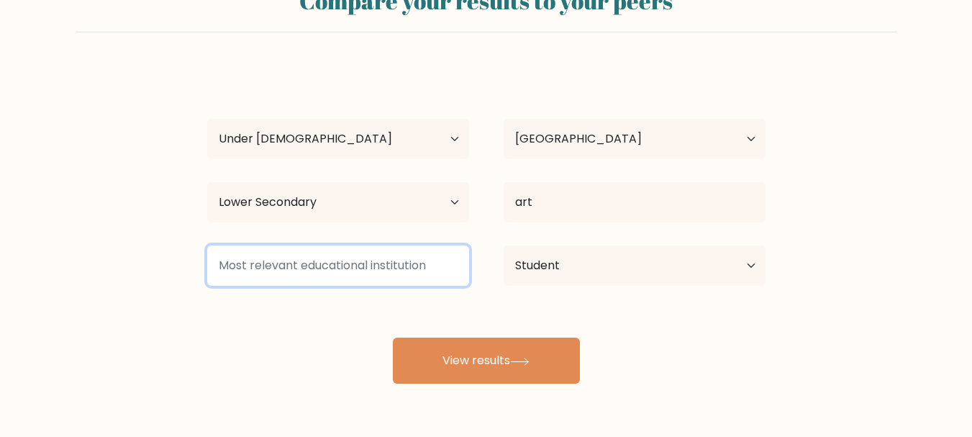
click at [436, 274] on input at bounding box center [338, 265] width 262 height 40
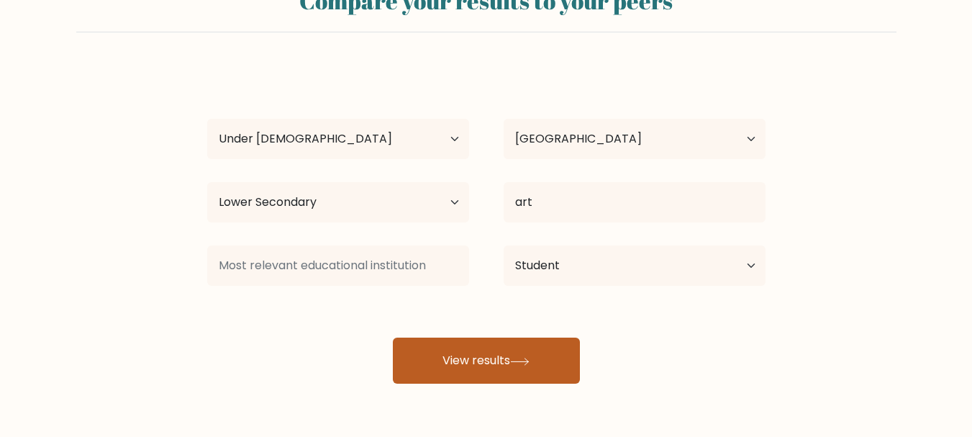
click at [523, 340] on button "View results" at bounding box center [486, 360] width 187 height 46
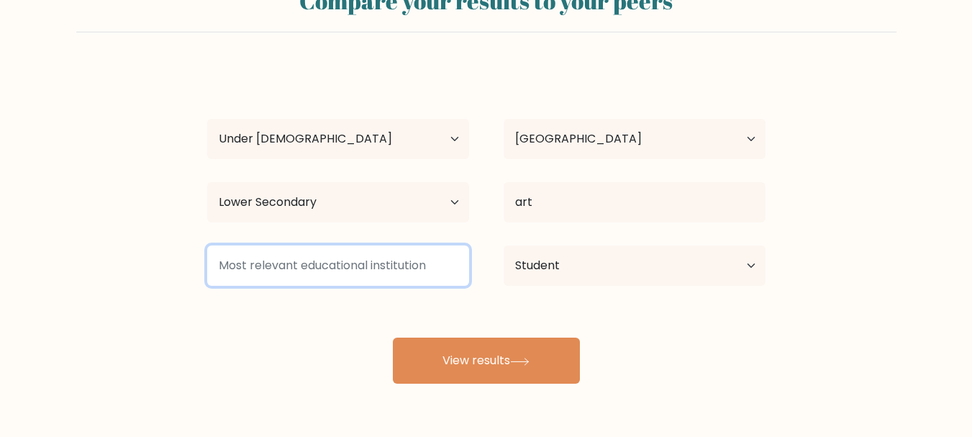
scroll to position [23, 0]
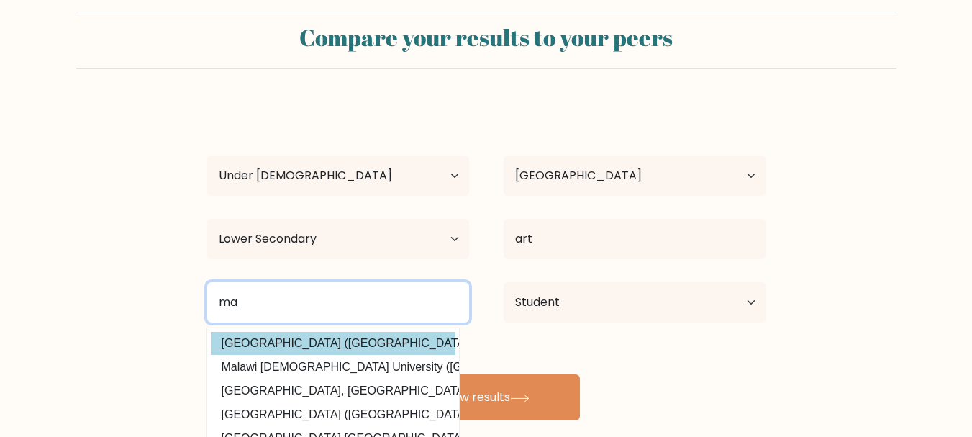
type input "m"
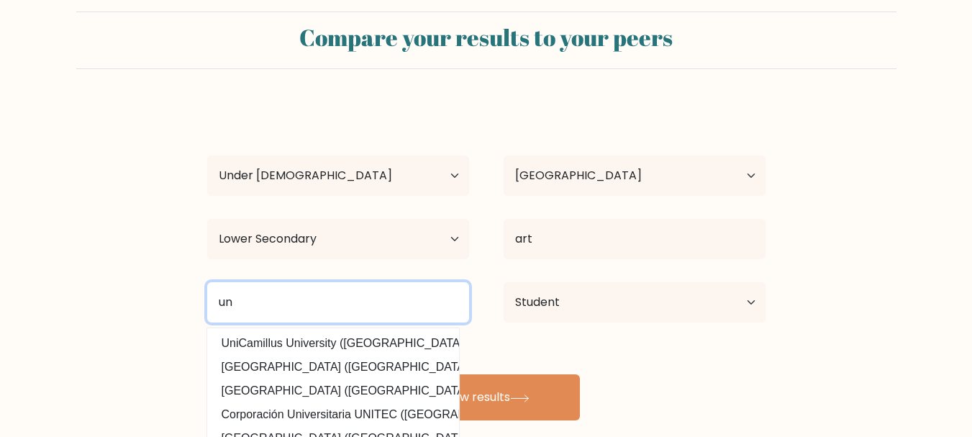
type input "u"
type input "y"
type input "b"
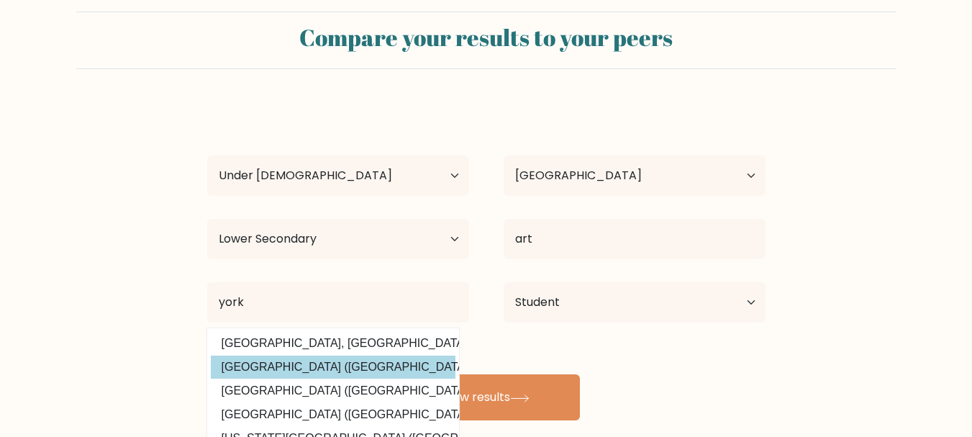
click at [353, 368] on div "malik gb Age Under [DEMOGRAPHIC_DATA] [DEMOGRAPHIC_DATA] [DEMOGRAPHIC_DATA] [DE…" at bounding box center [487, 262] width 576 height 317
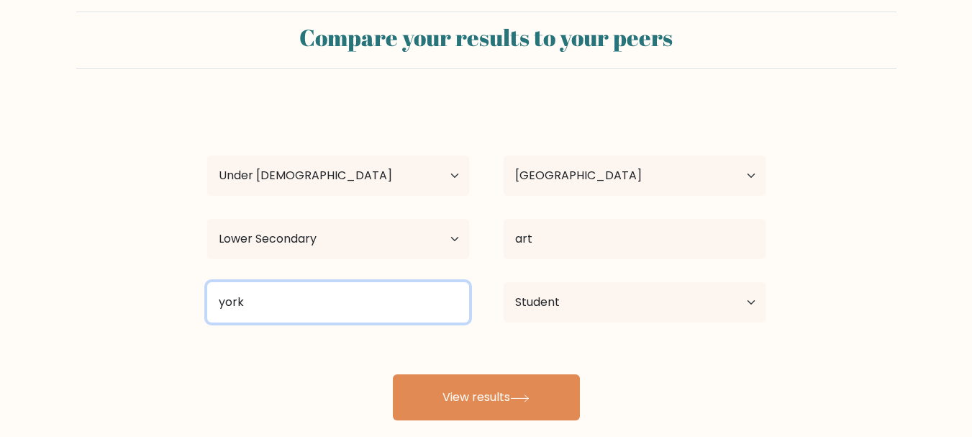
click at [360, 304] on input "york" at bounding box center [338, 302] width 262 height 40
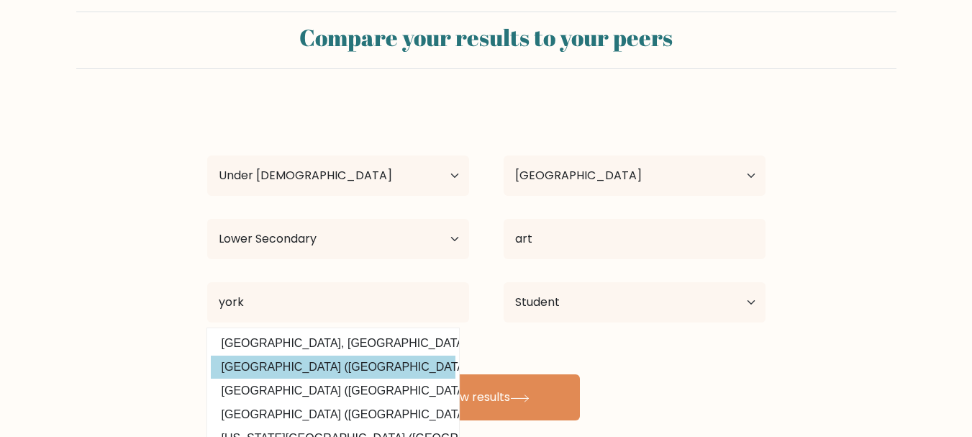
click at [312, 367] on option "[GEOGRAPHIC_DATA] ([GEOGRAPHIC_DATA])" at bounding box center [333, 366] width 245 height 23
type input "[GEOGRAPHIC_DATA]"
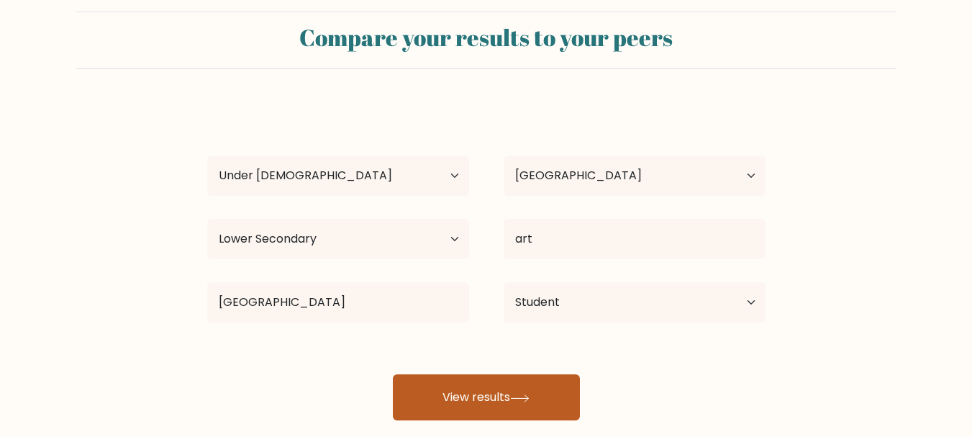
click at [447, 396] on button "View results" at bounding box center [486, 397] width 187 height 46
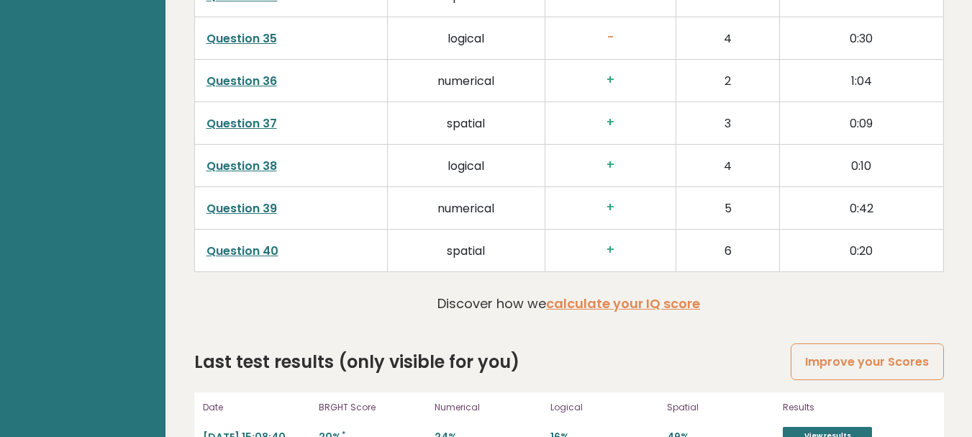
scroll to position [3751, 0]
click at [802, 427] on link "View results" at bounding box center [827, 436] width 89 height 19
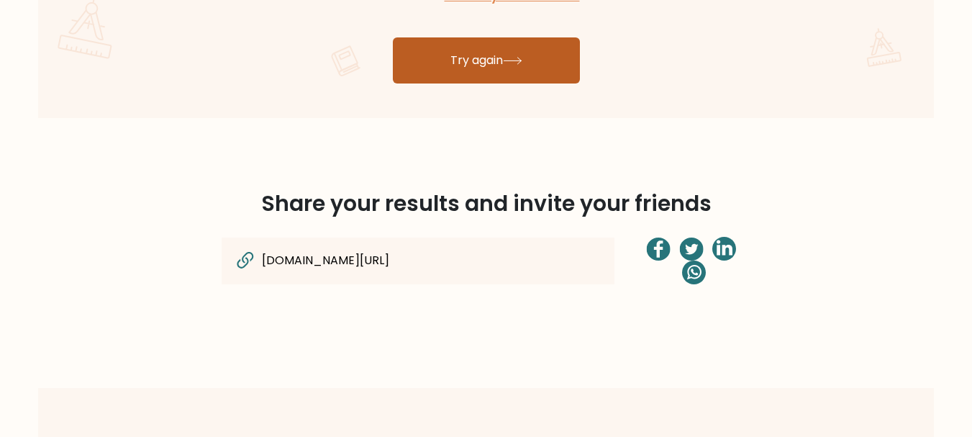
scroll to position [979, 0]
